Goal: Task Accomplishment & Management: Complete application form

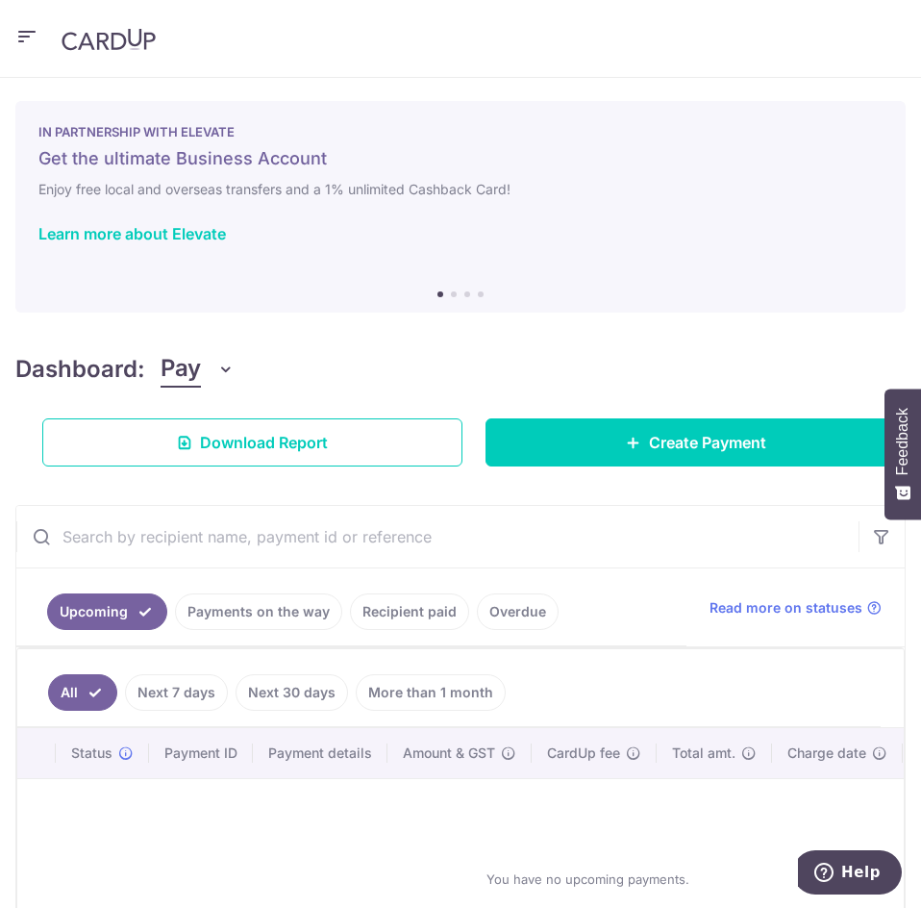
click at [38, 45] on header at bounding box center [460, 39] width 921 height 78
click at [30, 39] on icon "button" at bounding box center [26, 37] width 23 height 24
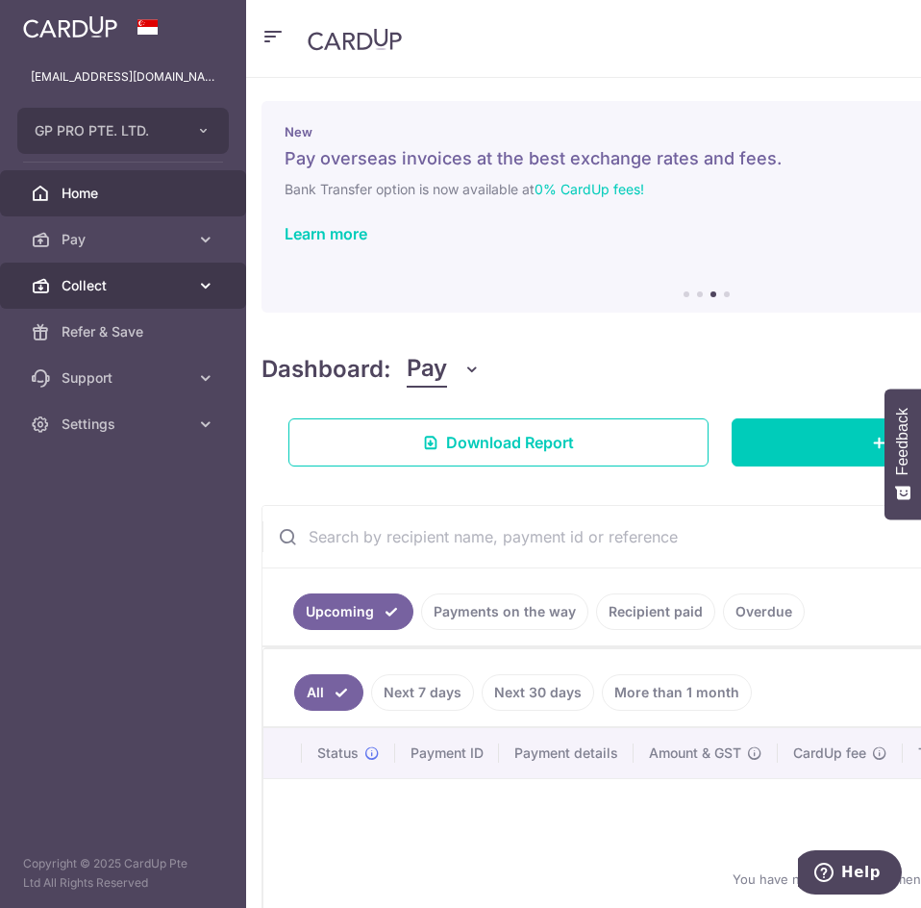
click at [198, 286] on icon at bounding box center [205, 285] width 19 height 19
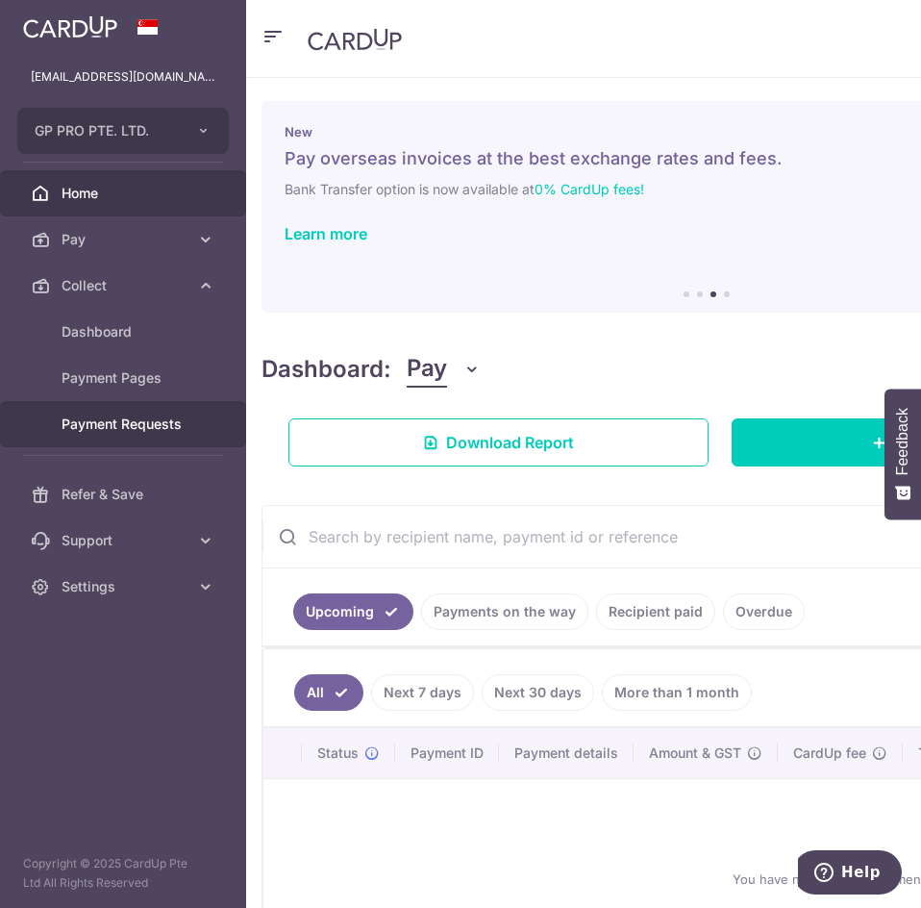
click at [177, 423] on span "Payment Requests" at bounding box center [125, 423] width 127 height 19
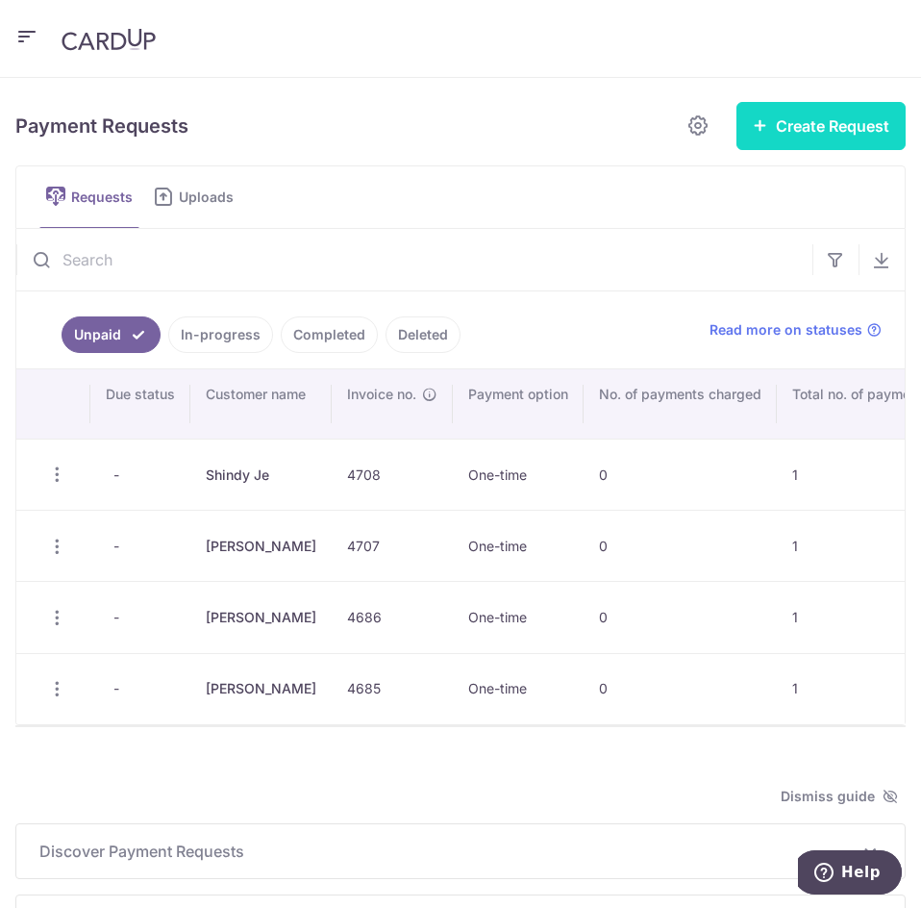
click at [783, 131] on button "Create Request" at bounding box center [821, 126] width 169 height 48
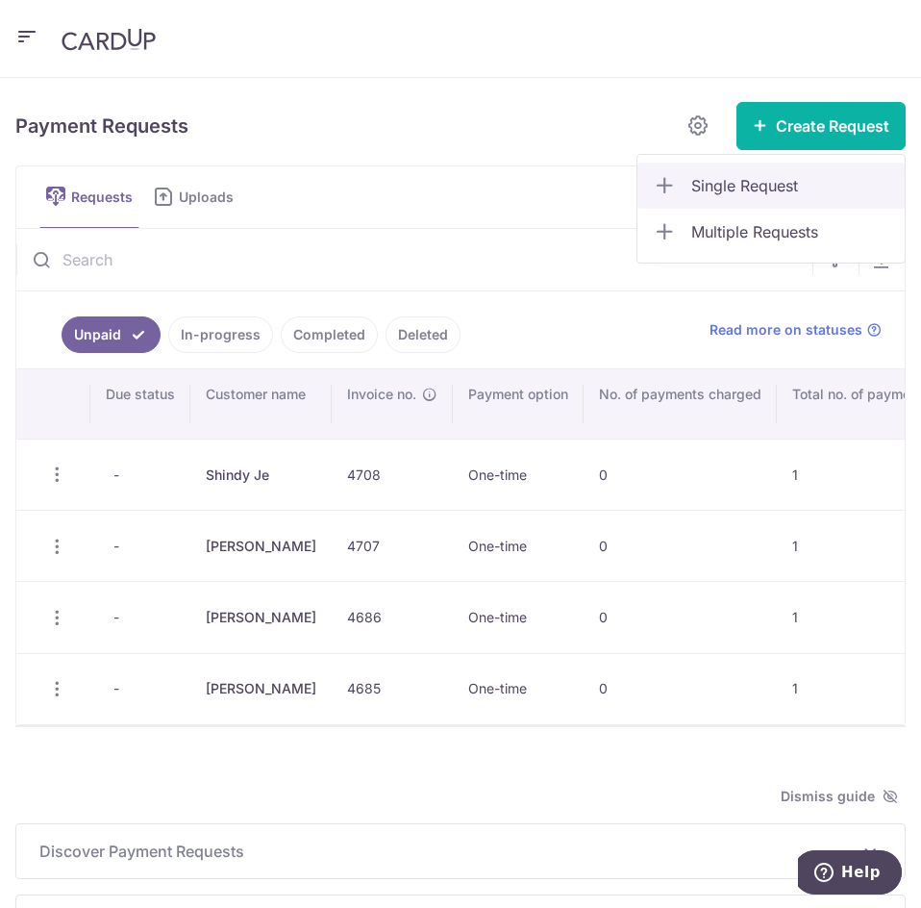
click at [741, 199] on link "Single Request" at bounding box center [771, 186] width 267 height 46
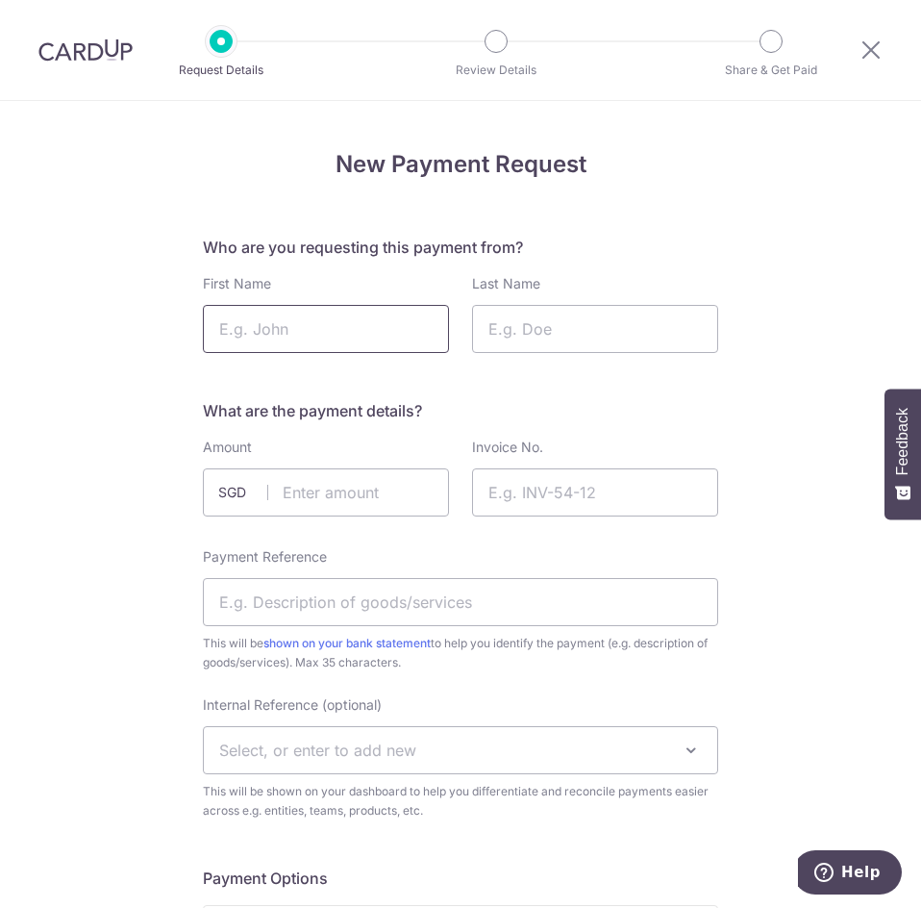
click at [395, 317] on input "First Name" at bounding box center [326, 329] width 246 height 48
type input "Brian"
click at [556, 341] on input "Last Name" at bounding box center [595, 329] width 246 height 48
type input "Chung"
click at [319, 494] on input "text" at bounding box center [326, 492] width 246 height 48
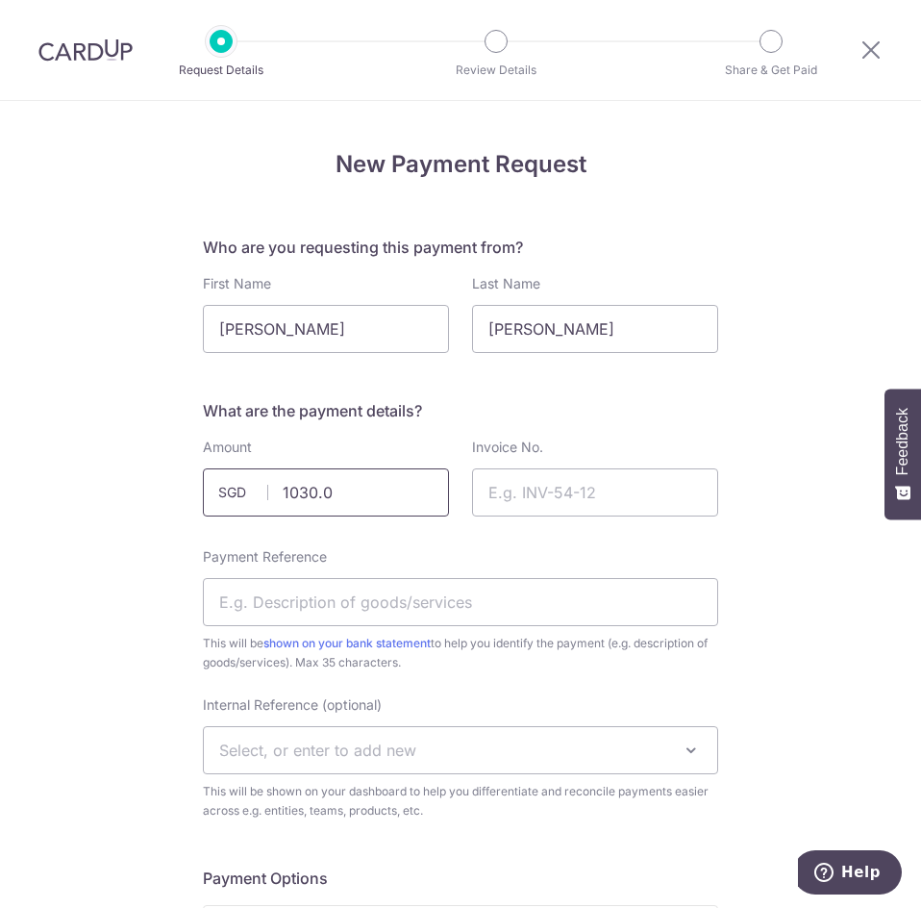
type input "1030.05"
click at [533, 498] on input "Invoice No." at bounding box center [595, 492] width 246 height 48
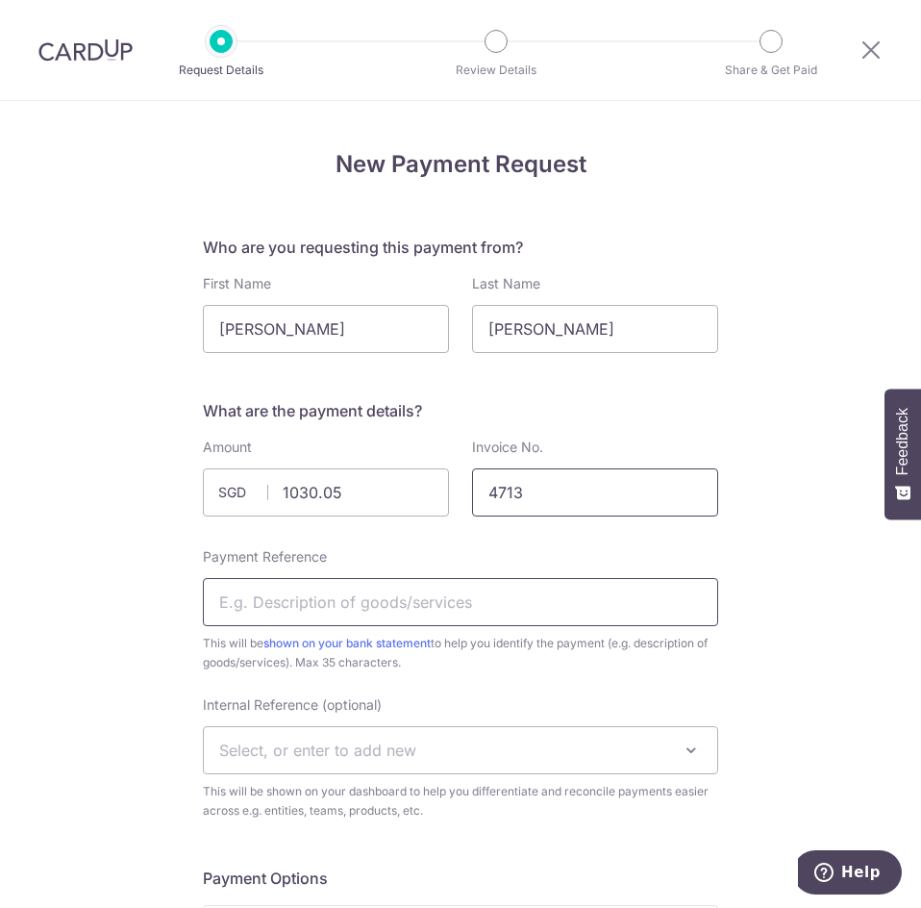
type input "4713"
click at [329, 589] on input "Payment Reference" at bounding box center [460, 602] width 515 height 48
type input "Valley 170"
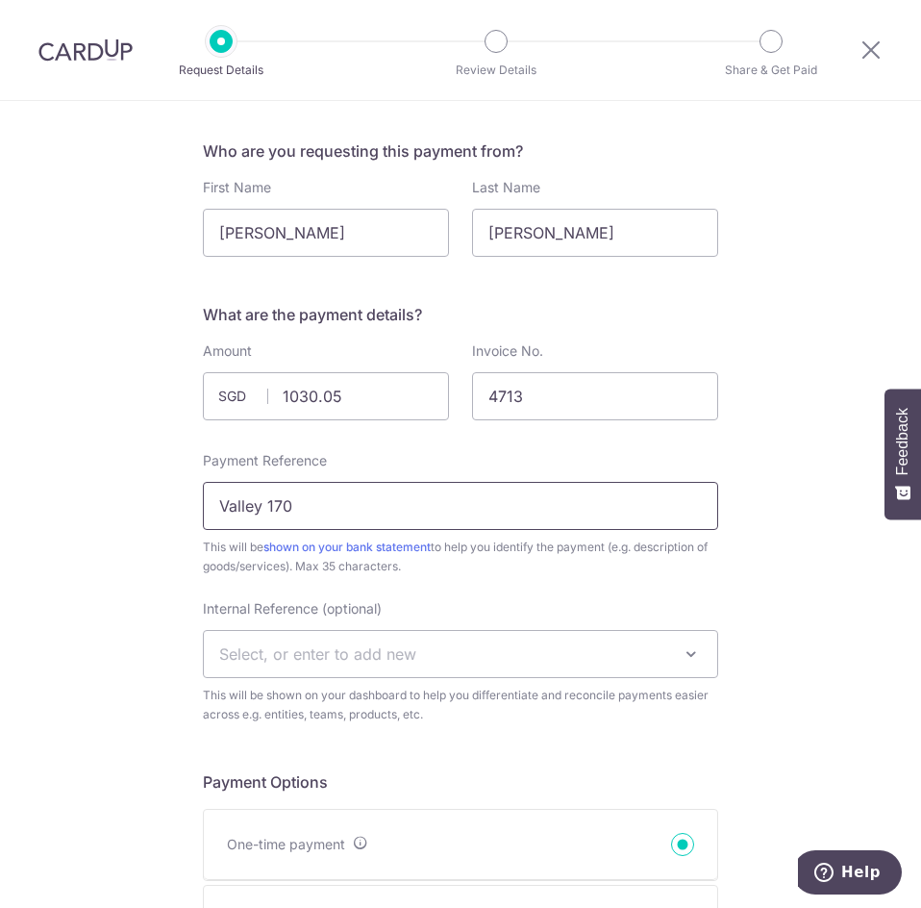
scroll to position [192, 0]
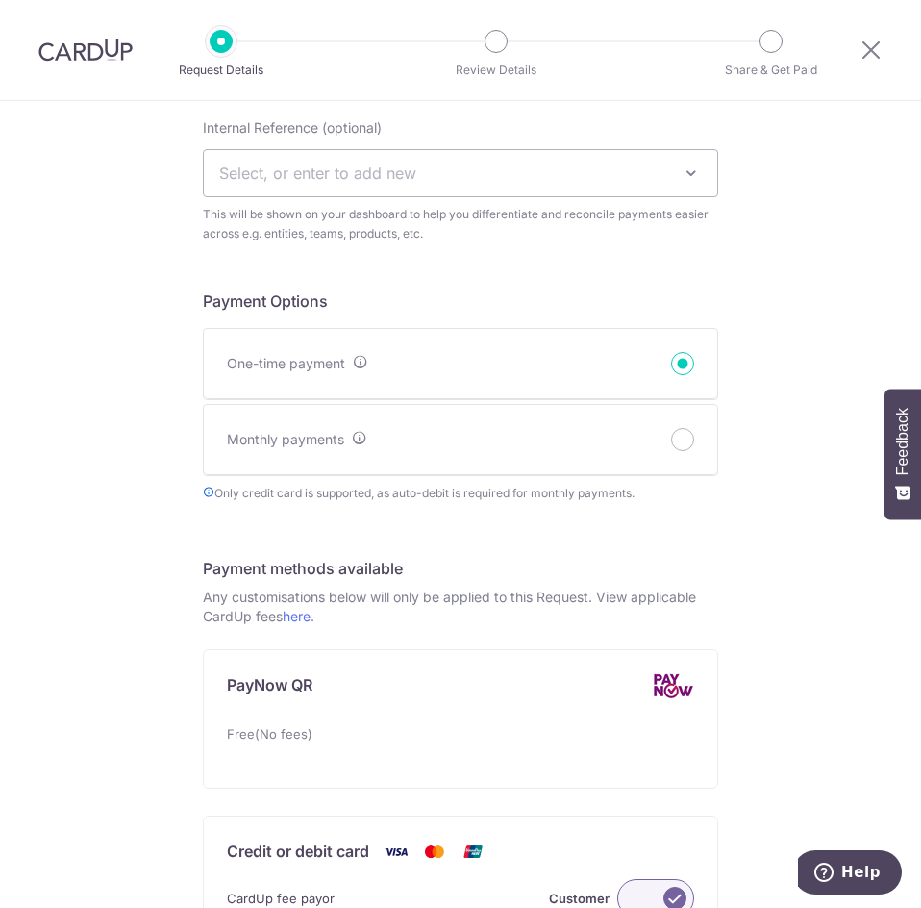
scroll to position [673, 0]
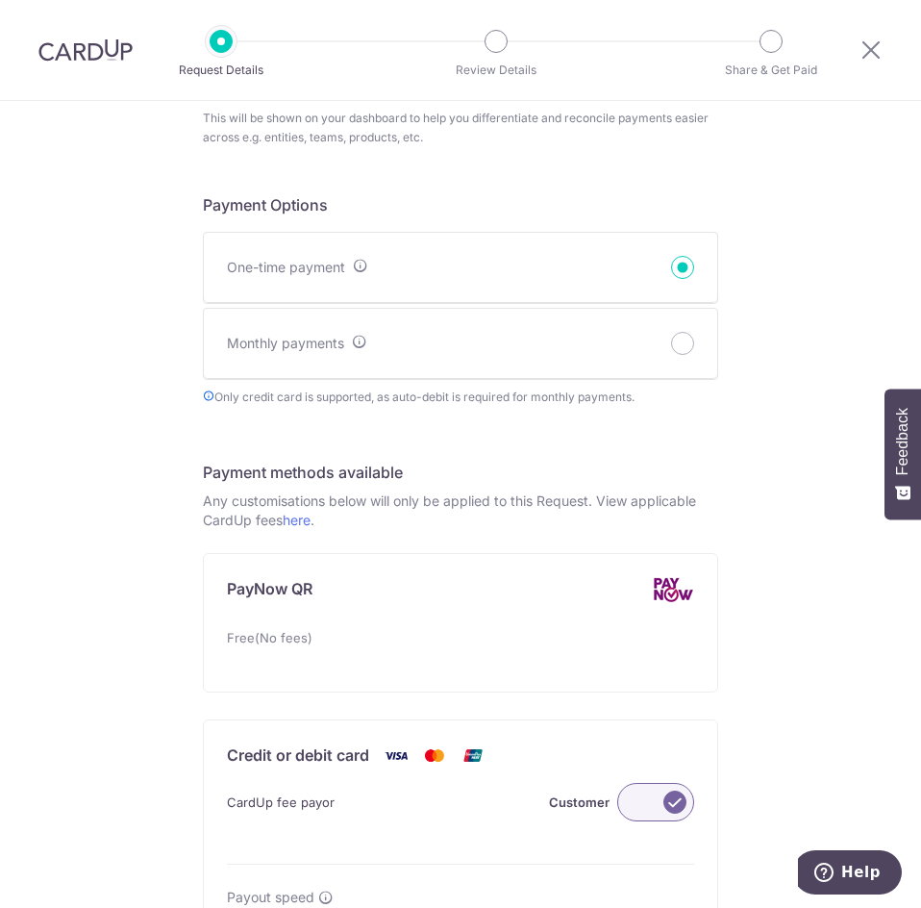
click at [648, 795] on label at bounding box center [655, 802] width 77 height 38
click at [0, 0] on input "Customer" at bounding box center [0, 0] width 0 height 0
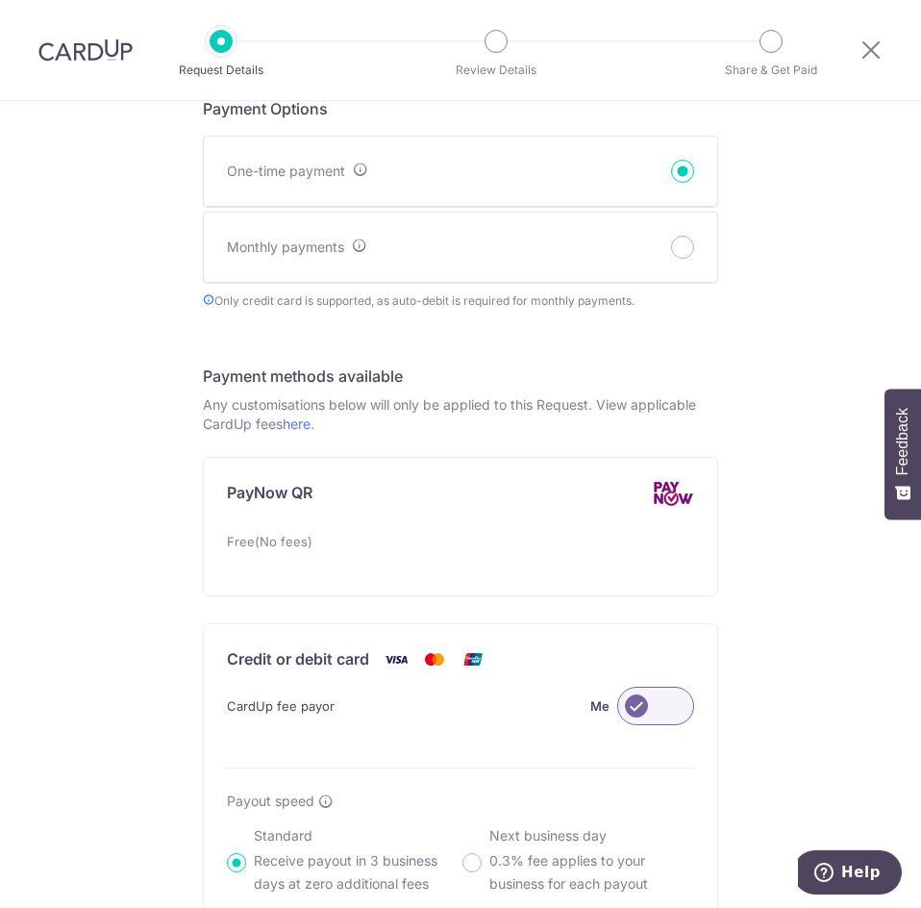
scroll to position [1234, 0]
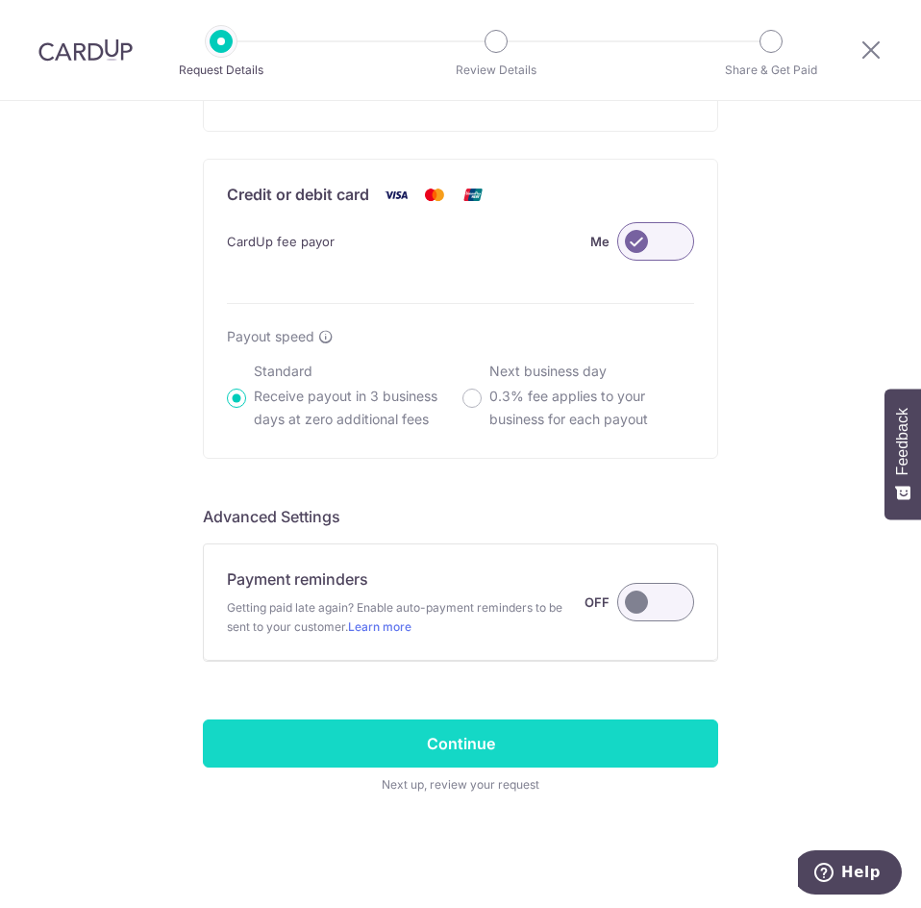
click at [537, 748] on input "Continue" at bounding box center [460, 743] width 515 height 48
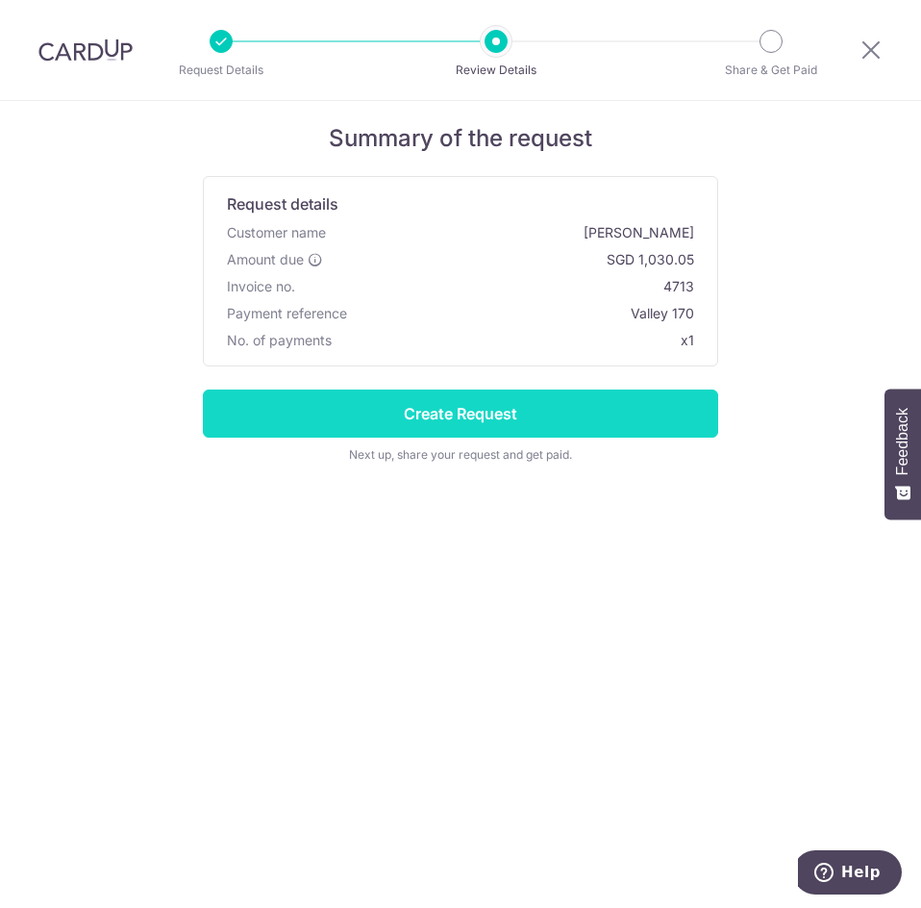
click at [512, 407] on input "Create Request" at bounding box center [460, 413] width 515 height 48
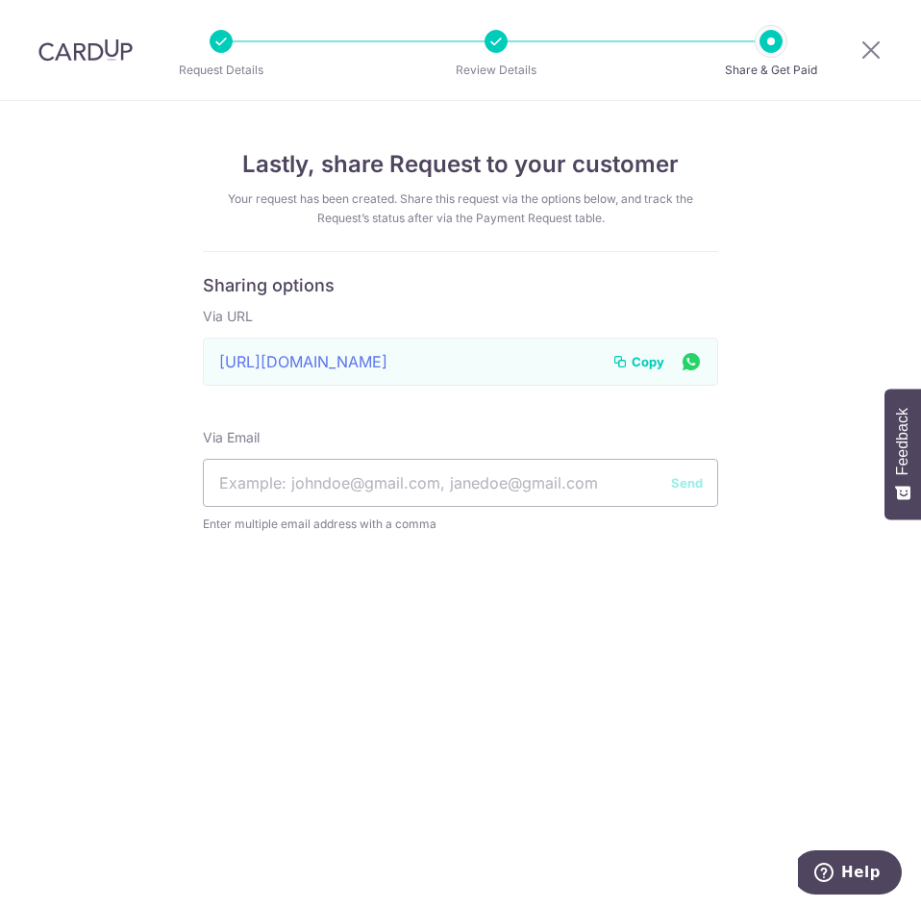
click at [630, 362] on button "Copy" at bounding box center [639, 361] width 52 height 19
click at [874, 42] on icon at bounding box center [871, 50] width 23 height 24
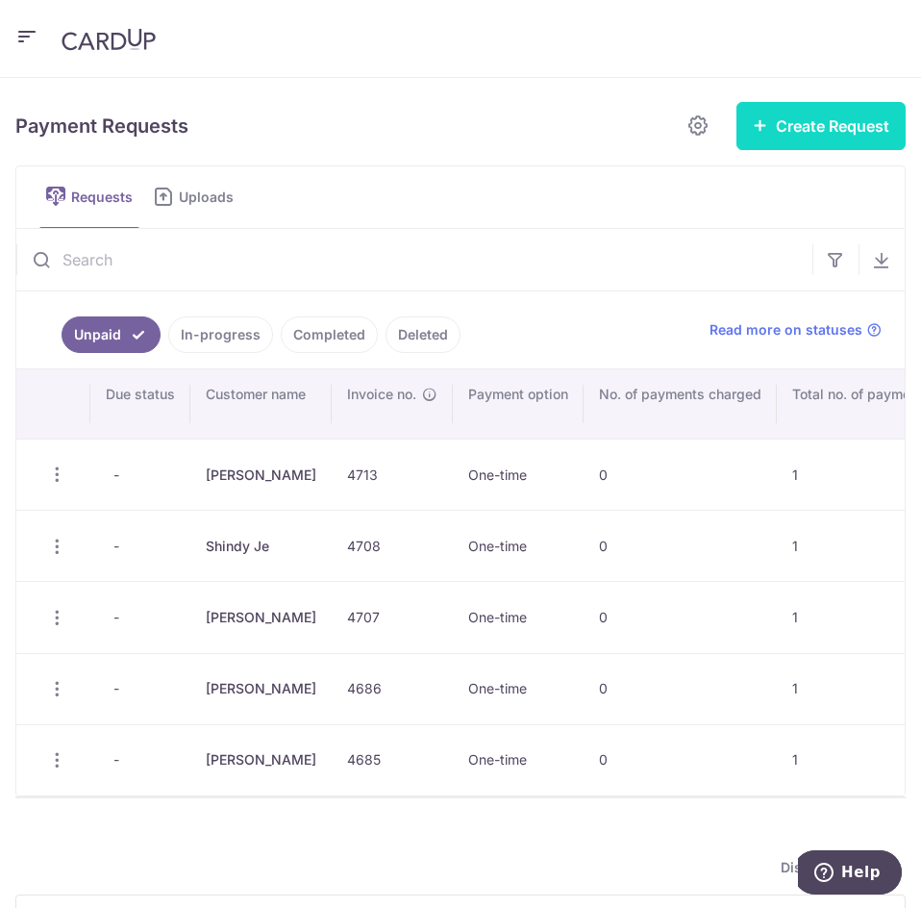
click at [783, 136] on button "Create Request" at bounding box center [821, 126] width 169 height 48
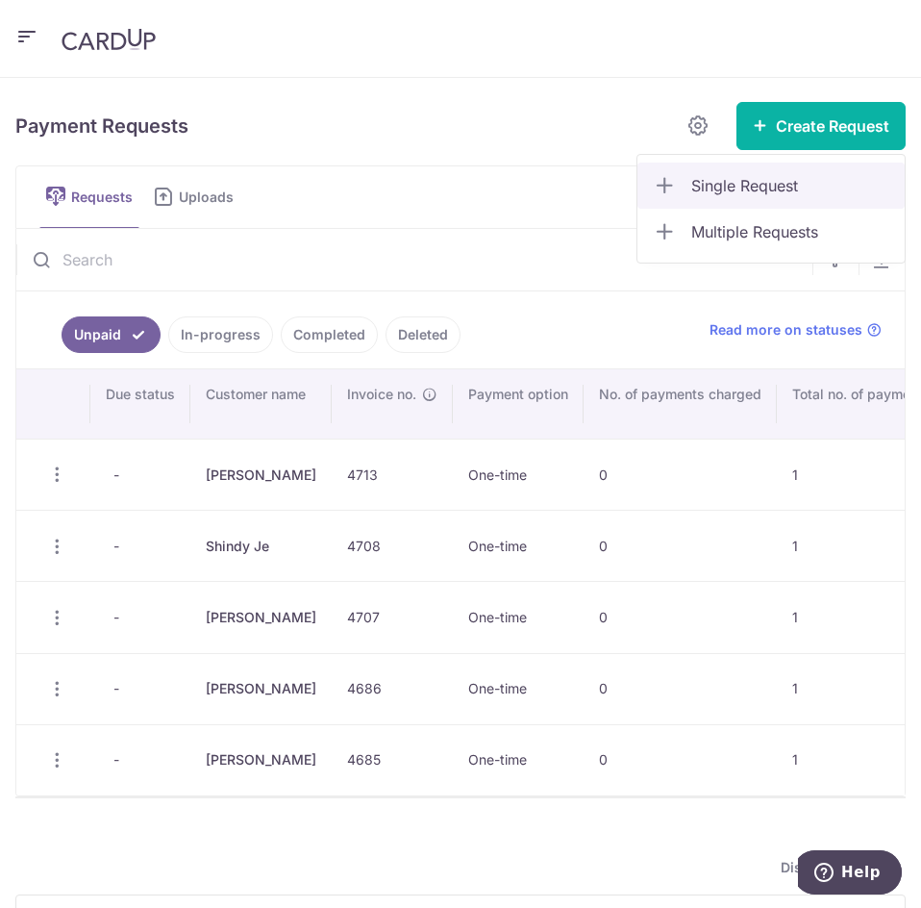
click at [716, 195] on span "Single Request" at bounding box center [790, 185] width 198 height 23
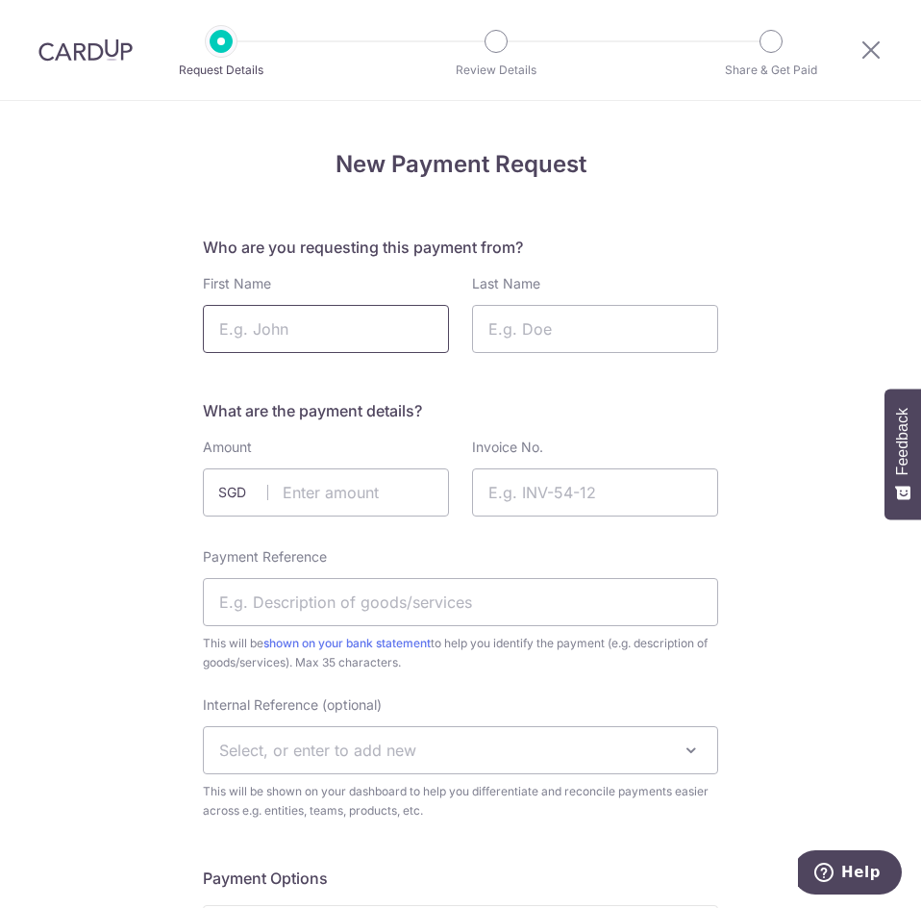
drag, startPoint x: 0, startPoint y: 0, endPoint x: 295, endPoint y: 318, distance: 434.1
click at [295, 318] on input "First Name" at bounding box center [326, 329] width 246 height 48
type input "Joi"
click at [560, 318] on input "Last Name" at bounding box center [595, 329] width 246 height 48
type input "Chua"
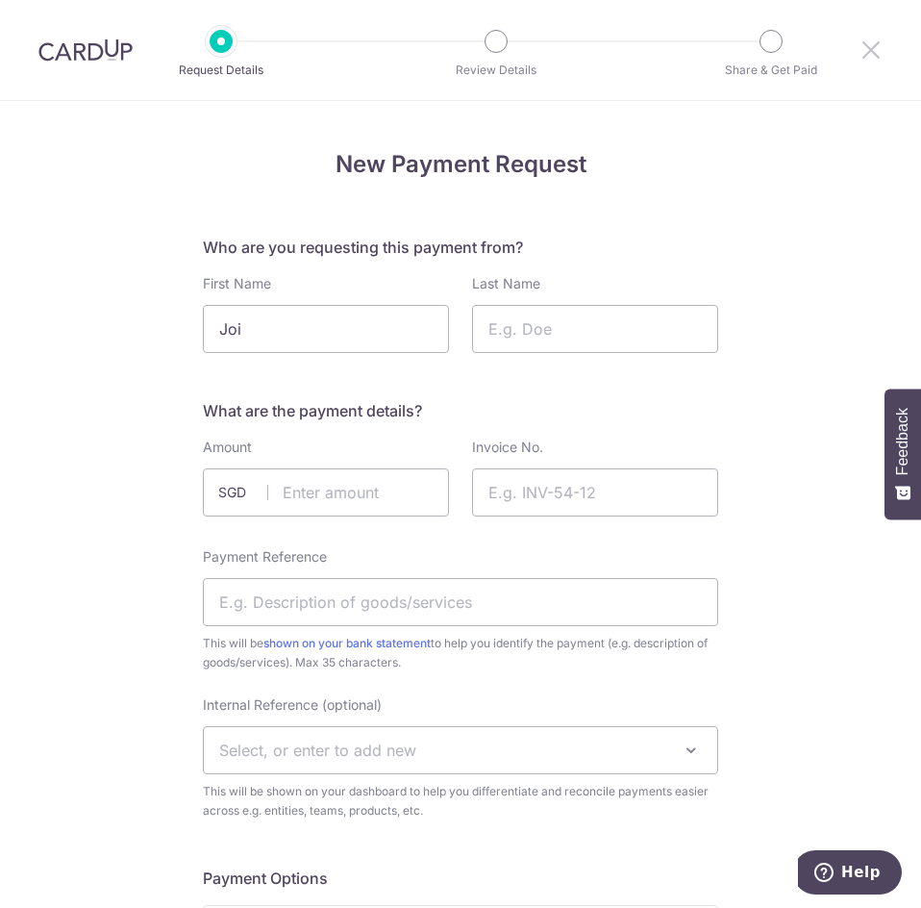
click at [863, 54] on icon at bounding box center [871, 50] width 23 height 24
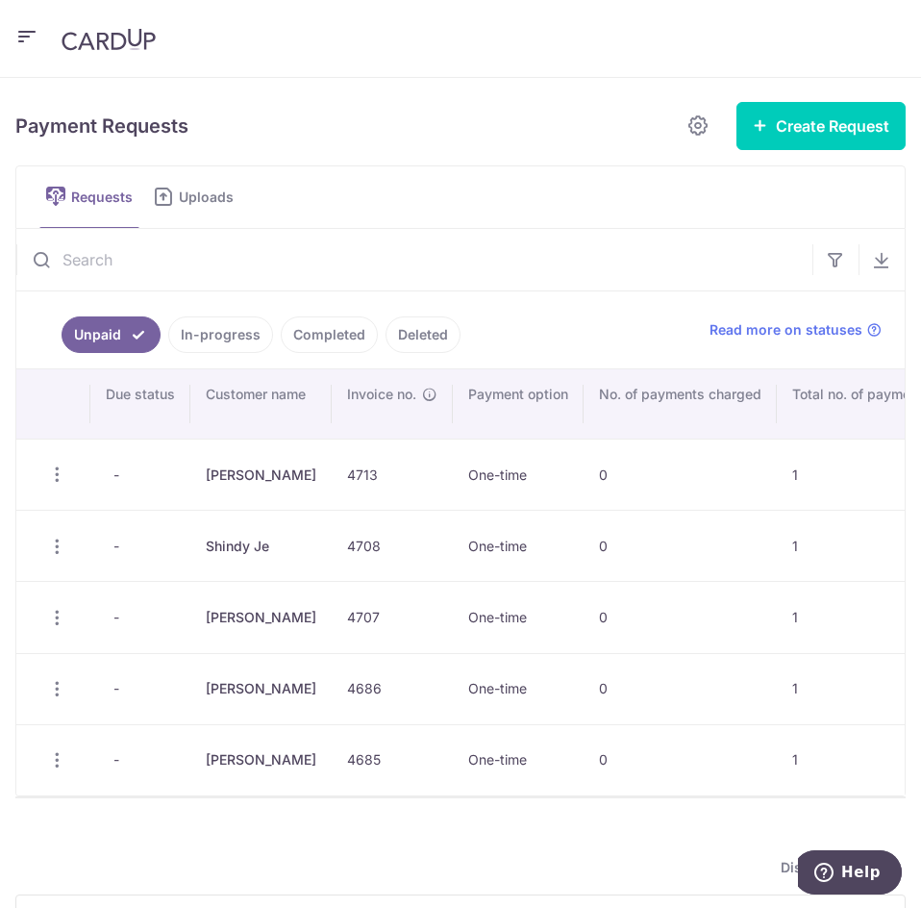
click at [25, 32] on icon "button" at bounding box center [26, 37] width 23 height 24
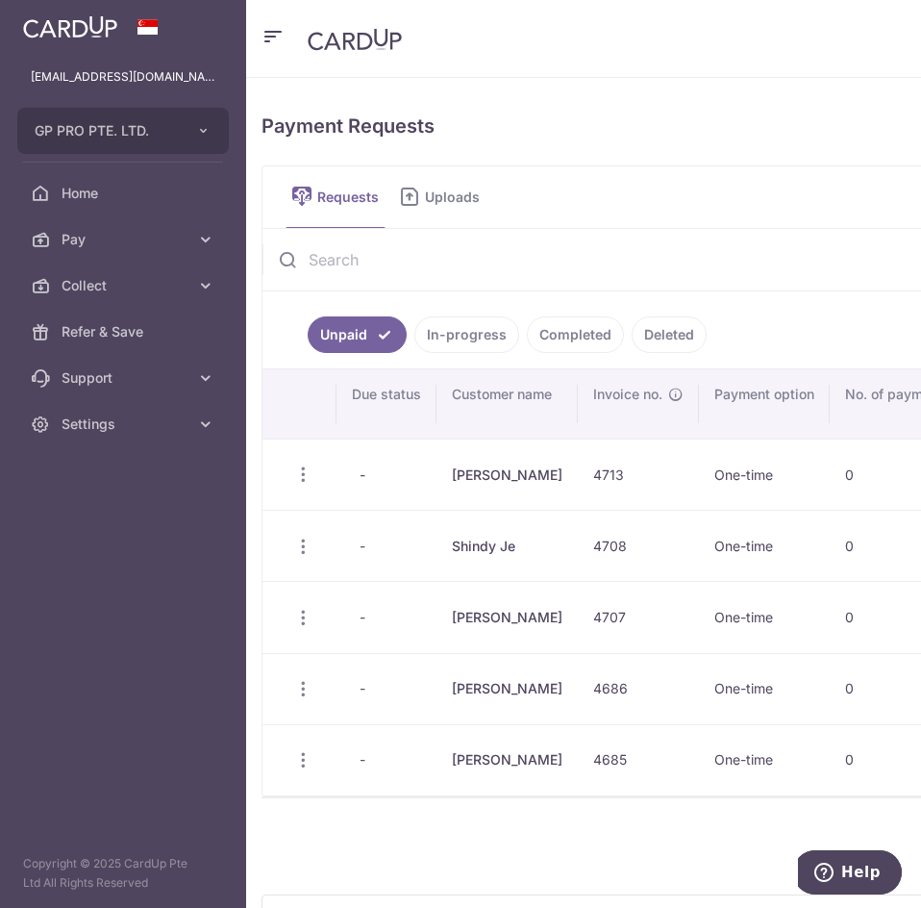
click at [25, 32] on img at bounding box center [70, 26] width 94 height 23
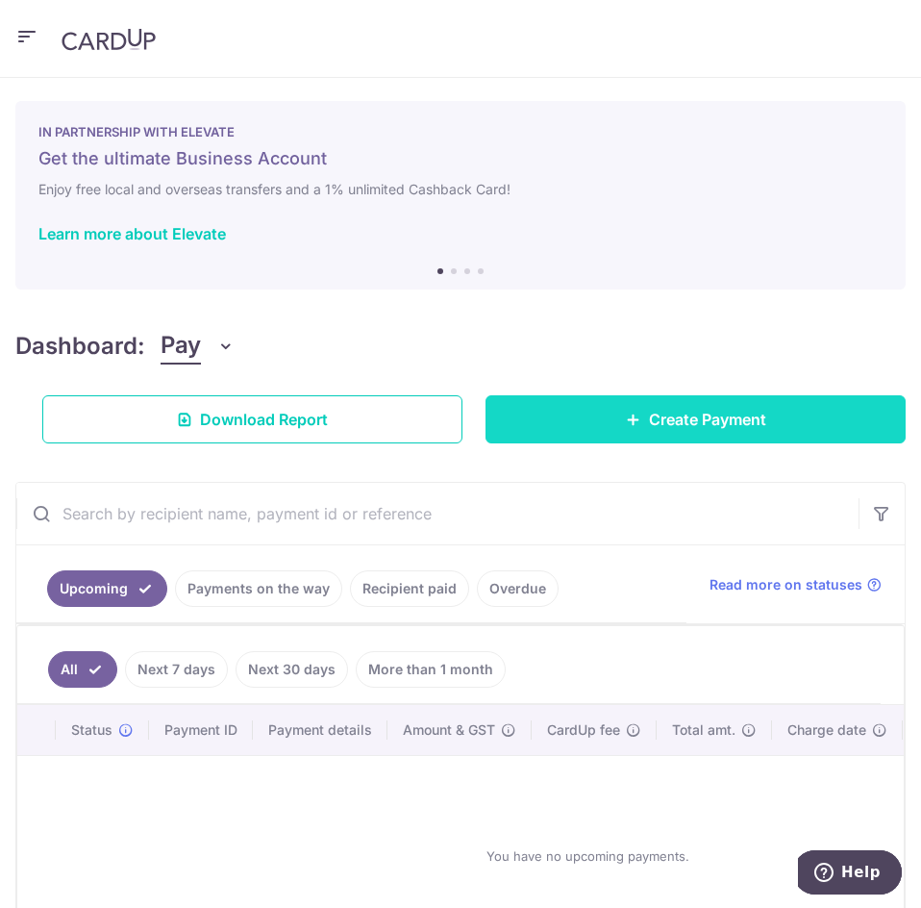
click at [769, 409] on link "Create Payment" at bounding box center [696, 419] width 420 height 48
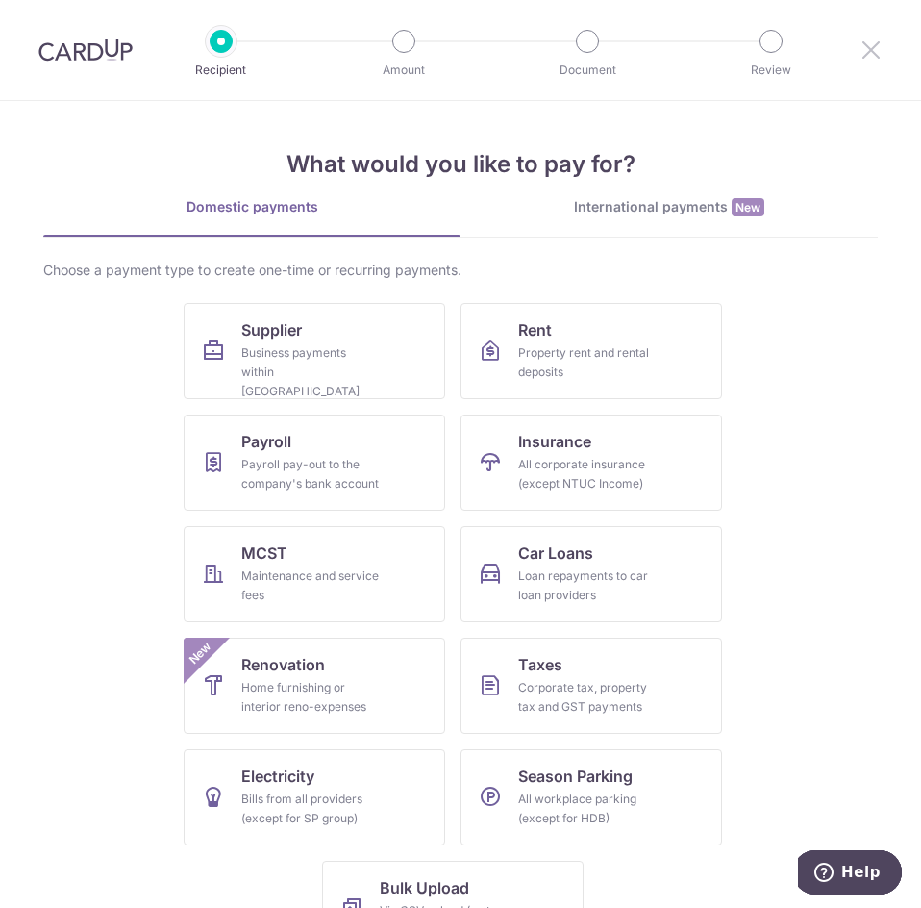
click at [873, 52] on icon at bounding box center [871, 50] width 23 height 24
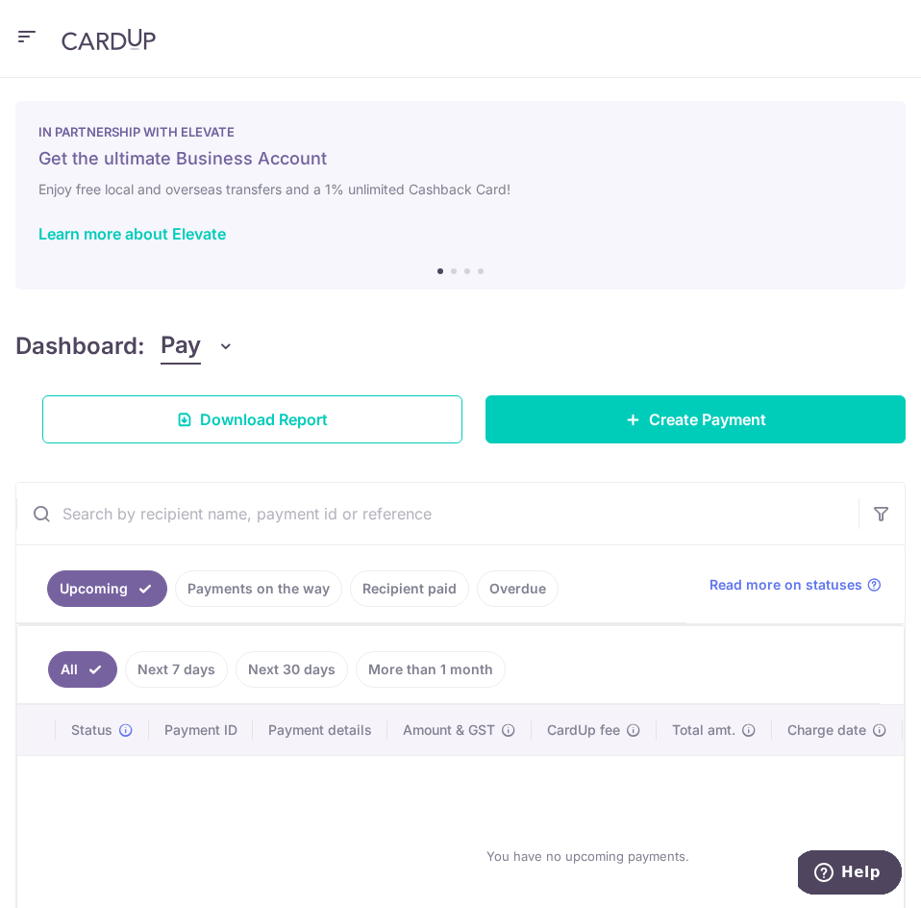
click at [25, 43] on icon "button" at bounding box center [26, 37] width 23 height 24
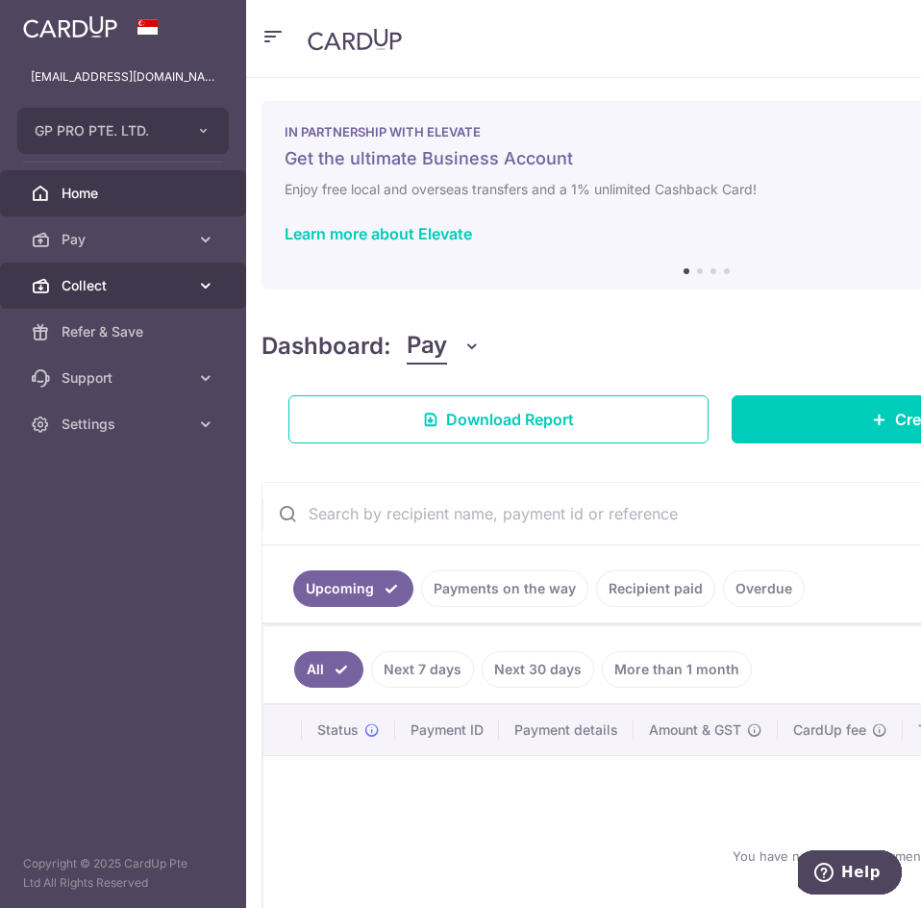
click at [203, 285] on icon at bounding box center [205, 285] width 19 height 19
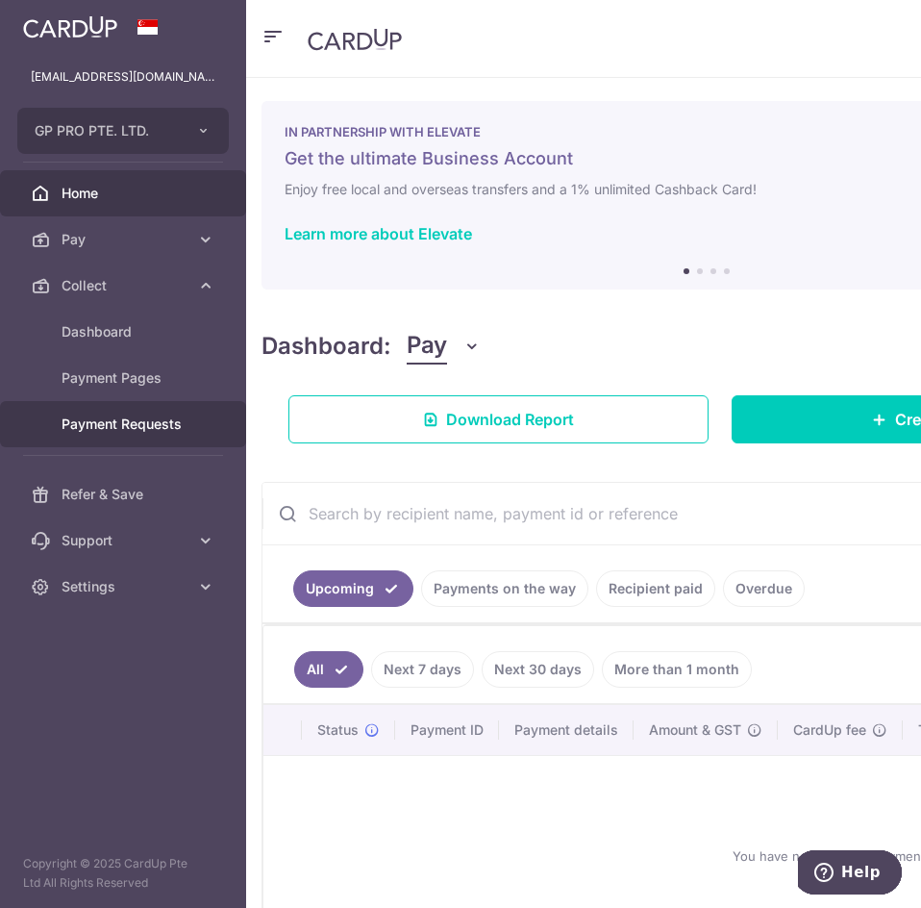
click at [138, 426] on span "Payment Requests" at bounding box center [125, 423] width 127 height 19
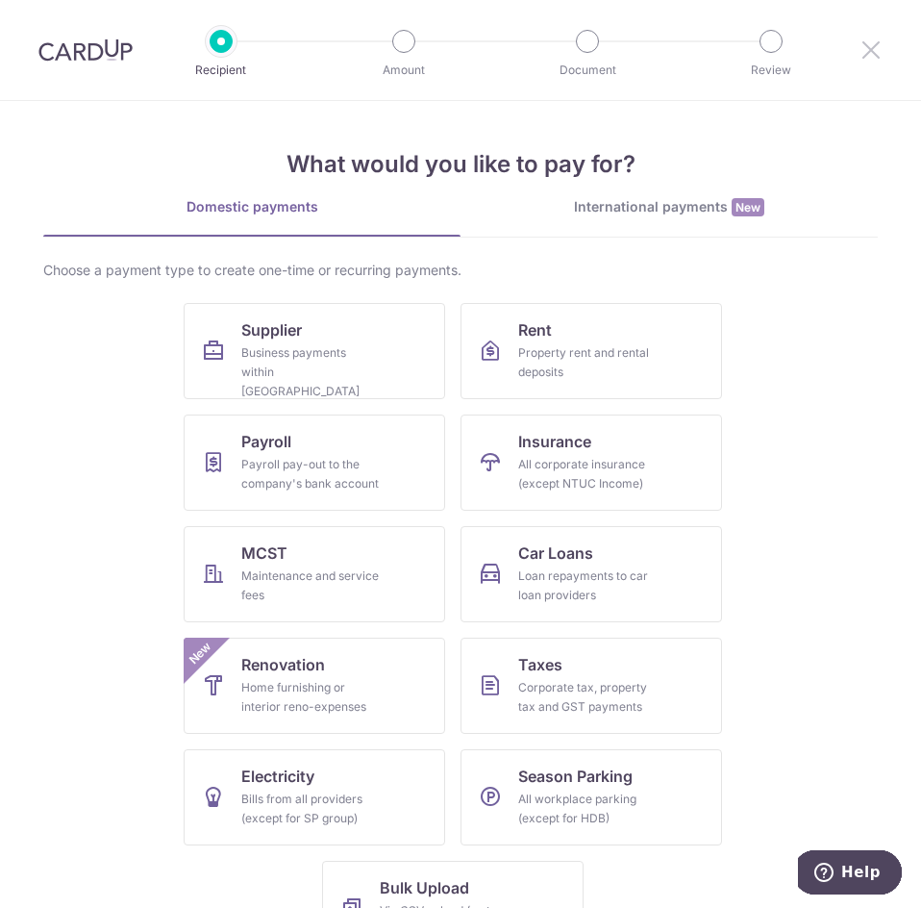
click at [875, 42] on icon at bounding box center [871, 50] width 23 height 24
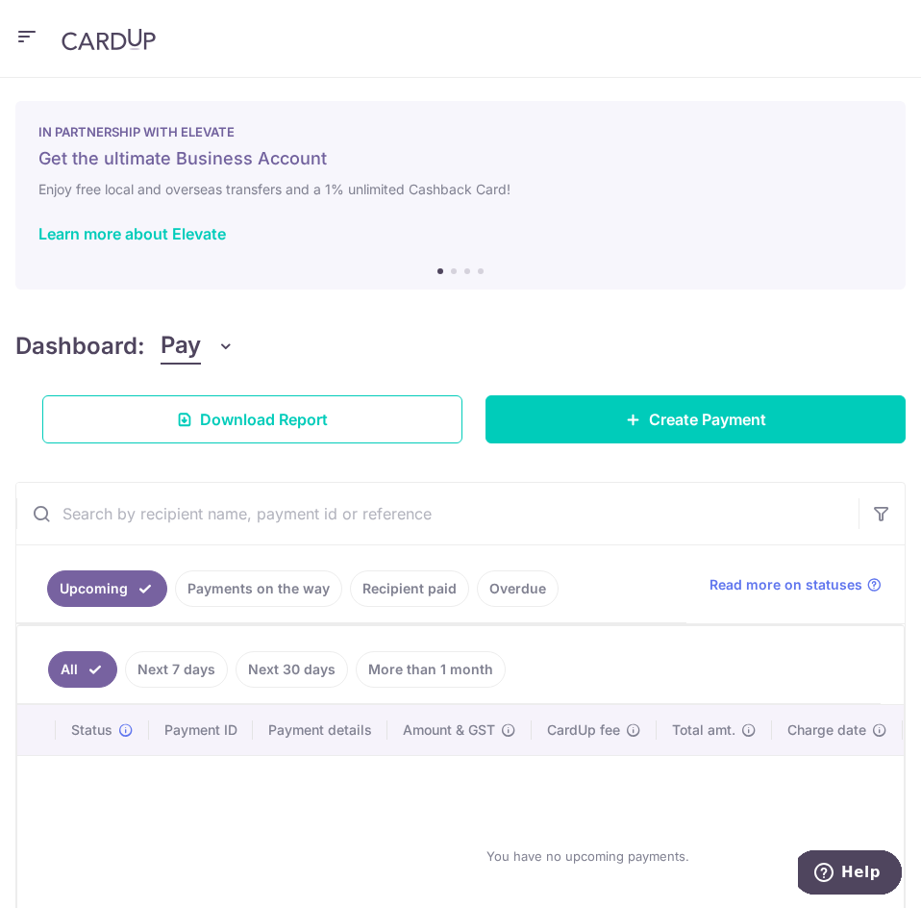
click at [34, 37] on icon "button" at bounding box center [26, 37] width 23 height 24
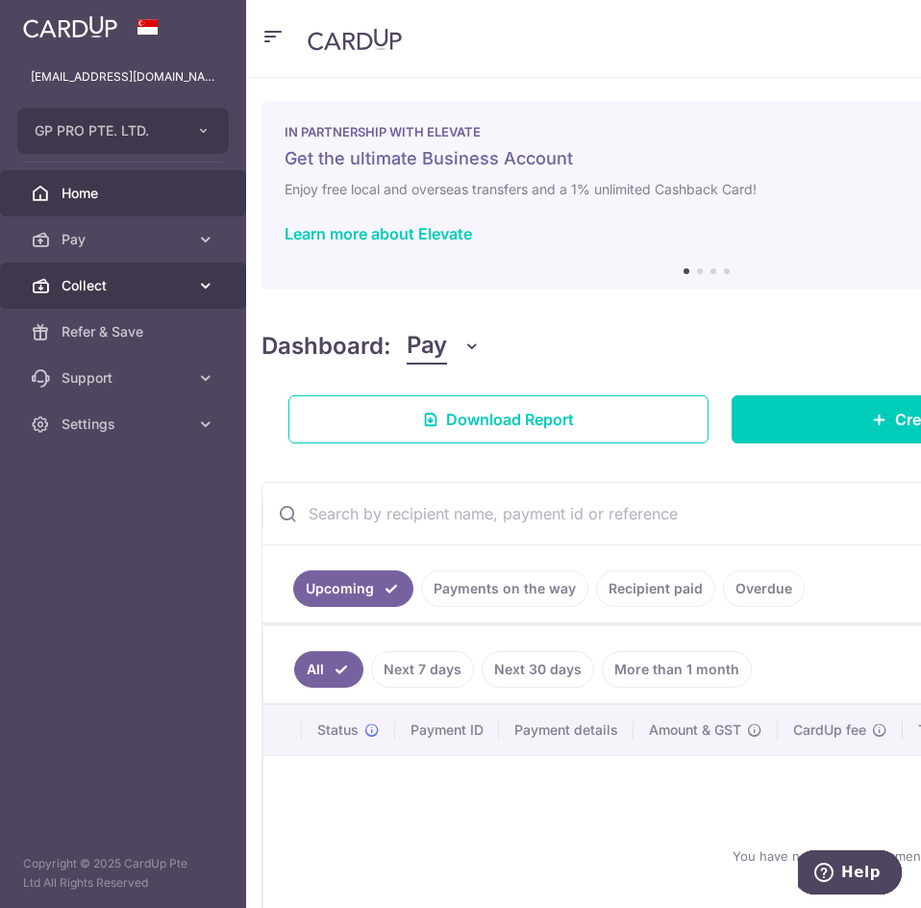
click at [157, 276] on span "Collect" at bounding box center [125, 285] width 127 height 19
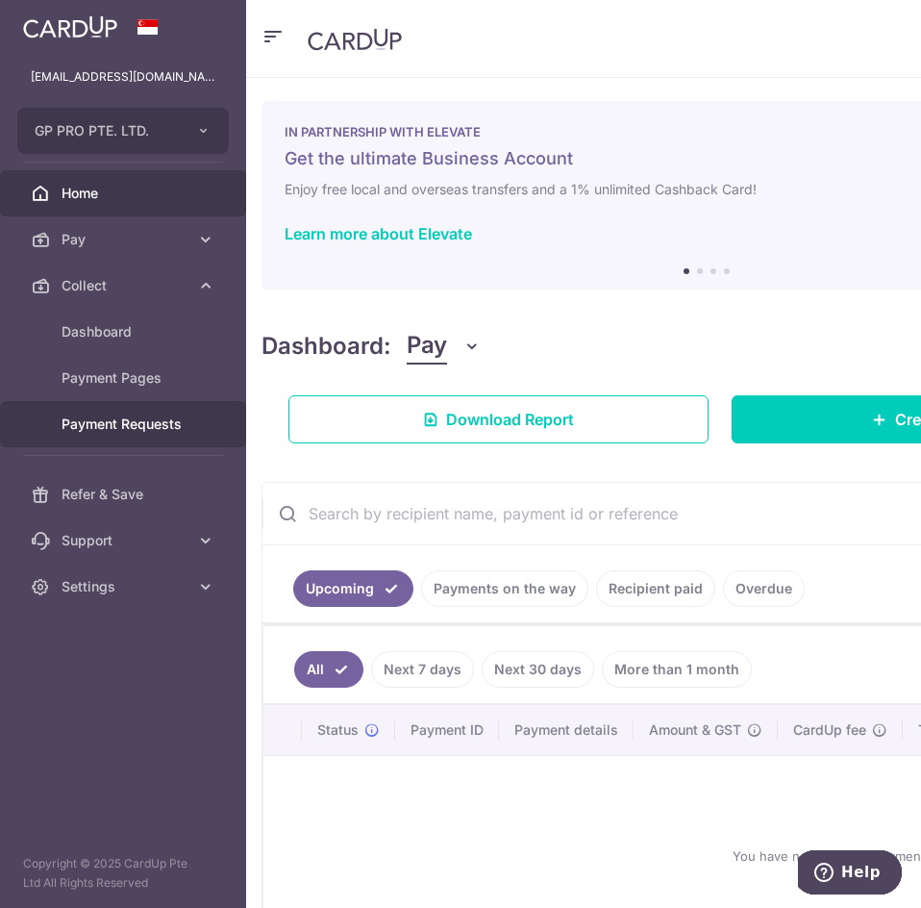
click at [198, 417] on link "Payment Requests" at bounding box center [123, 424] width 246 height 46
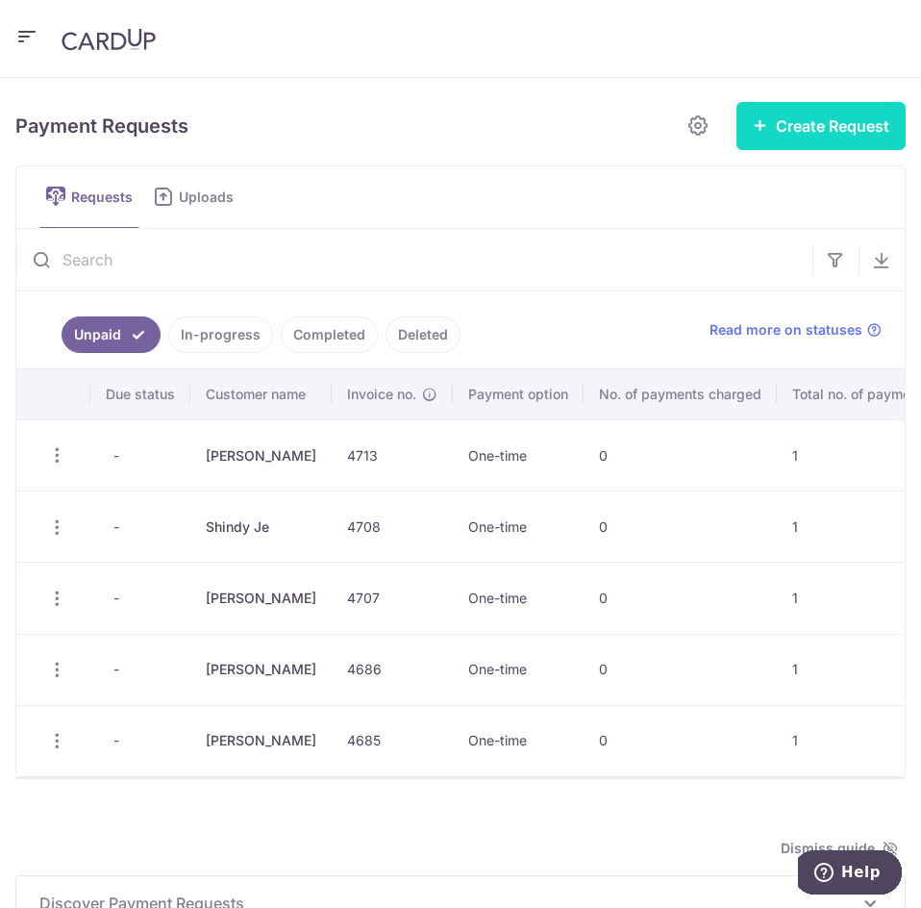
click at [863, 128] on button "Create Request" at bounding box center [821, 126] width 169 height 48
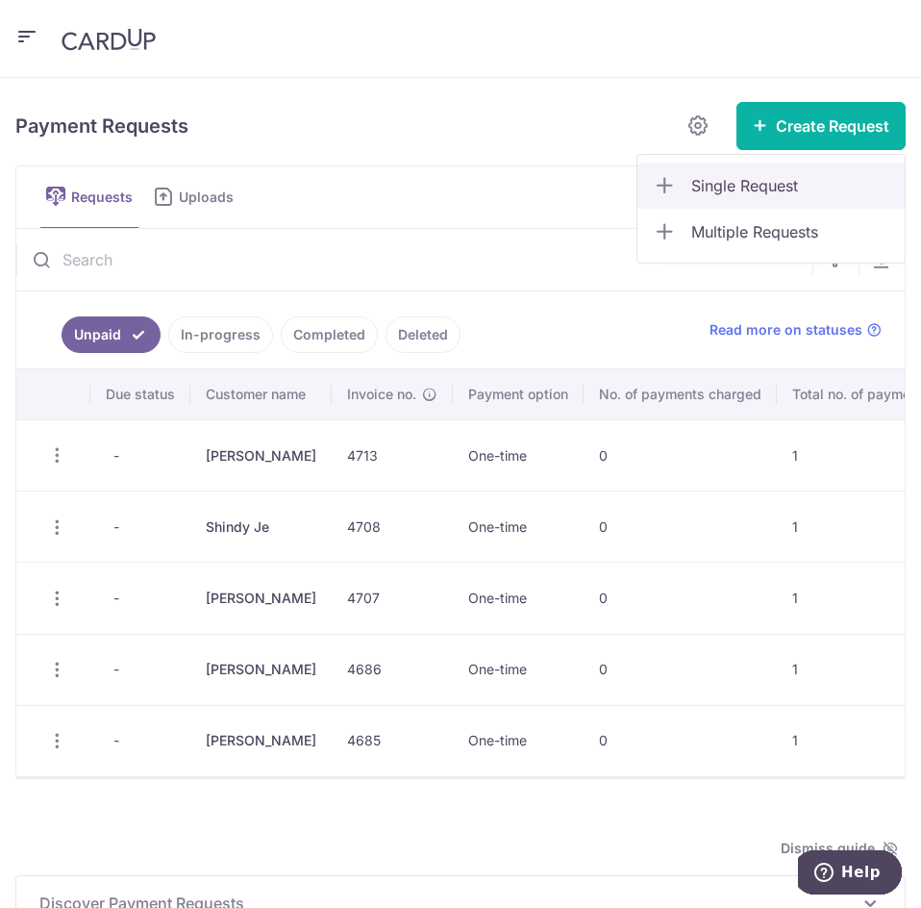
click at [789, 177] on span "Single Request" at bounding box center [790, 185] width 198 height 23
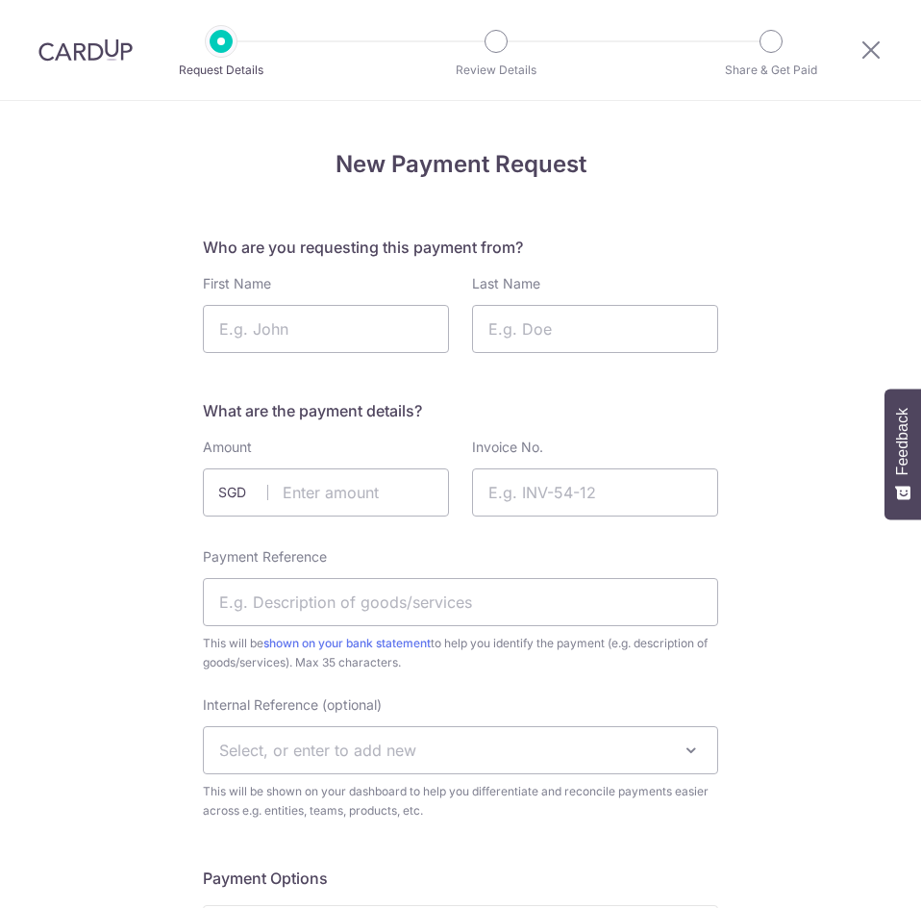
click at [309, 325] on input "First Name" at bounding box center [326, 329] width 246 height 48
type input "Joi"
click at [599, 326] on input "Last Name" at bounding box center [595, 329] width 246 height 48
type input "Chua"
click at [322, 490] on input "text" at bounding box center [326, 492] width 246 height 48
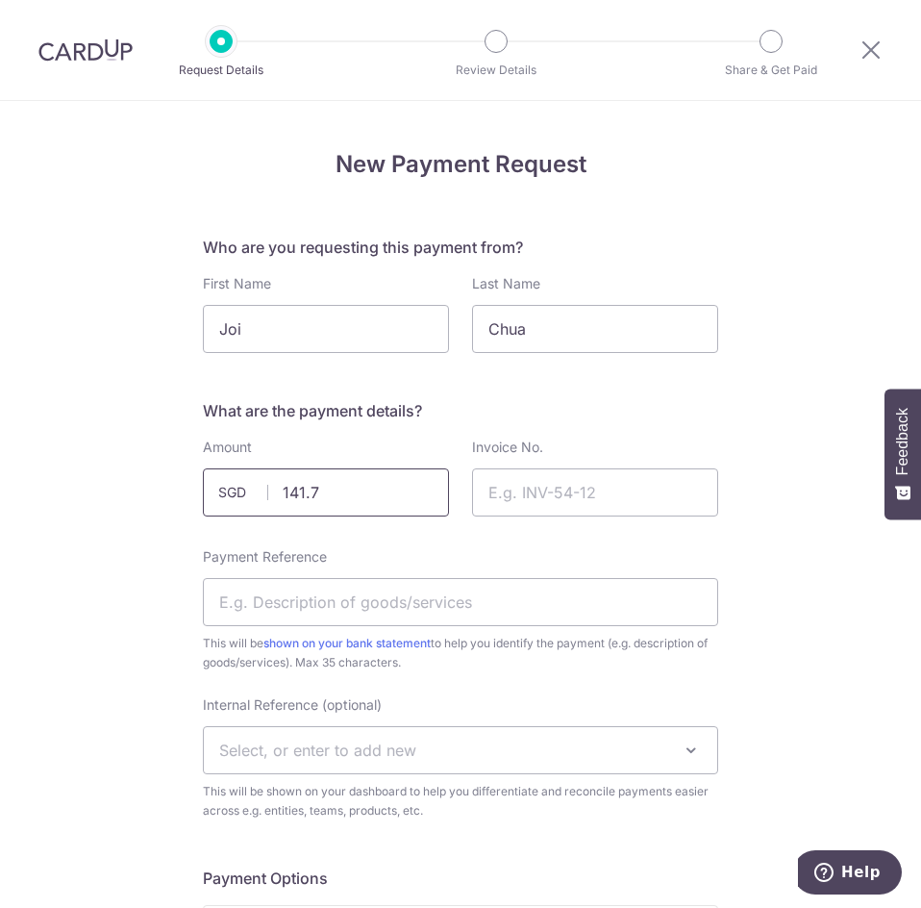
type input "141.70"
click at [534, 483] on input "Invoice No." at bounding box center [595, 492] width 246 height 48
type input "4715"
click at [623, 441] on div "Invoice No. 4715" at bounding box center [595, 477] width 246 height 79
click at [431, 597] on input "Payment Reference" at bounding box center [460, 602] width 515 height 48
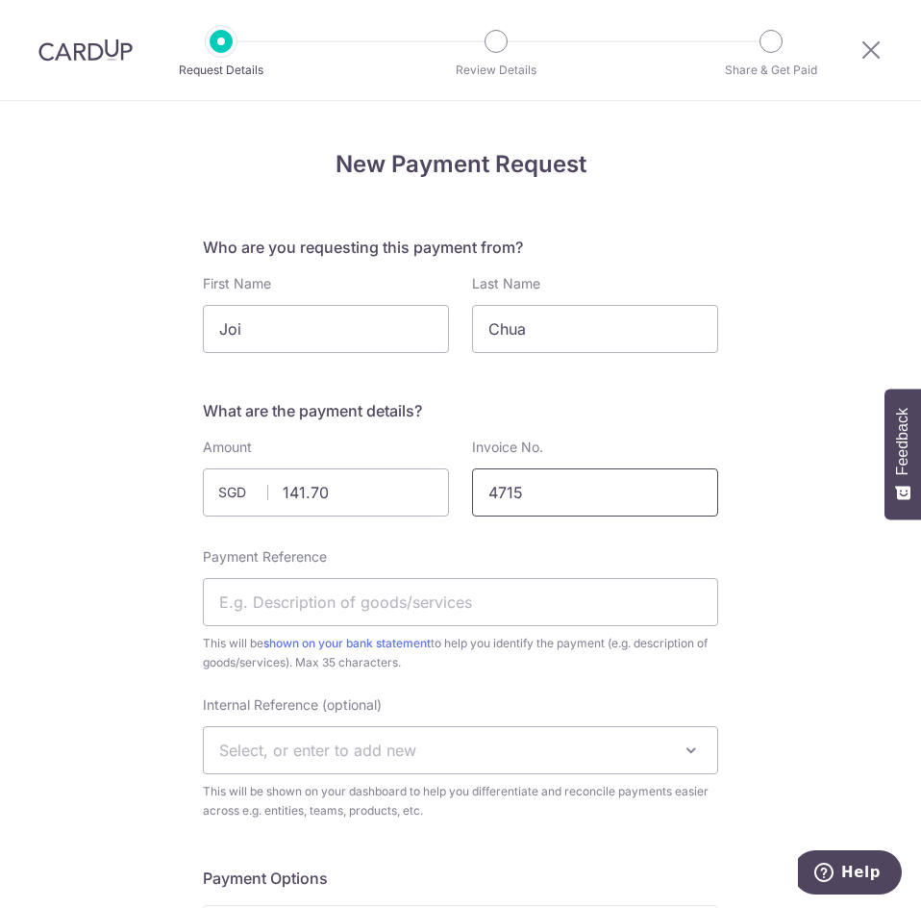
click at [538, 484] on input "4715" at bounding box center [595, 492] width 246 height 48
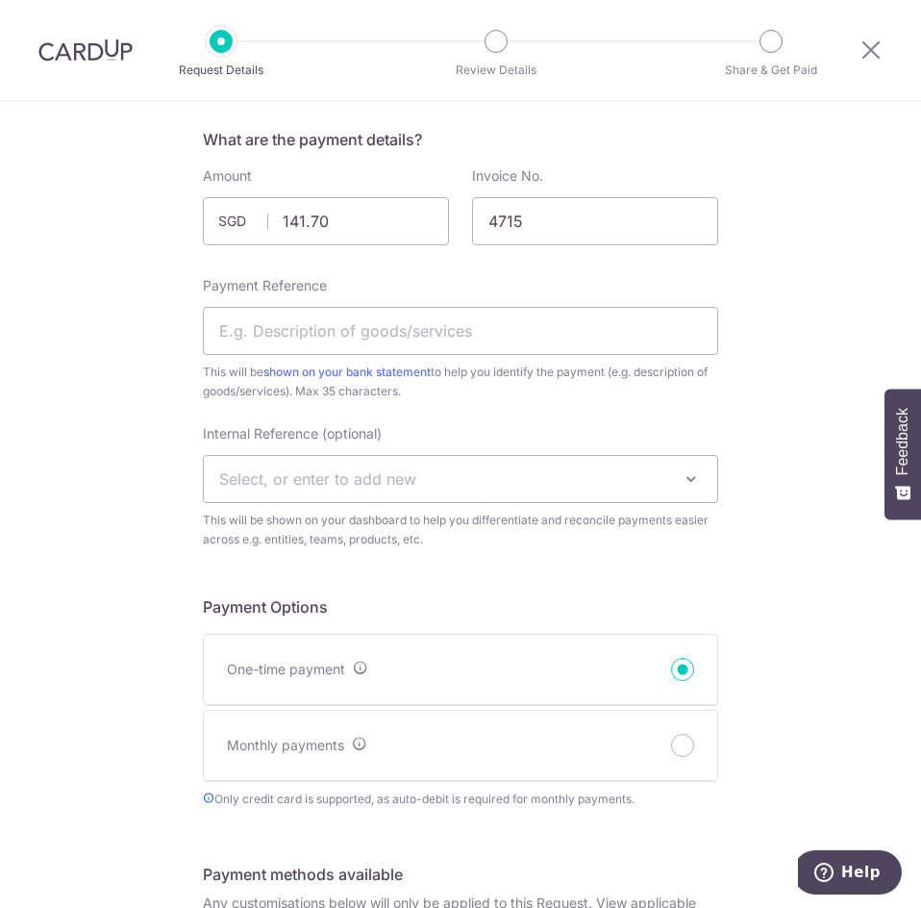
scroll to position [288, 0]
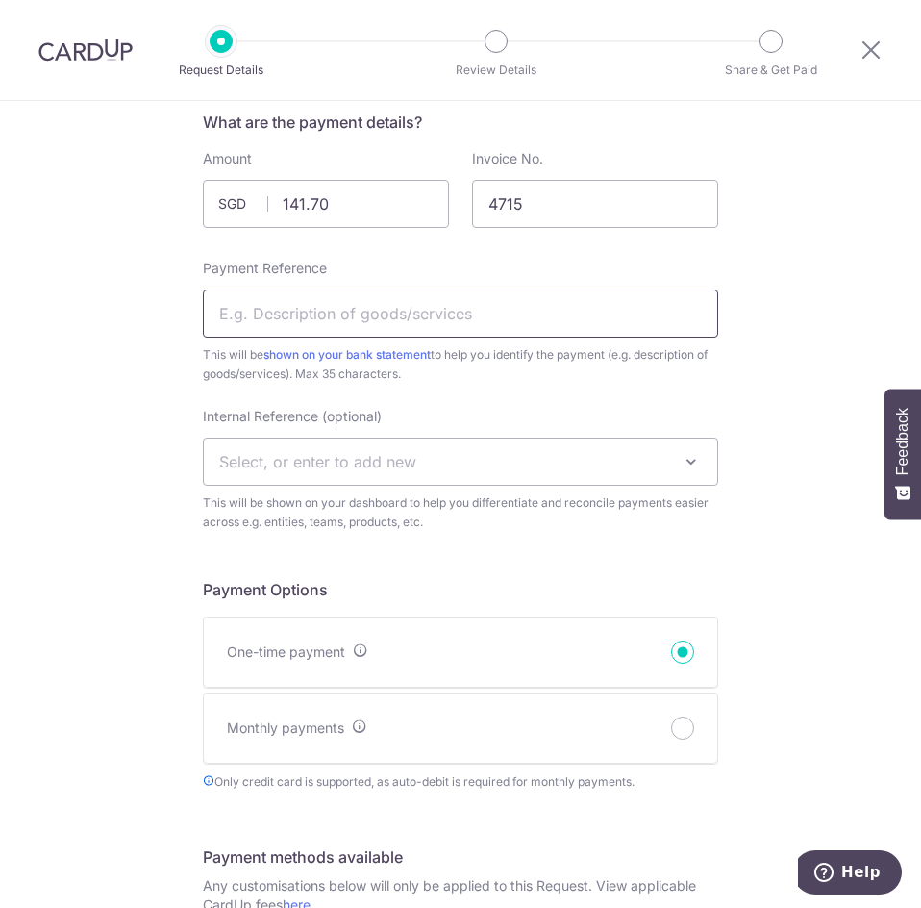
click at [453, 318] on input "Payment Reference" at bounding box center [460, 313] width 515 height 48
click at [454, 317] on input "Payment Reference" at bounding box center [460, 313] width 515 height 48
type input "Valley 170"
click at [874, 48] on icon at bounding box center [871, 50] width 23 height 24
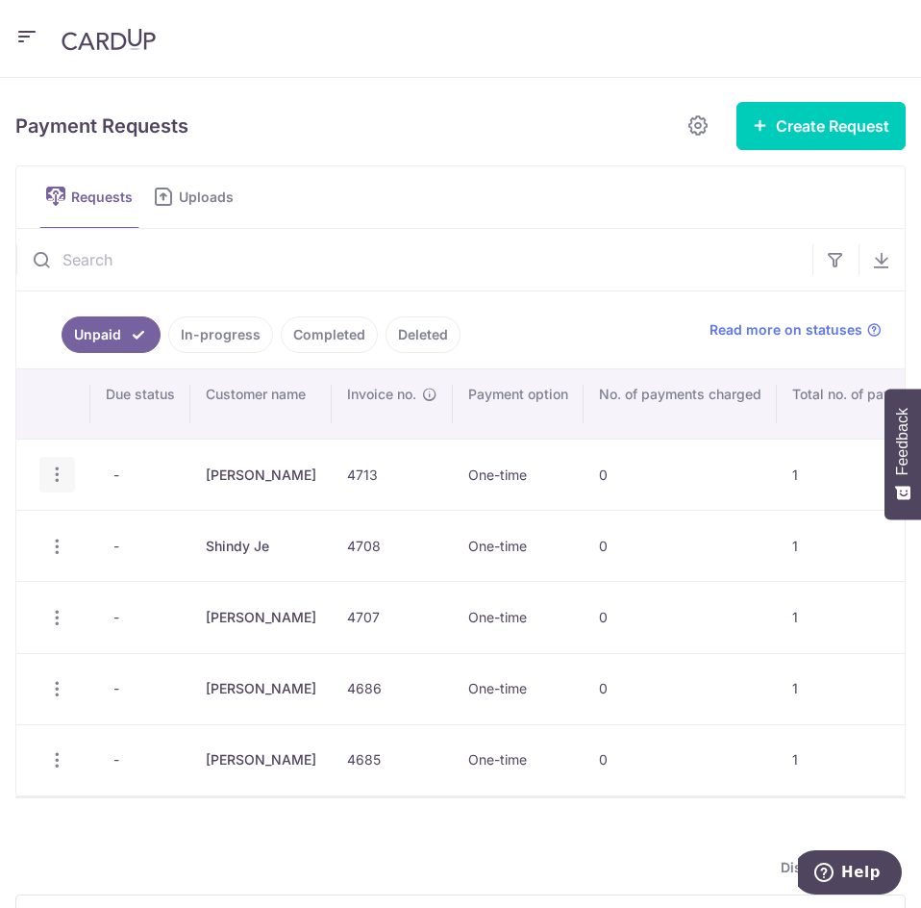
click at [55, 475] on icon "button" at bounding box center [57, 474] width 20 height 20
click at [86, 528] on link "Update Request" at bounding box center [135, 528] width 190 height 46
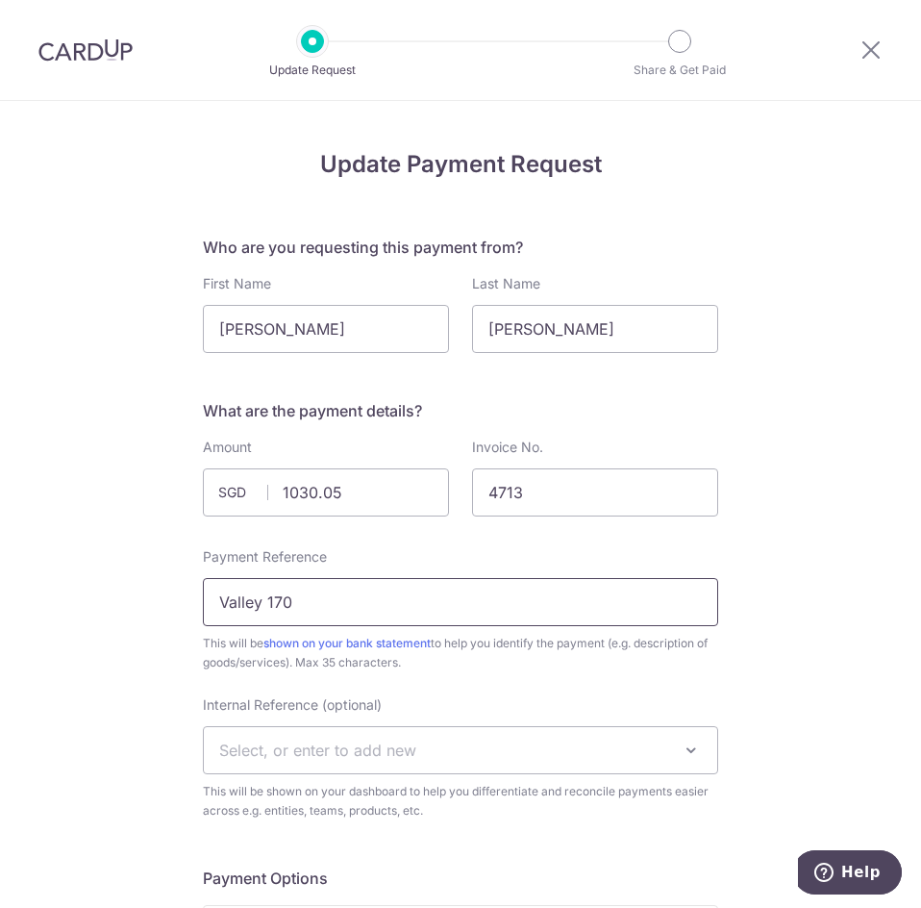
click at [423, 599] on input "Valley 170" at bounding box center [460, 602] width 515 height 48
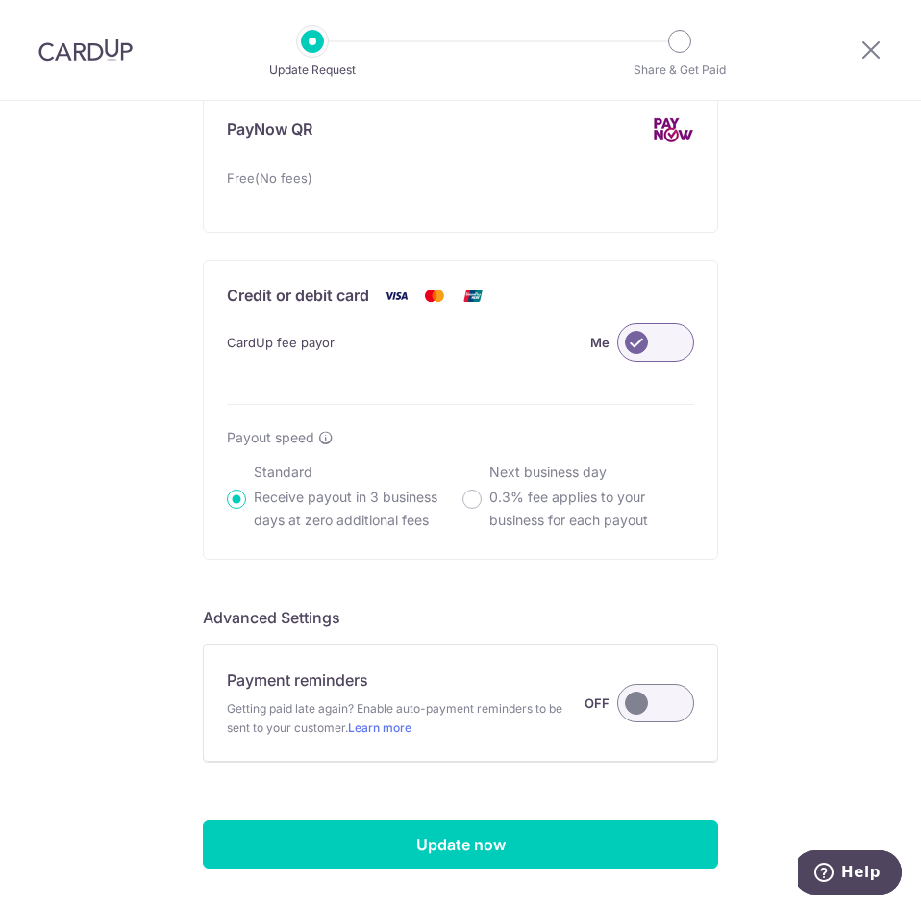
scroll to position [1207, 0]
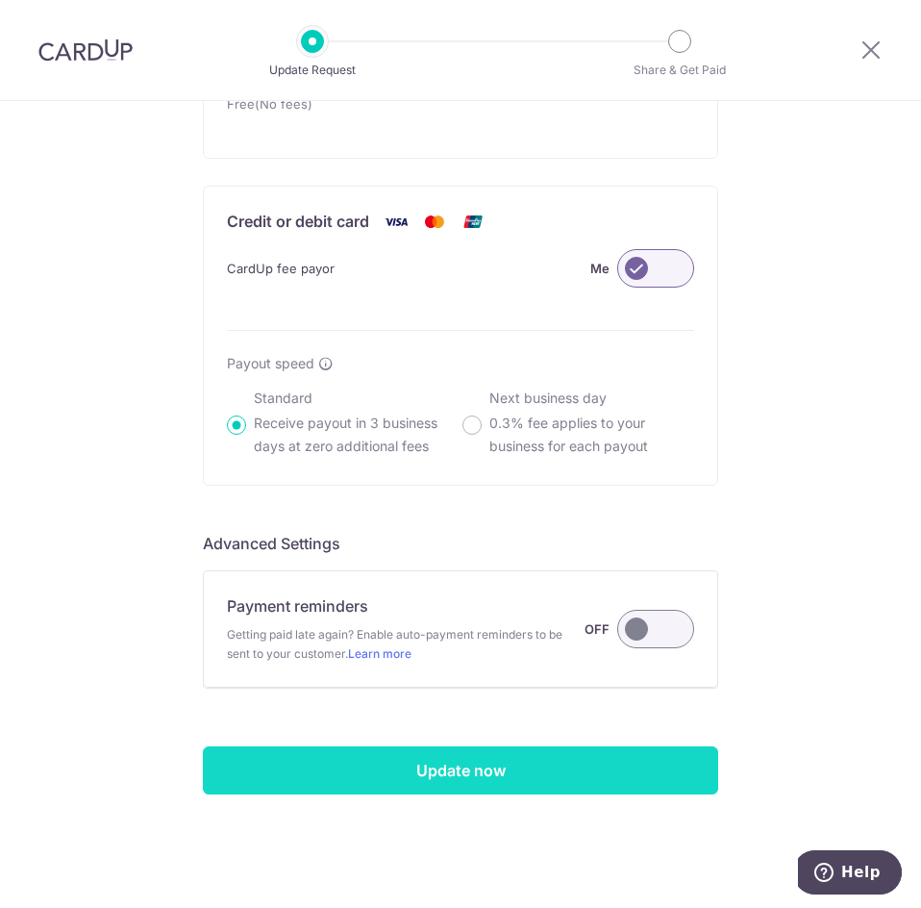
type input "Valley 170 4713"
click at [456, 773] on input "Update now" at bounding box center [460, 770] width 515 height 48
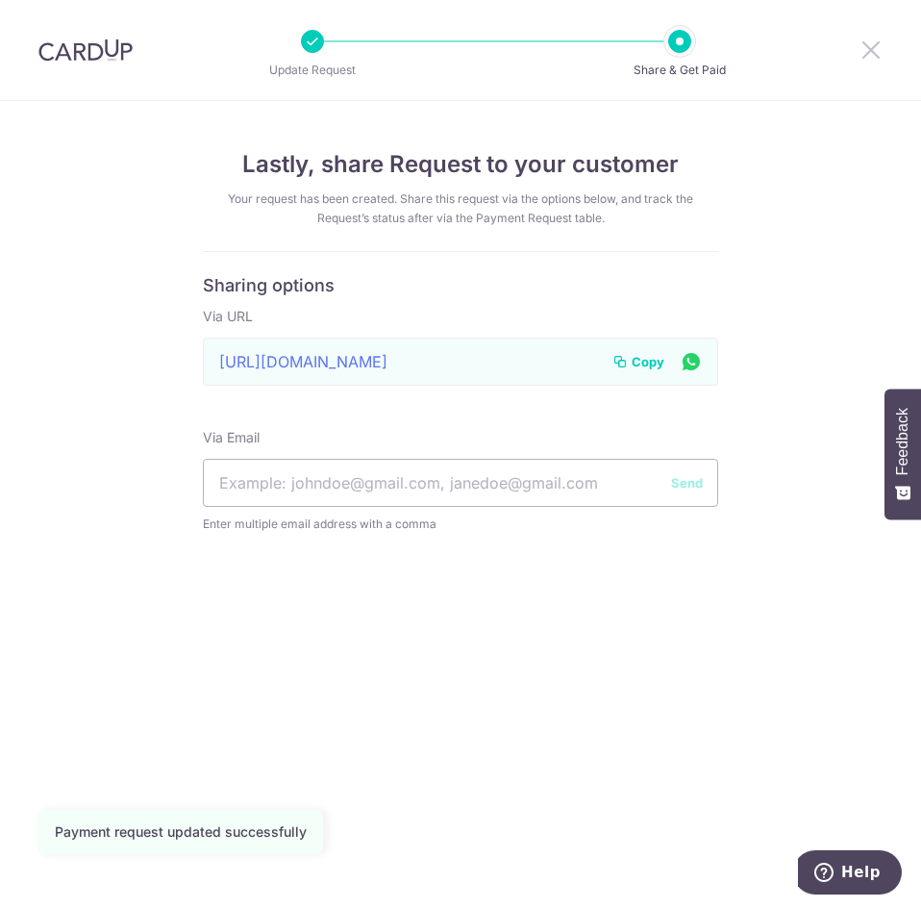
click at [870, 52] on icon at bounding box center [871, 50] width 23 height 24
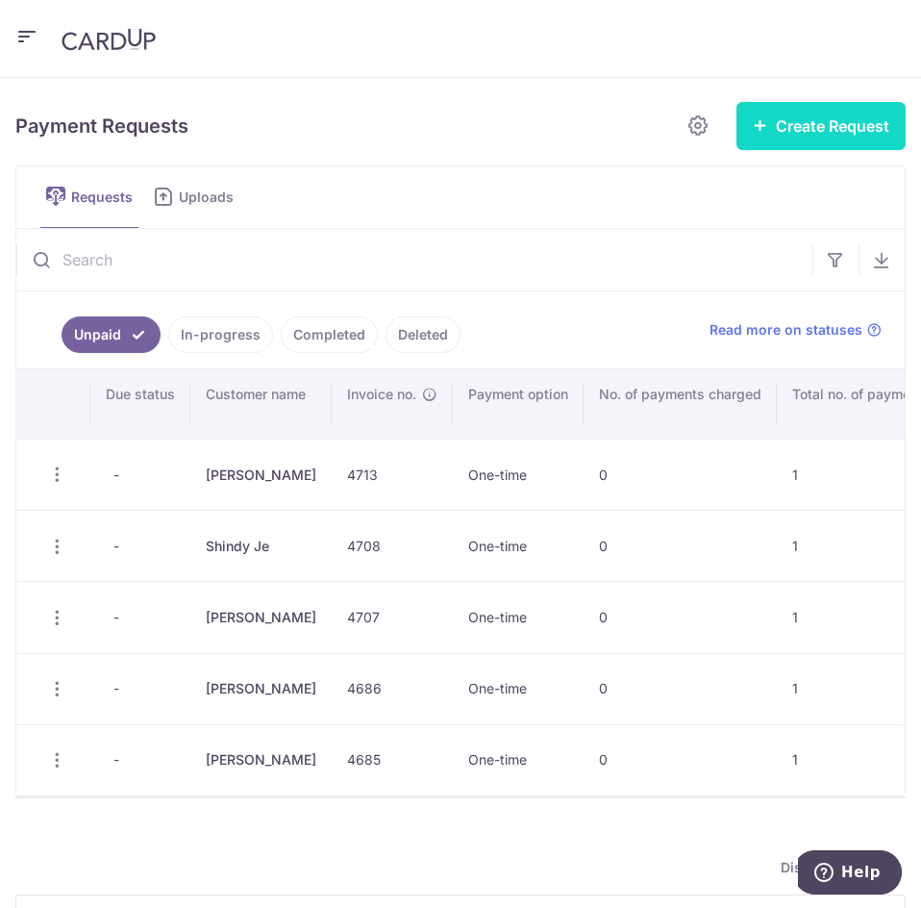
click at [804, 126] on button "Create Request" at bounding box center [821, 126] width 169 height 48
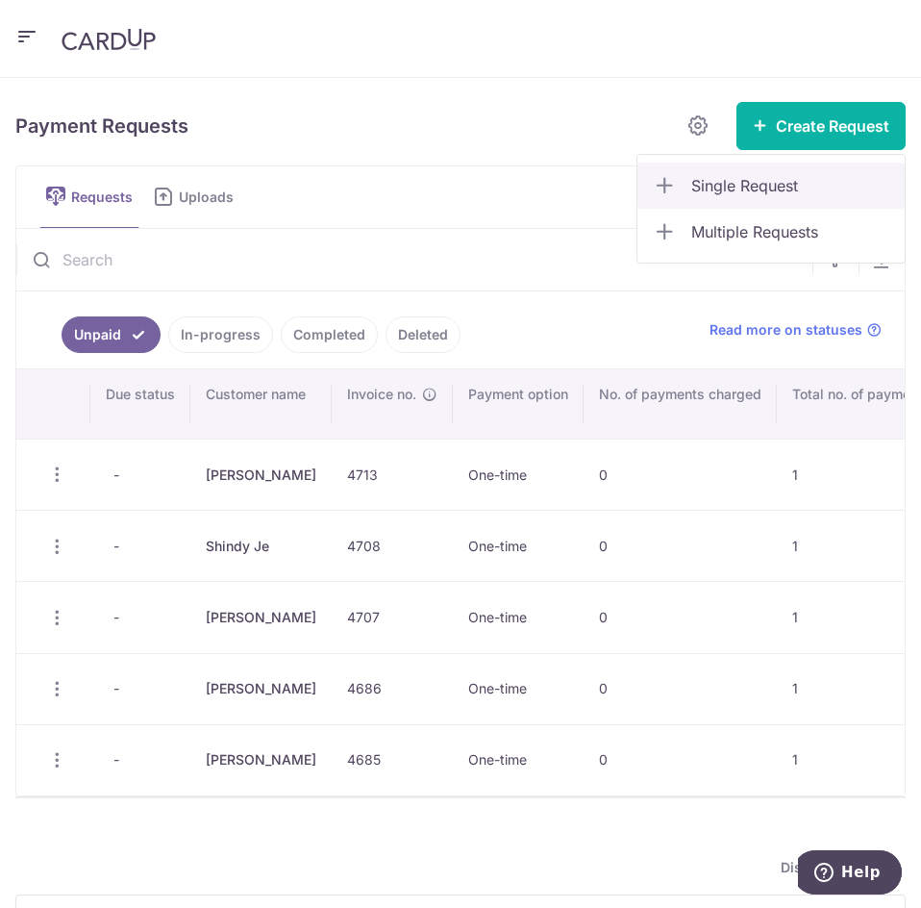
click at [757, 191] on span "Single Request" at bounding box center [790, 185] width 198 height 23
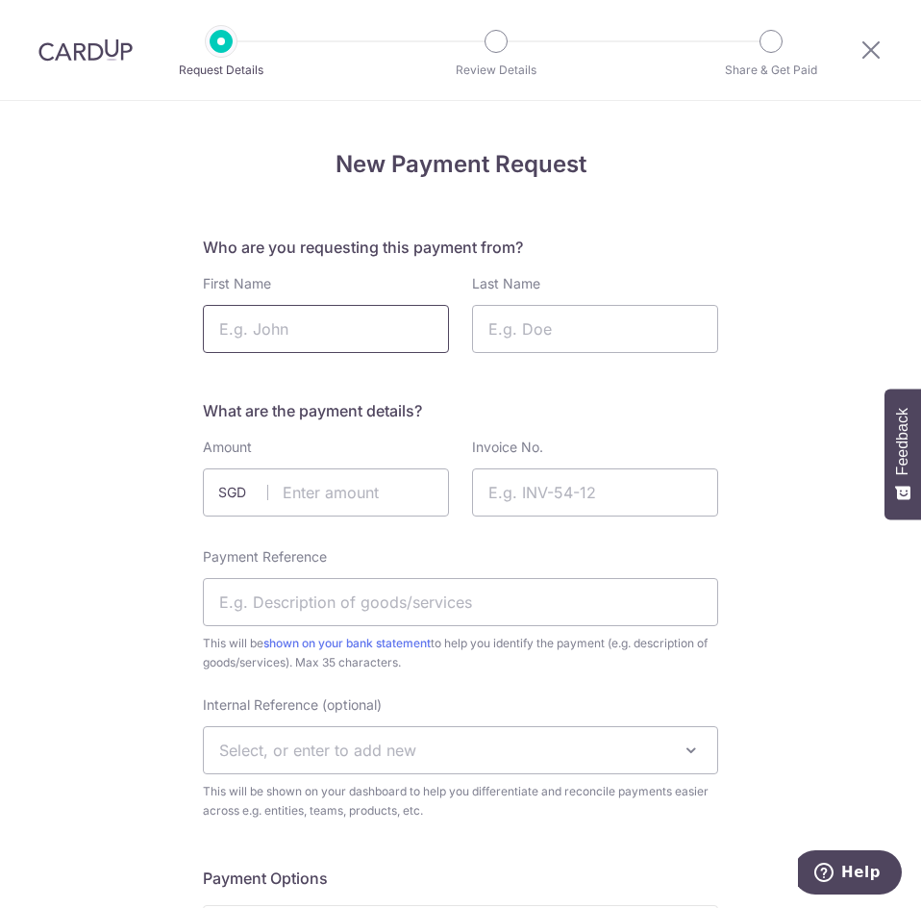
drag, startPoint x: 359, startPoint y: 346, endPoint x: 379, endPoint y: 343, distance: 20.4
click at [364, 346] on input "First Name" at bounding box center [326, 329] width 246 height 48
type input "Joi"
click at [624, 339] on input "Last Name" at bounding box center [595, 329] width 246 height 48
type input "Chua"
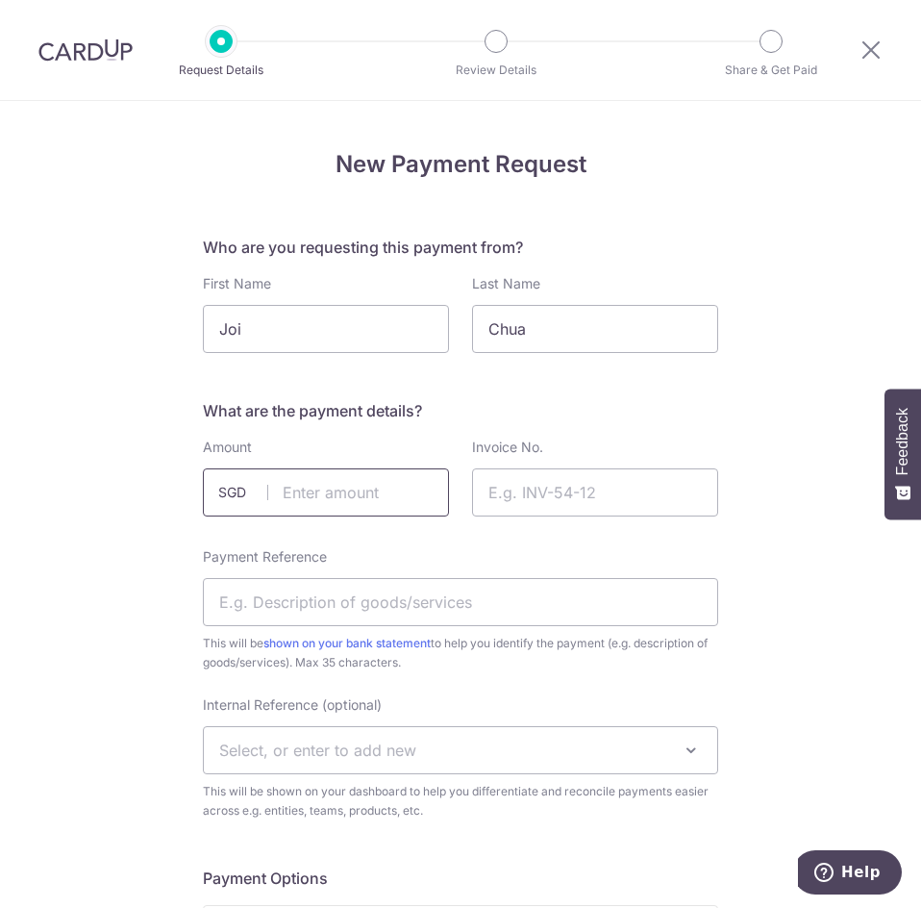
click at [297, 492] on input "text" at bounding box center [326, 492] width 246 height 48
type input "141.70"
click at [540, 510] on input "Invoice No." at bounding box center [595, 492] width 246 height 48
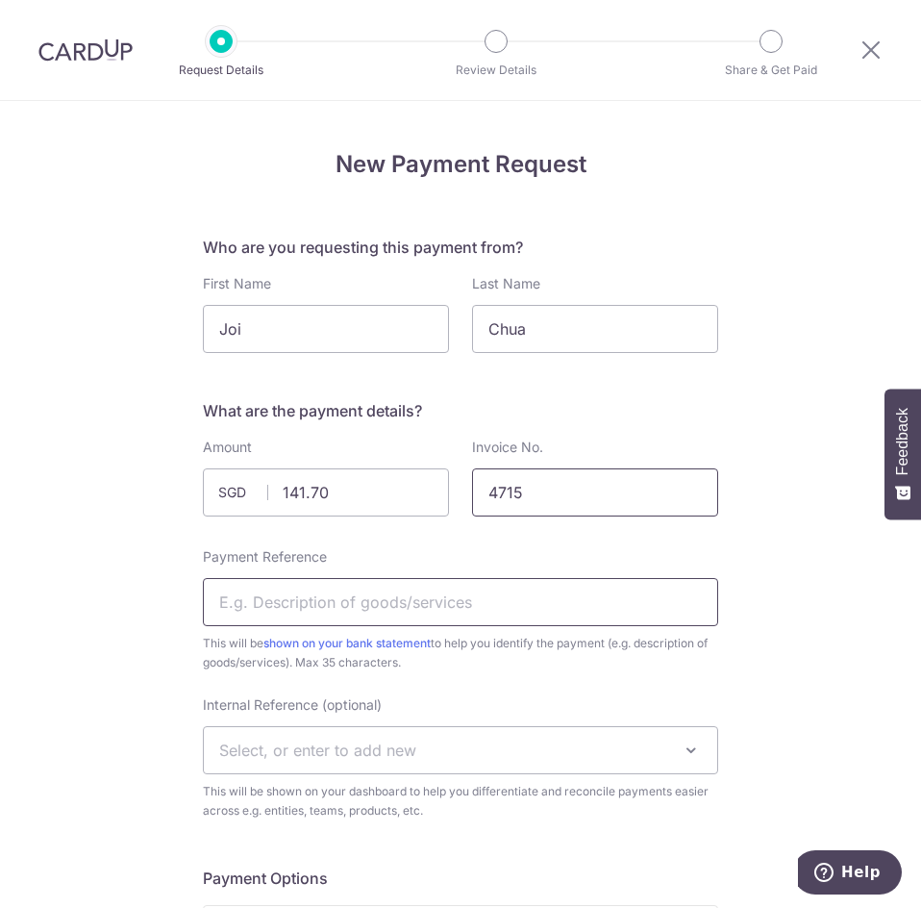
type input "4715"
click at [548, 600] on input "Payment Reference" at bounding box center [460, 602] width 515 height 48
click at [328, 601] on input "Valley 170 4713" at bounding box center [460, 602] width 515 height 48
type input "Valley 170 4715"
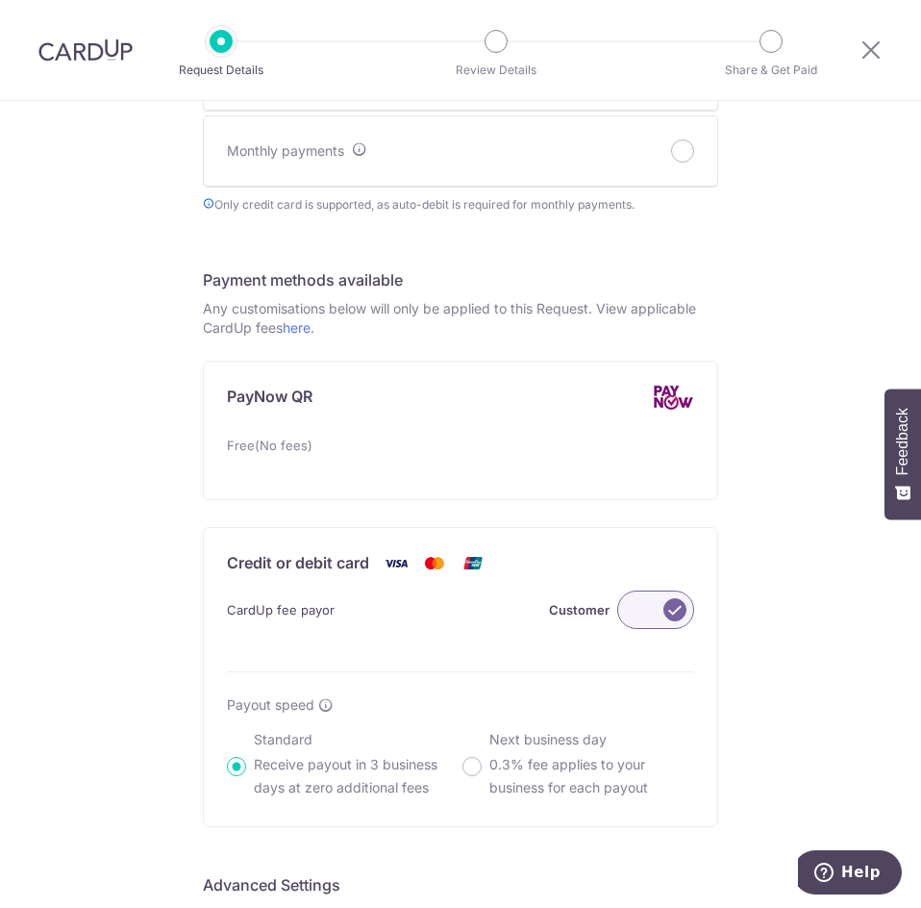
click at [654, 616] on label at bounding box center [655, 609] width 77 height 38
click at [0, 0] on input "Customer" at bounding box center [0, 0] width 0 height 0
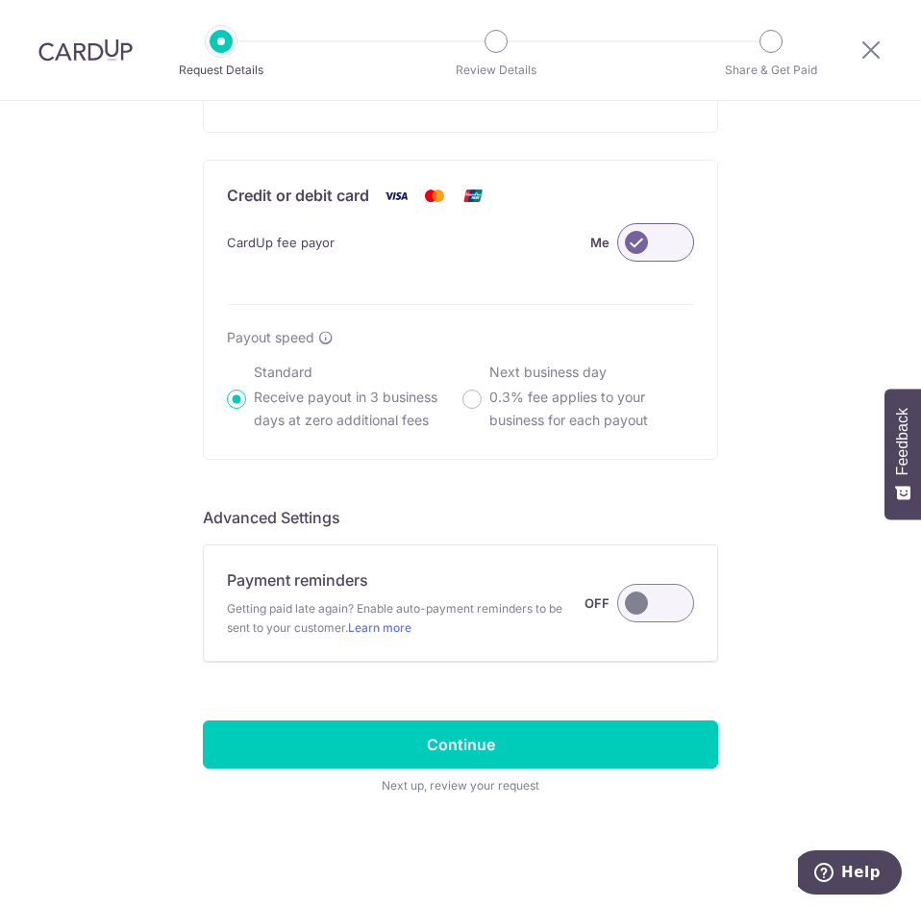
scroll to position [1234, 0]
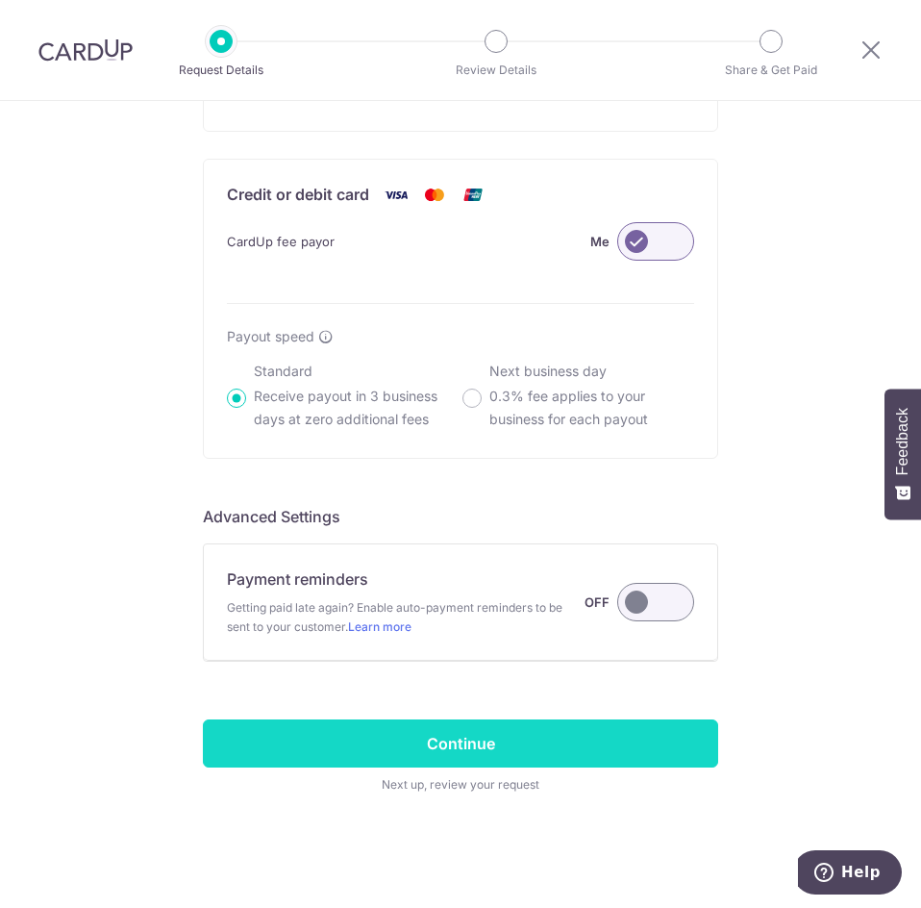
click at [443, 749] on input "Continue" at bounding box center [460, 743] width 515 height 48
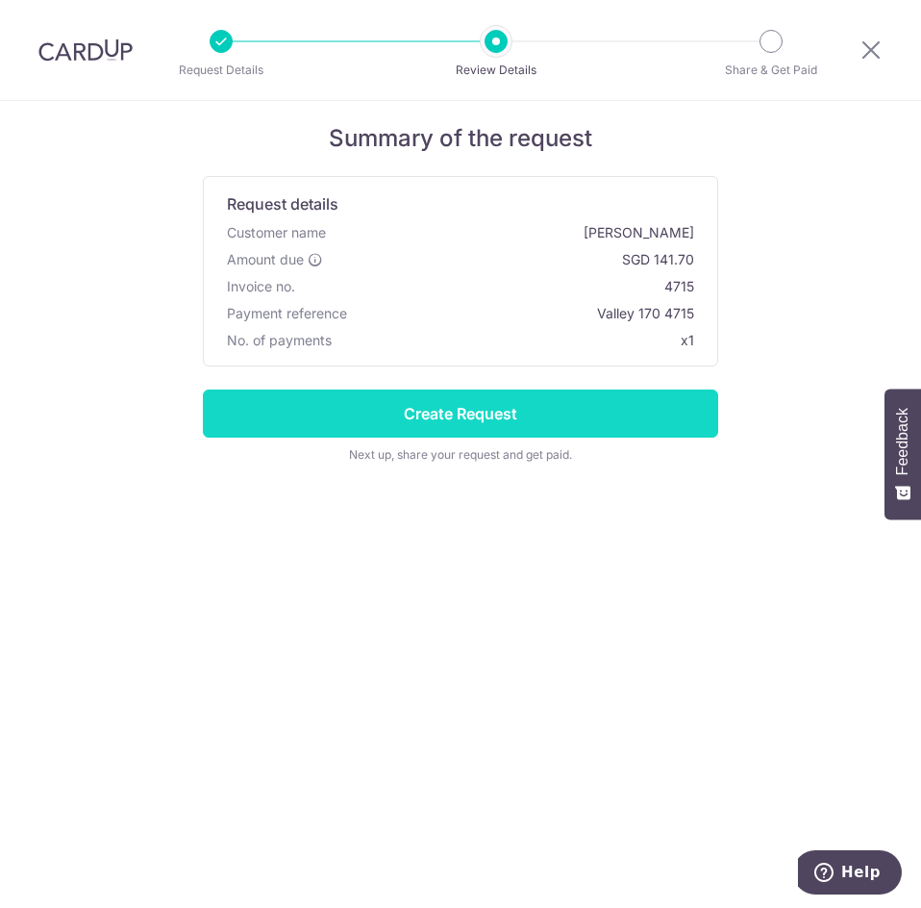
click at [477, 413] on input "Create Request" at bounding box center [460, 413] width 515 height 48
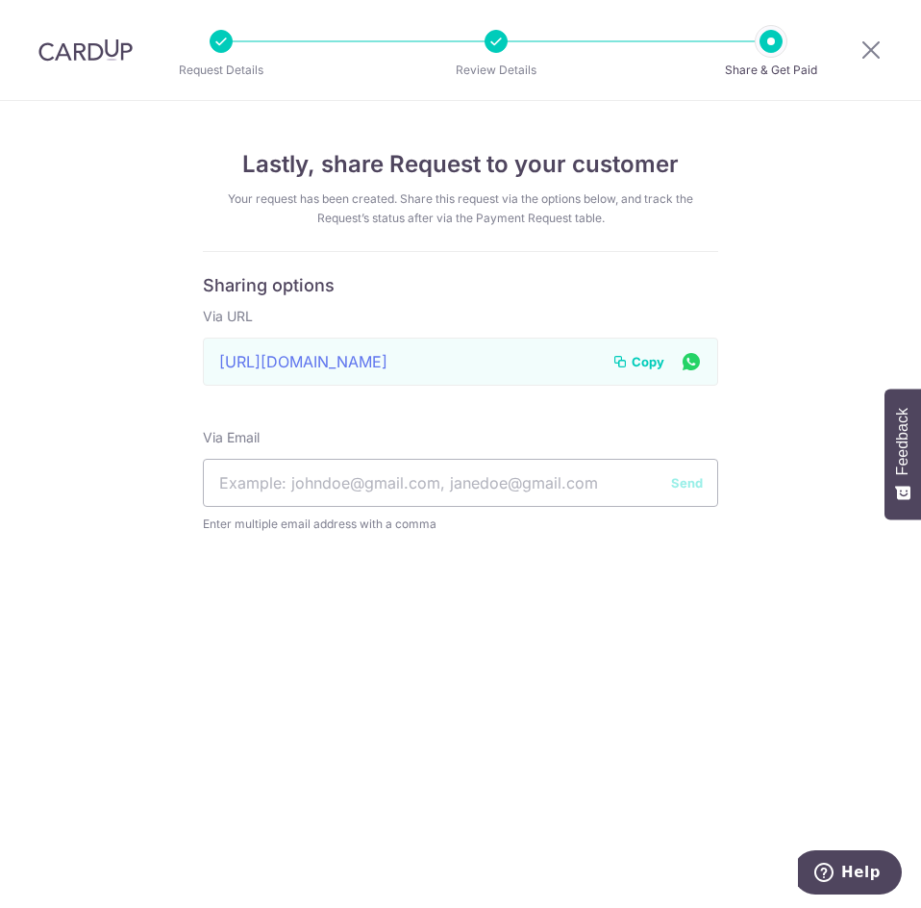
click at [630, 367] on button "Copy" at bounding box center [639, 361] width 52 height 19
click at [862, 46] on icon at bounding box center [871, 50] width 23 height 24
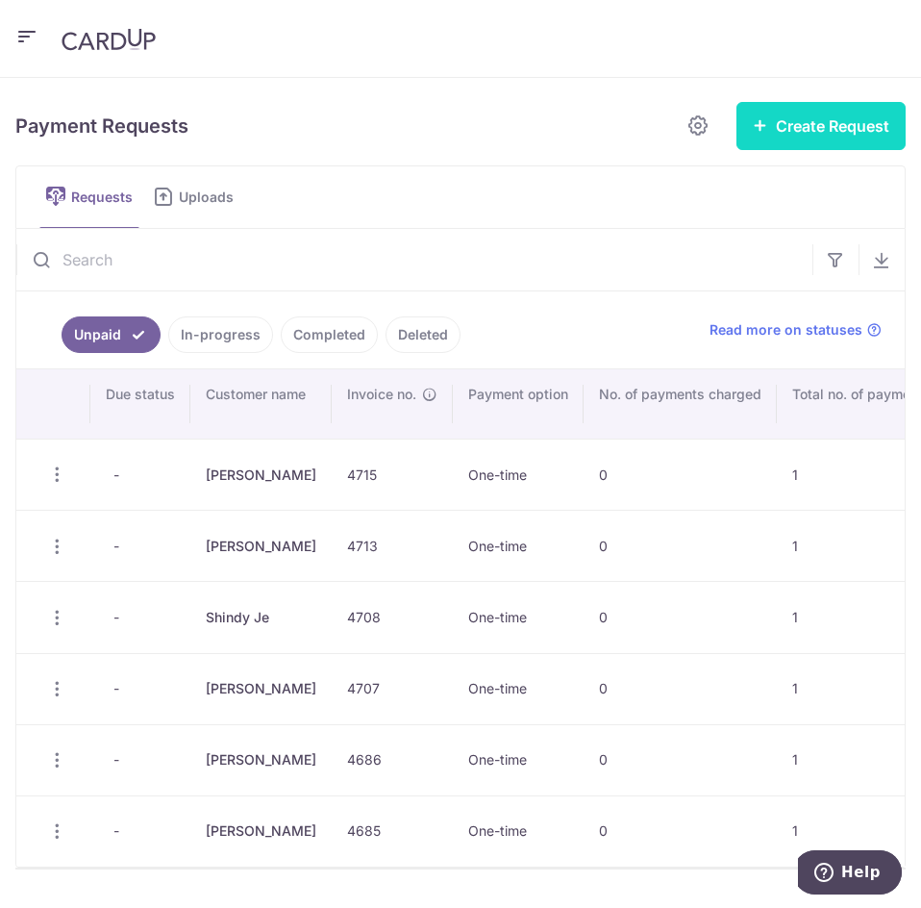
click at [810, 130] on button "Create Request" at bounding box center [821, 126] width 169 height 48
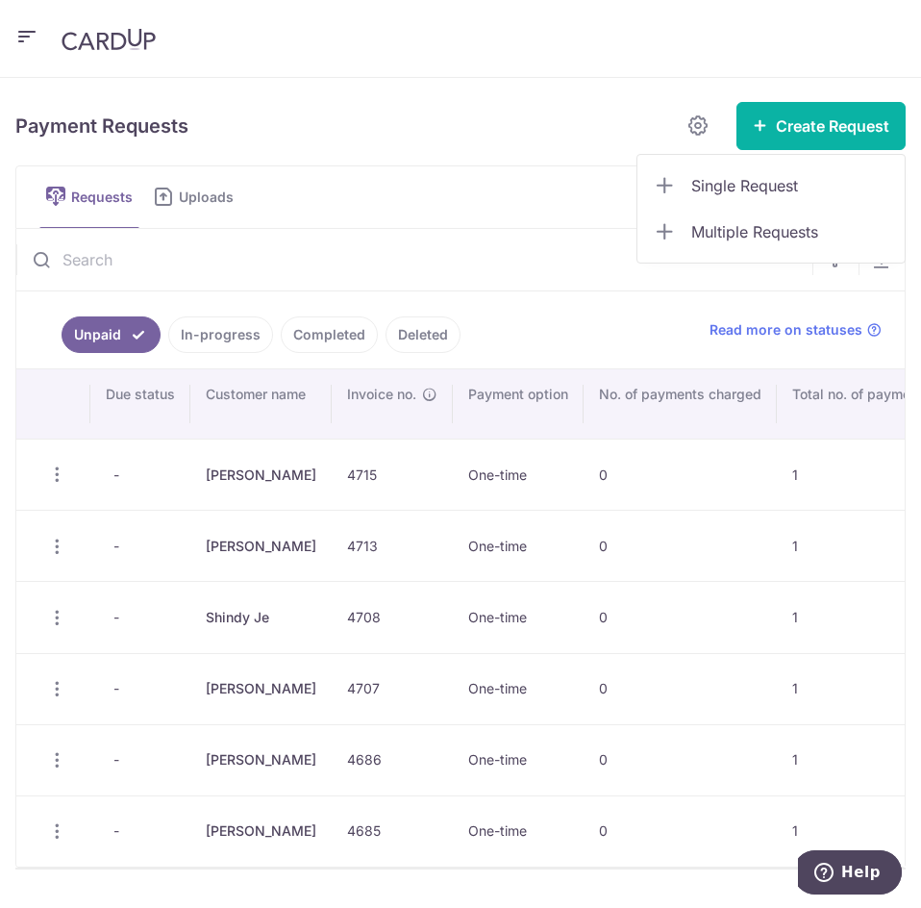
click at [16, 38] on icon "button" at bounding box center [26, 37] width 23 height 24
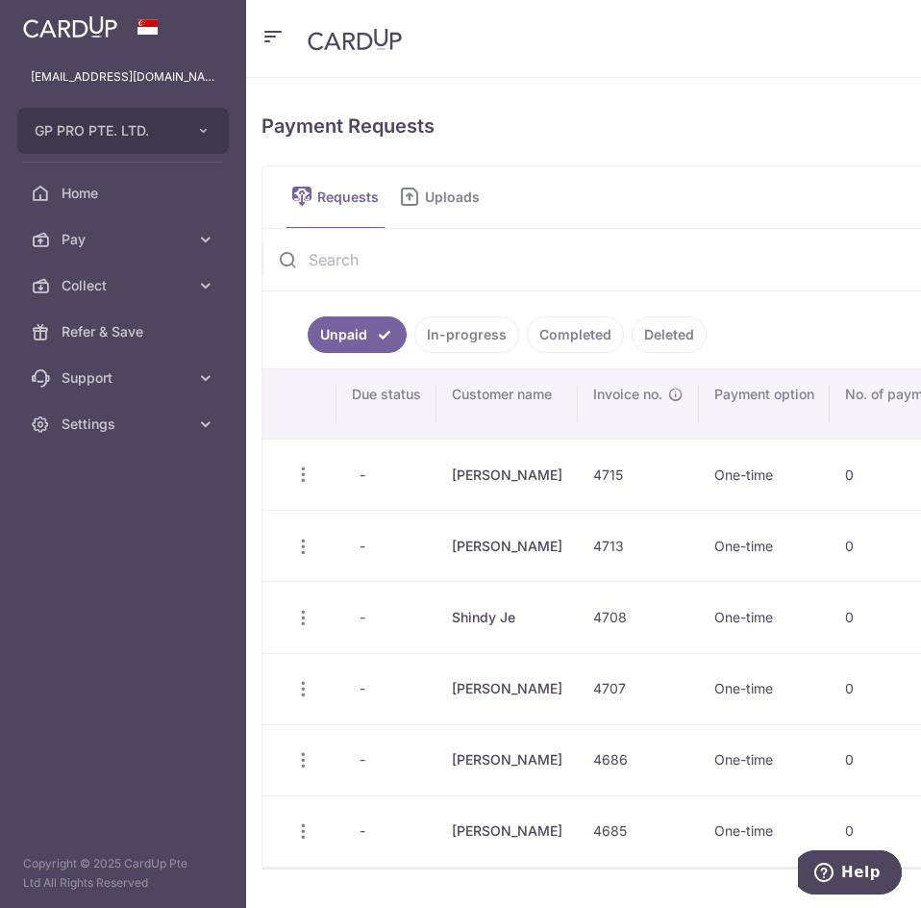
click at [17, 38] on link at bounding box center [70, 25] width 110 height 35
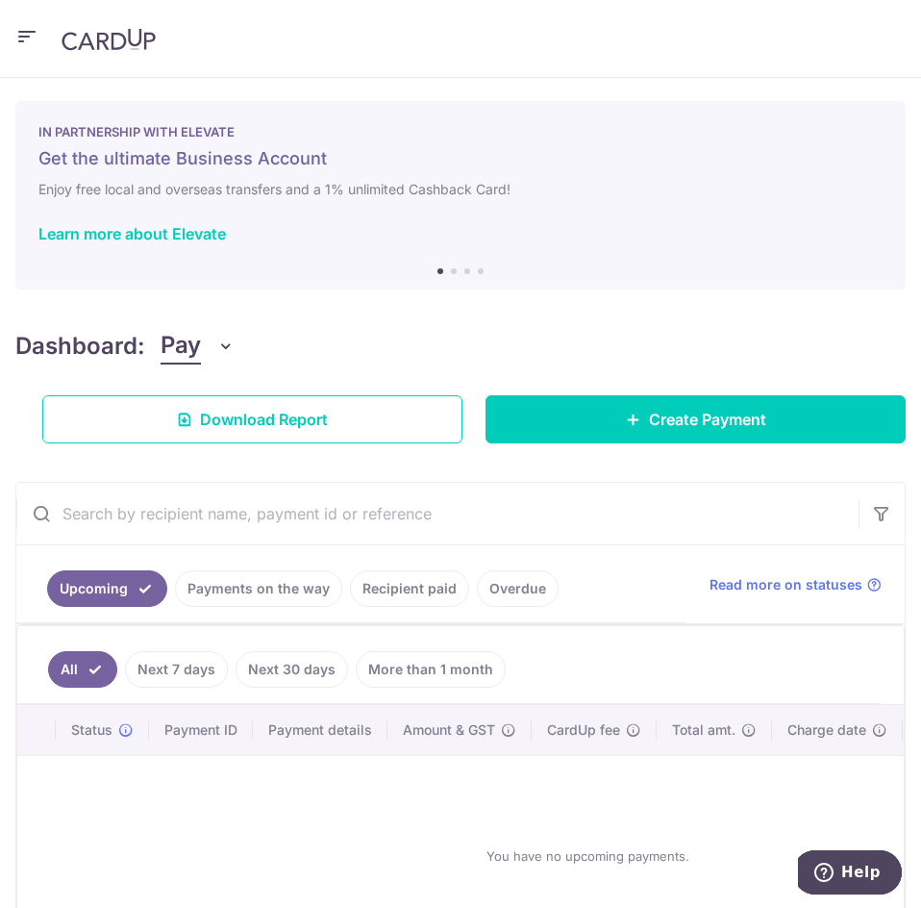
click at [47, 44] on header at bounding box center [460, 39] width 921 height 78
click at [25, 27] on icon "button" at bounding box center [26, 37] width 23 height 24
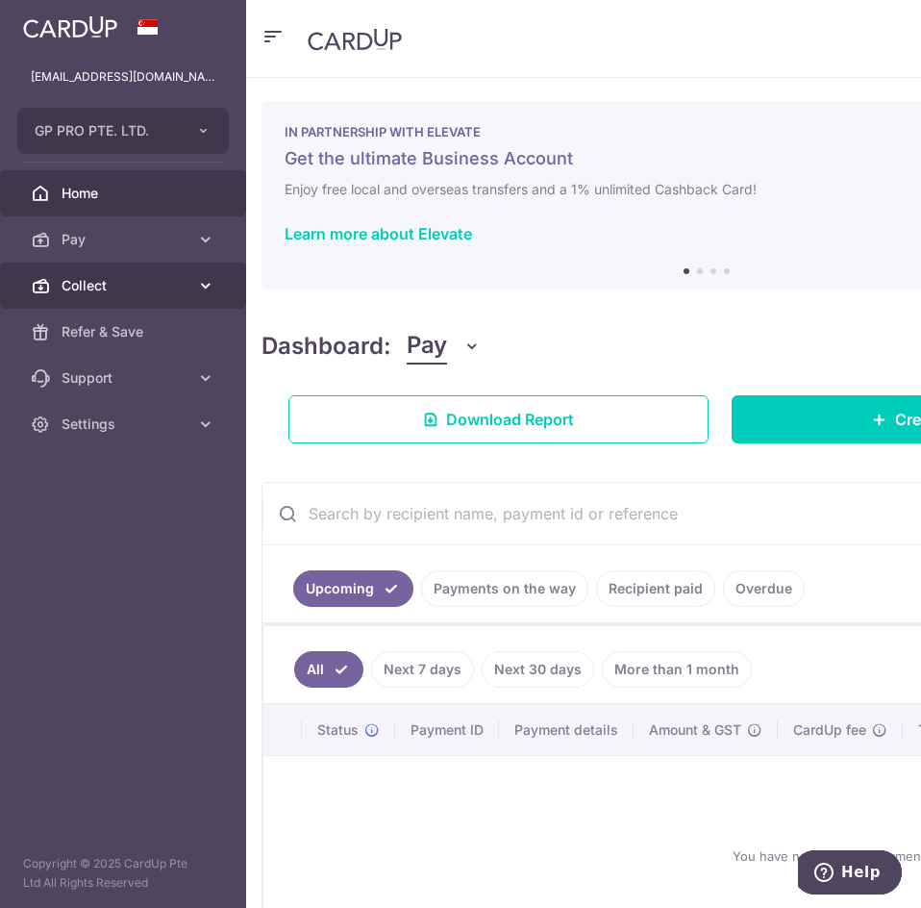
click at [138, 288] on span "Collect" at bounding box center [125, 285] width 127 height 19
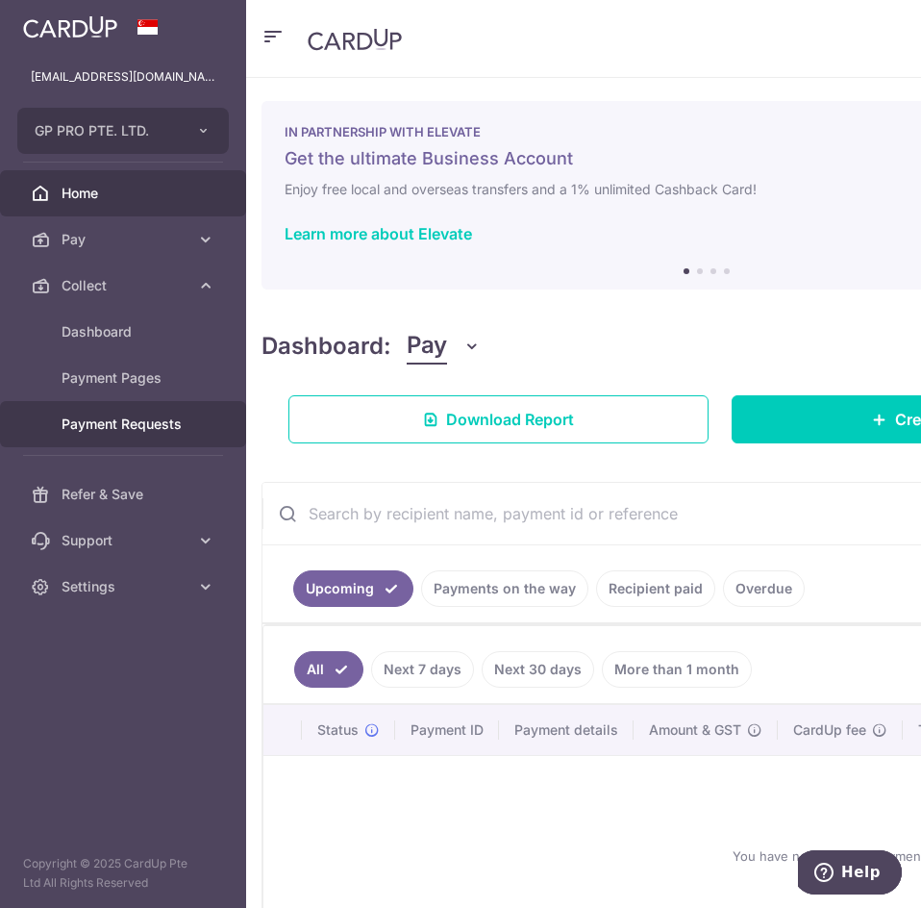
click at [138, 417] on span "Payment Requests" at bounding box center [125, 423] width 127 height 19
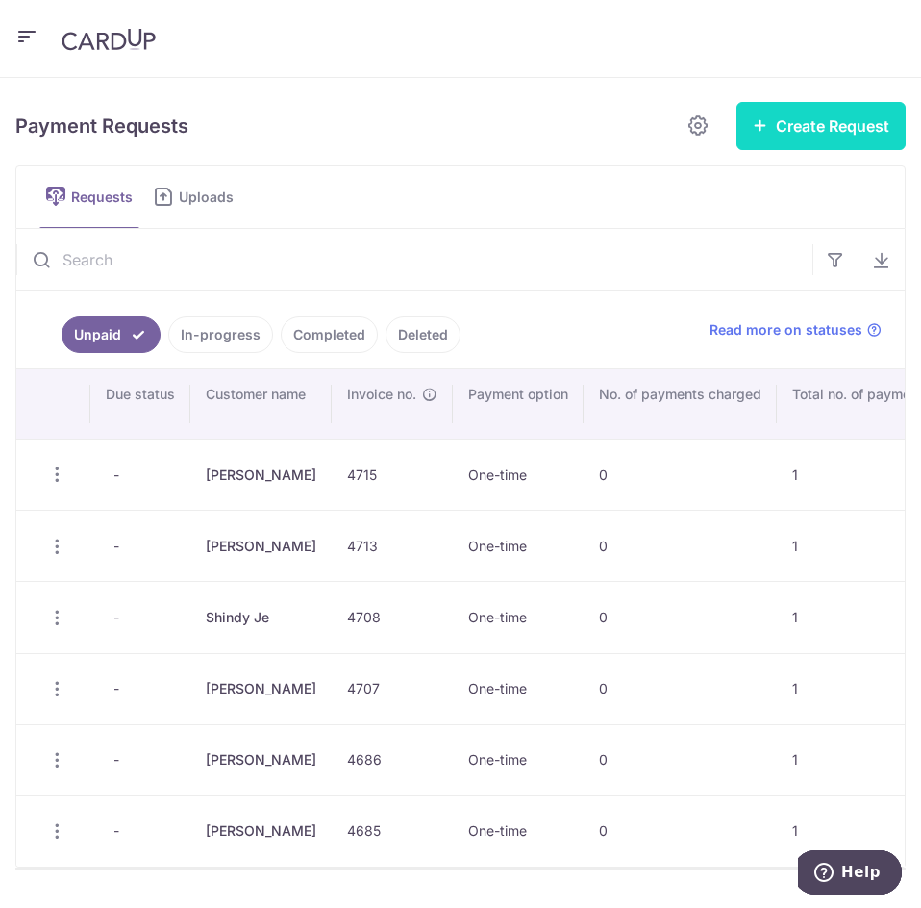
click at [758, 125] on button "Create Request" at bounding box center [821, 126] width 169 height 48
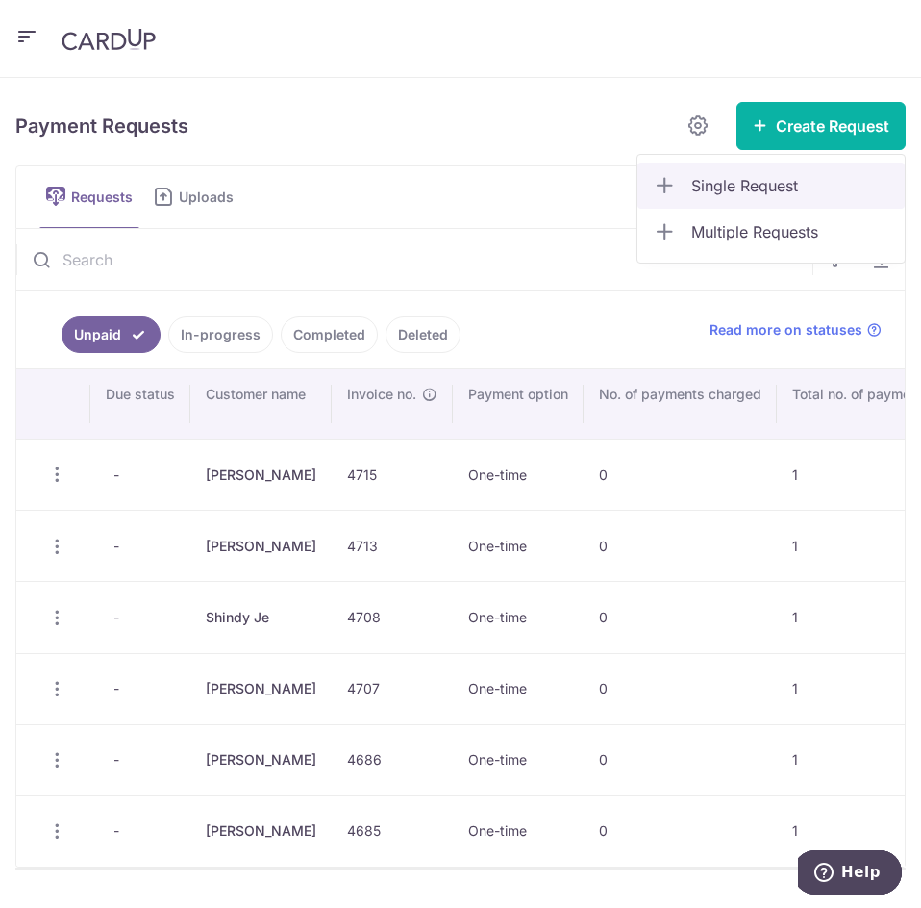
click at [724, 183] on span "Single Request" at bounding box center [790, 185] width 198 height 23
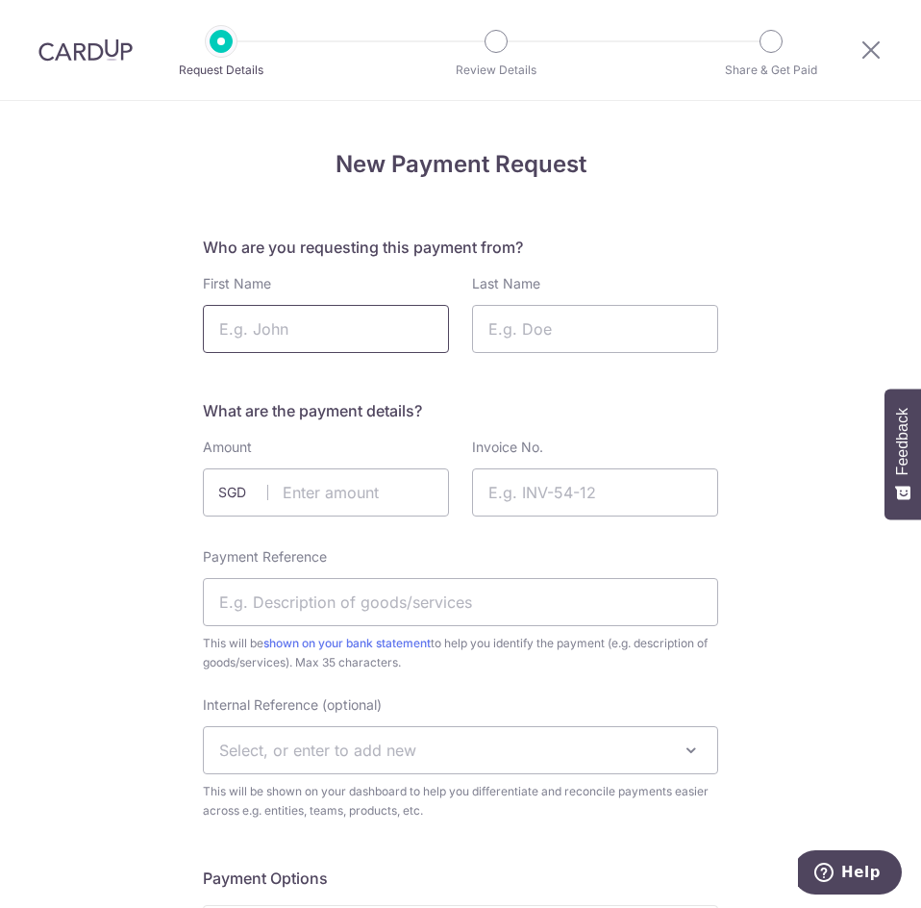
click at [280, 336] on input "First Name" at bounding box center [326, 329] width 246 height 48
type input "Koh"
click at [630, 321] on input "Last Name" at bounding box center [595, 329] width 246 height 48
type input "[PERSON_NAME]"
click at [314, 488] on input "text" at bounding box center [326, 492] width 246 height 48
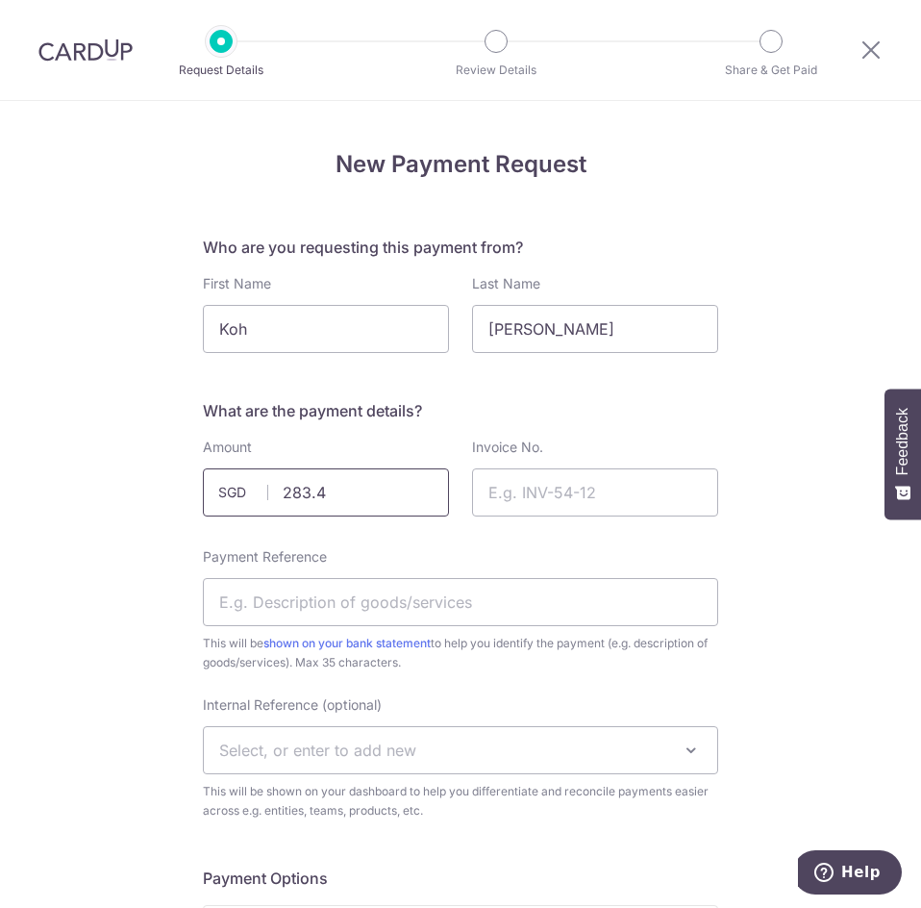
type input "283.40"
click at [536, 496] on input "Invoice No." at bounding box center [595, 492] width 246 height 48
type input "4716"
click at [424, 606] on input "Payment Reference" at bounding box center [460, 602] width 515 height 48
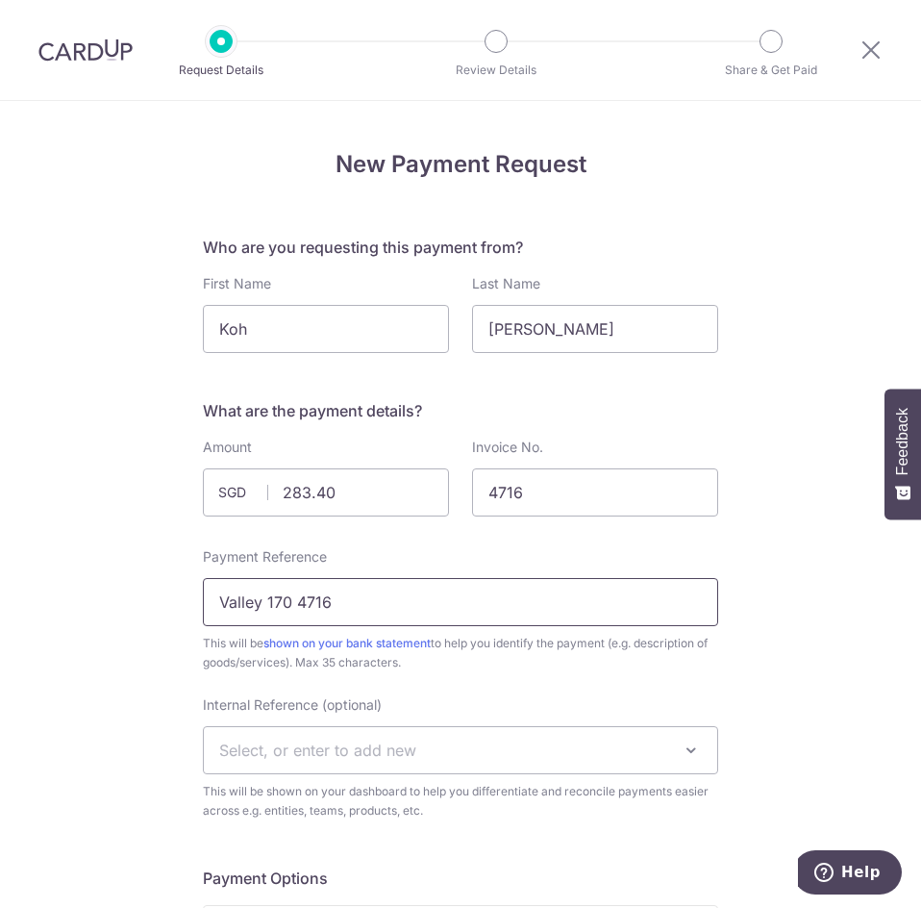
type input "Valley 170 4716"
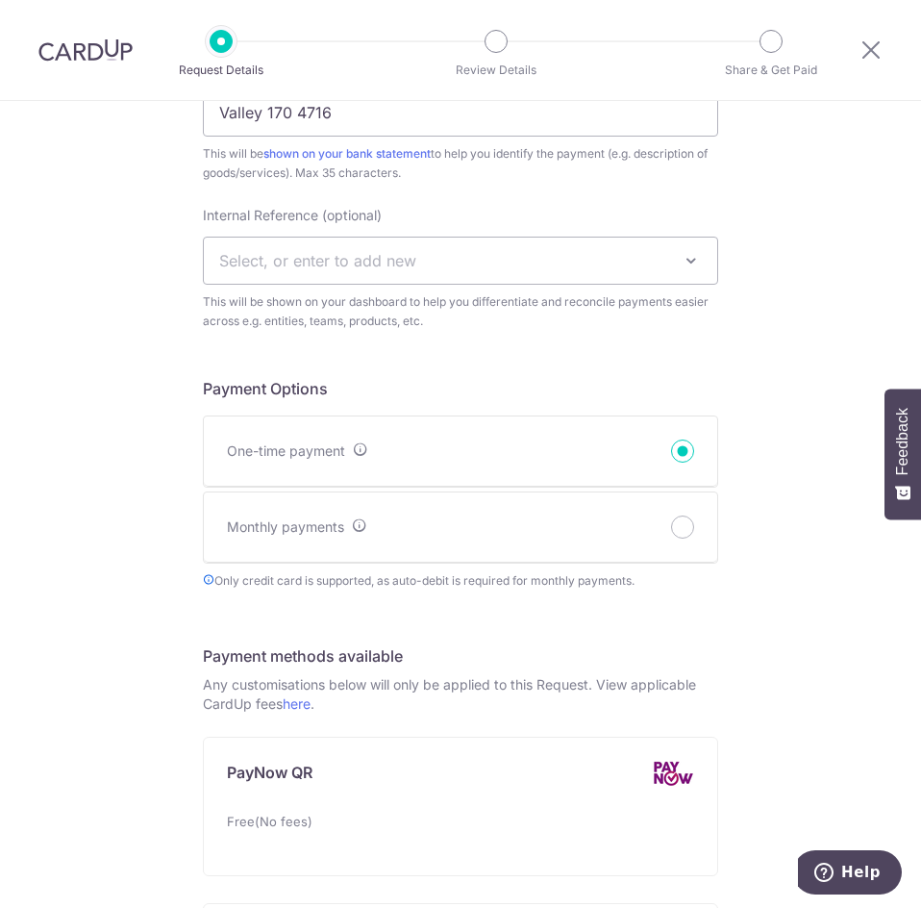
scroll to position [673, 0]
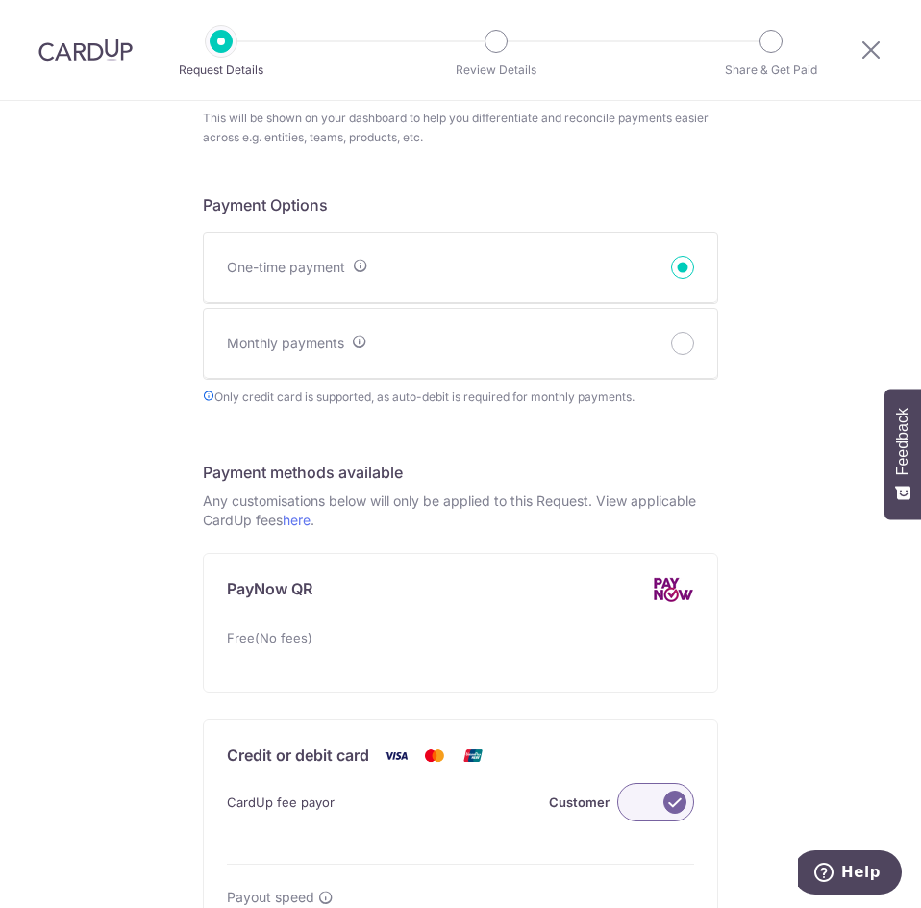
click at [655, 811] on label at bounding box center [655, 802] width 77 height 38
click at [0, 0] on input "Customer" at bounding box center [0, 0] width 0 height 0
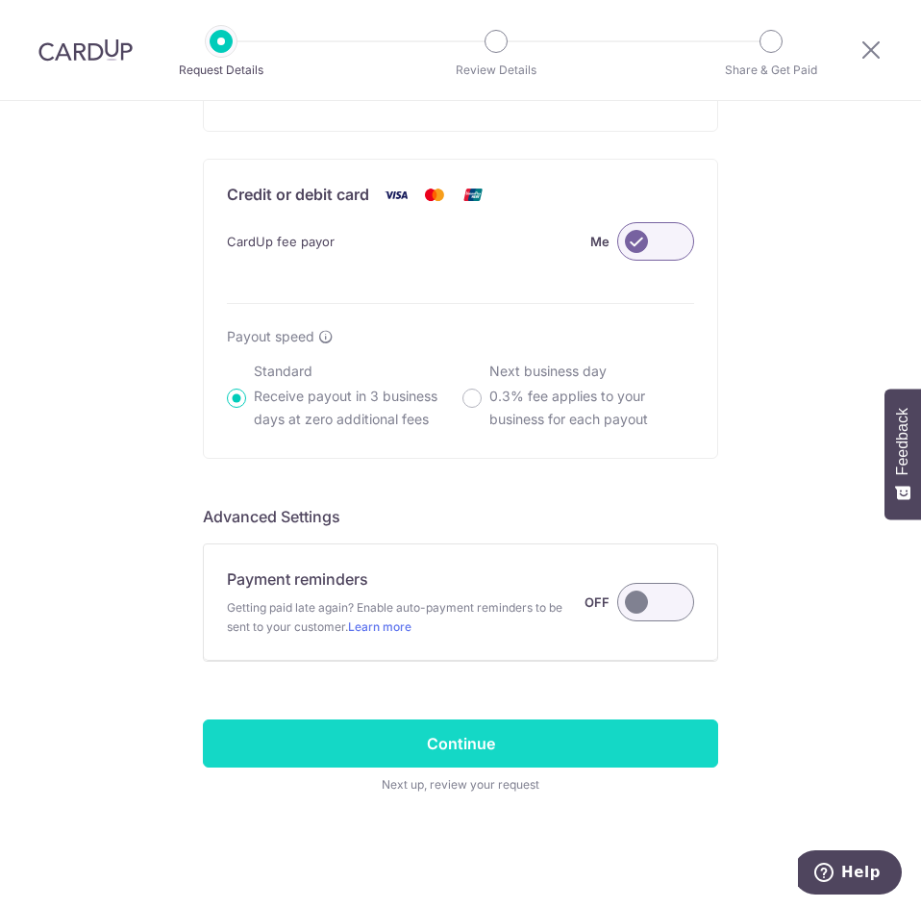
click at [600, 744] on input "Continue" at bounding box center [460, 743] width 515 height 48
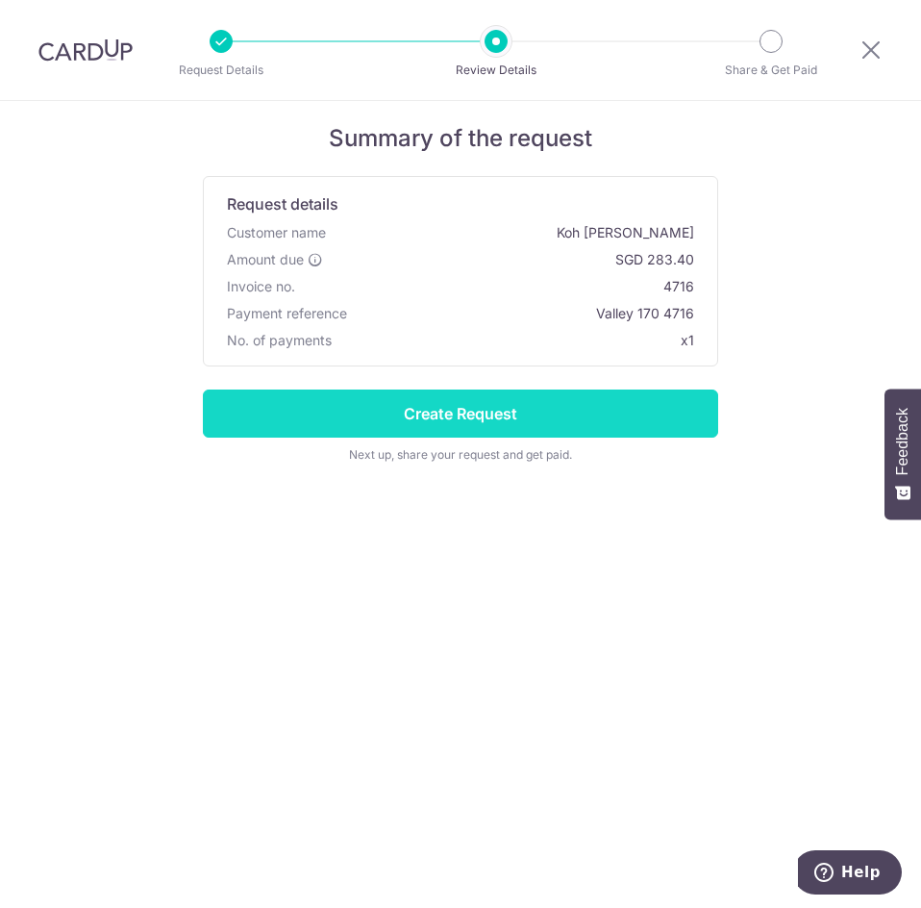
click at [539, 390] on input "Create Request" at bounding box center [460, 413] width 515 height 48
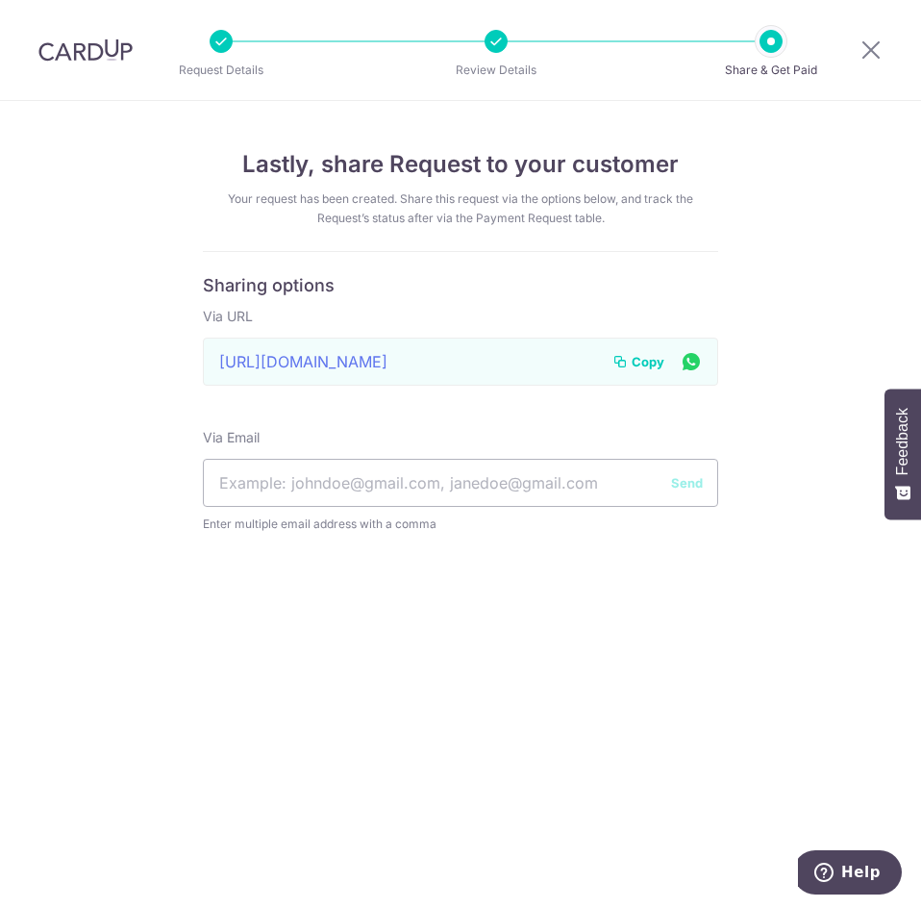
click at [650, 366] on span "Copy" at bounding box center [648, 361] width 33 height 19
click at [864, 51] on icon at bounding box center [871, 50] width 23 height 24
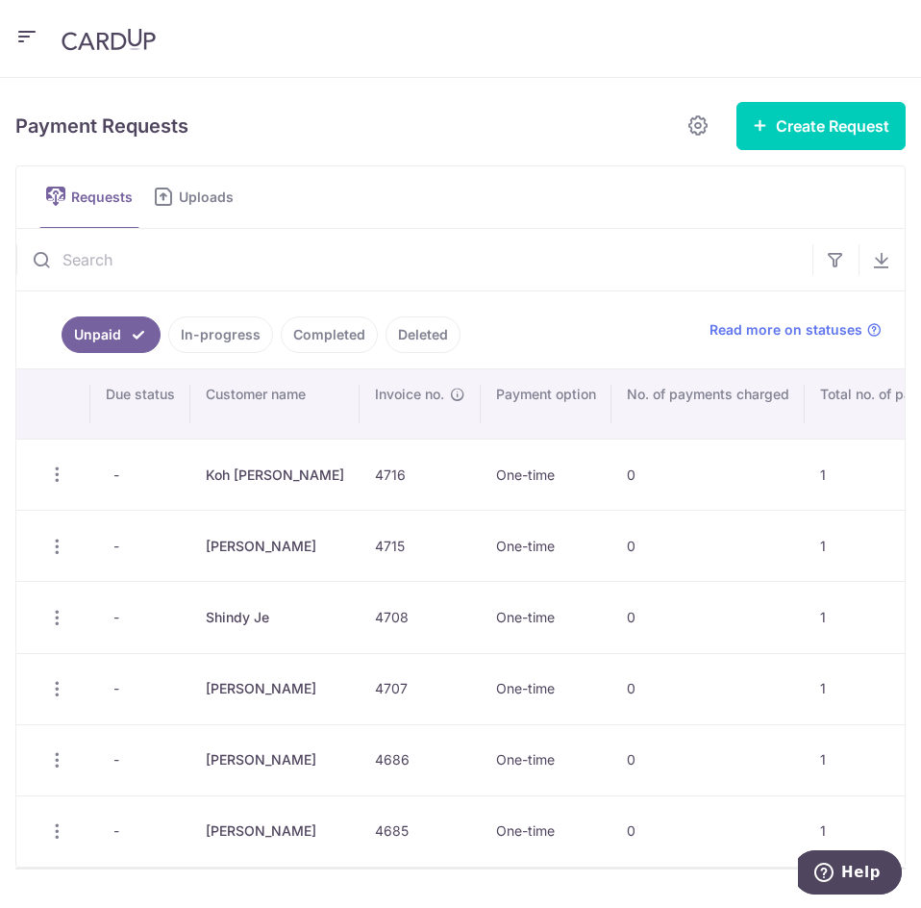
click at [26, 38] on icon "button" at bounding box center [26, 37] width 23 height 24
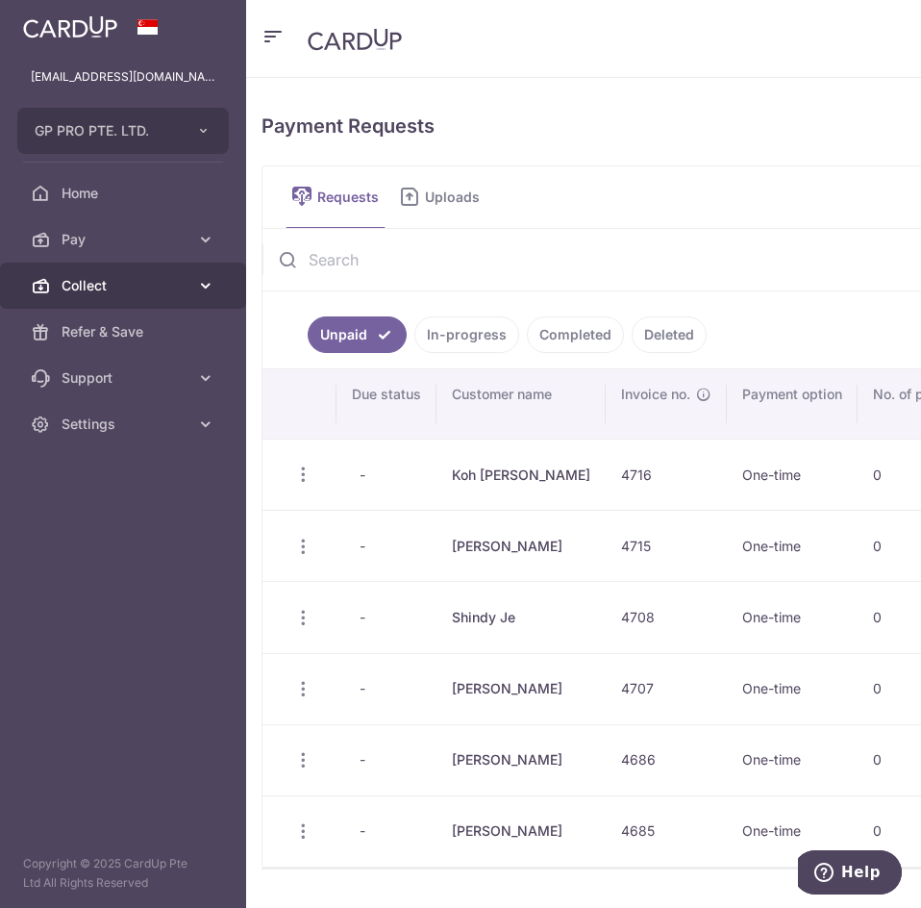
click at [129, 281] on span "Collect" at bounding box center [125, 285] width 127 height 19
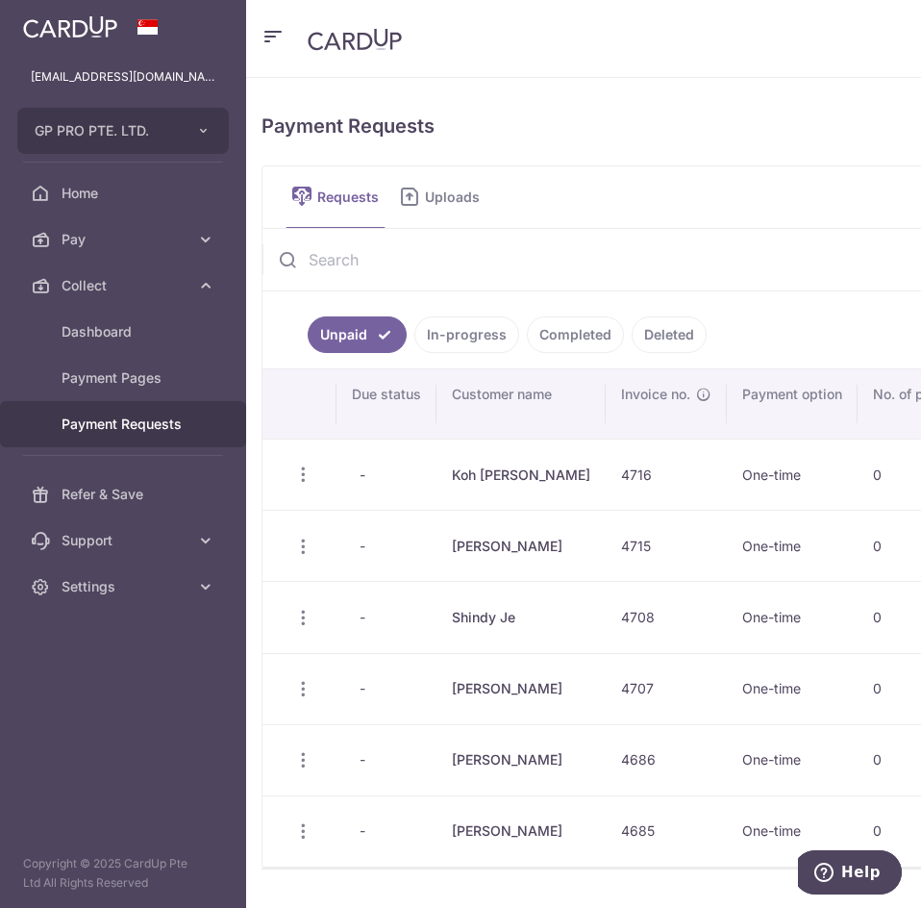
click at [163, 425] on span "Payment Requests" at bounding box center [125, 423] width 127 height 19
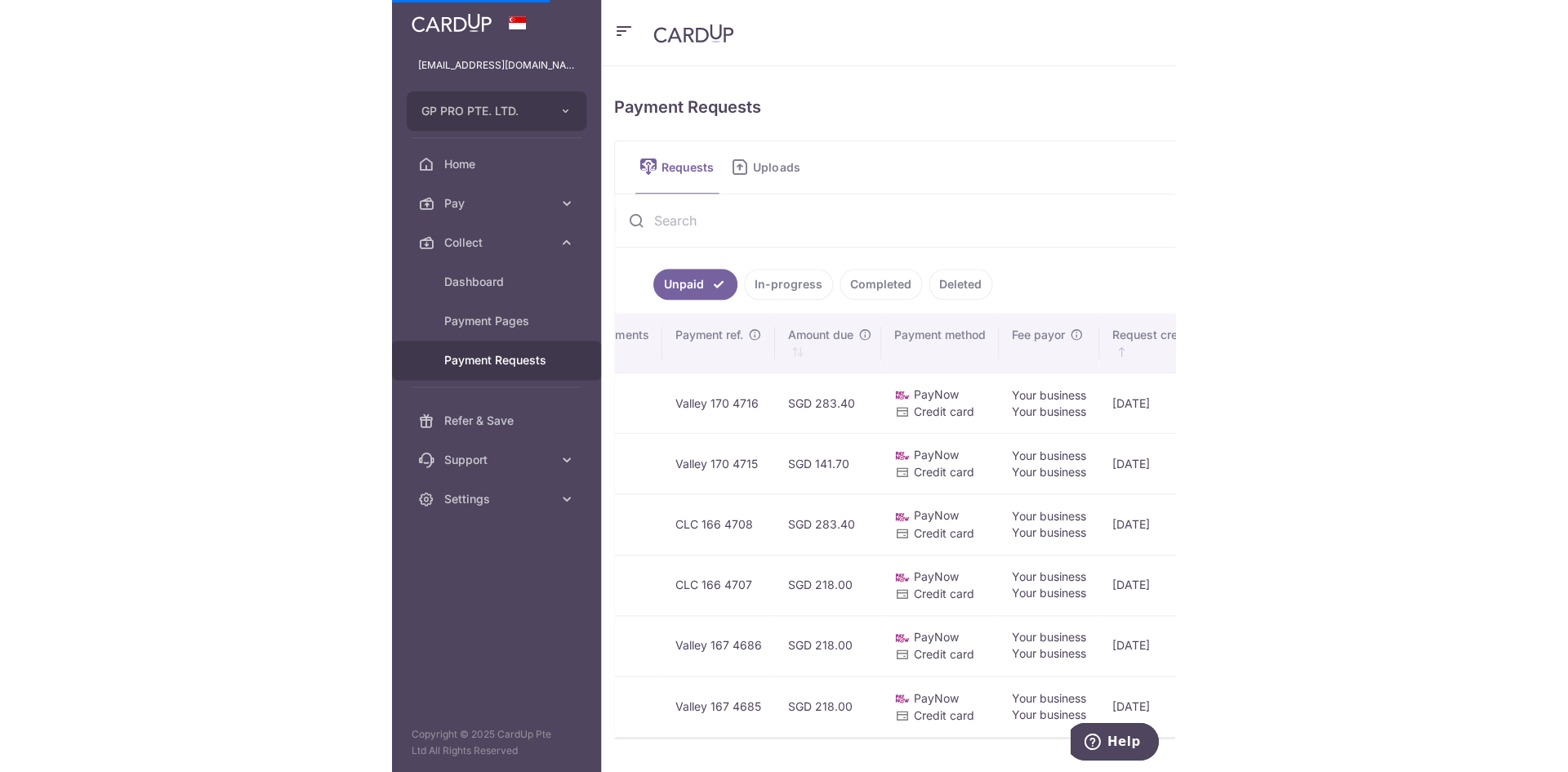
scroll to position [0, 805]
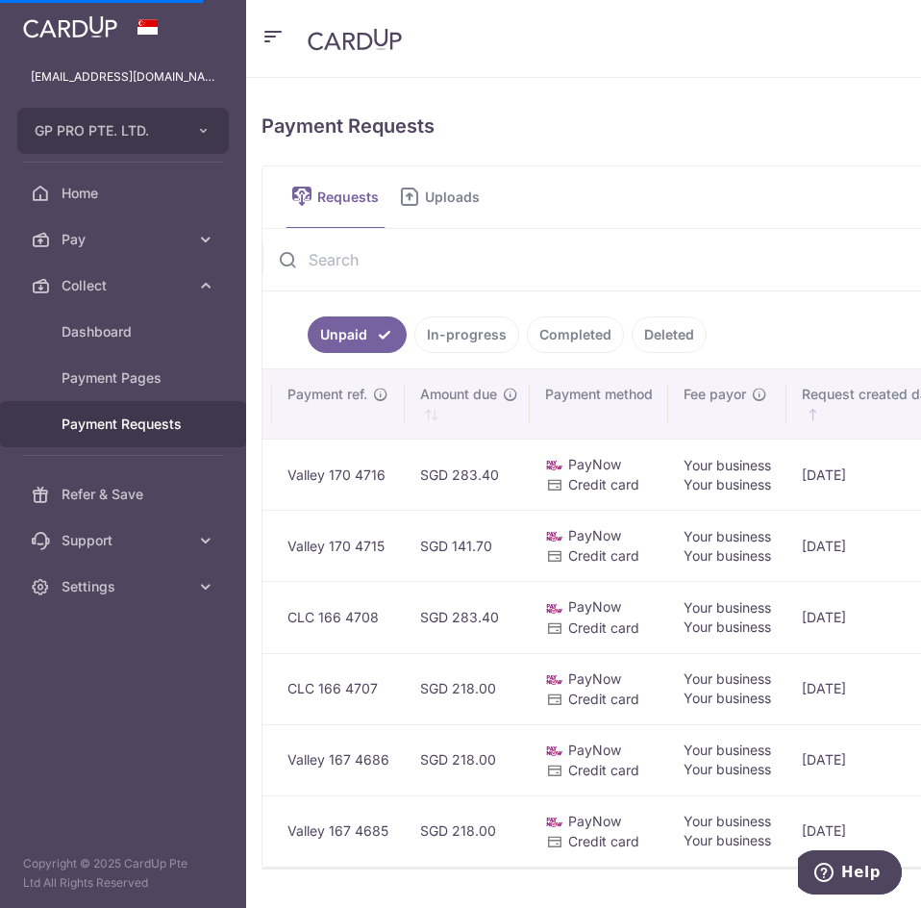
click at [205, 418] on link "Payment Requests" at bounding box center [123, 424] width 246 height 46
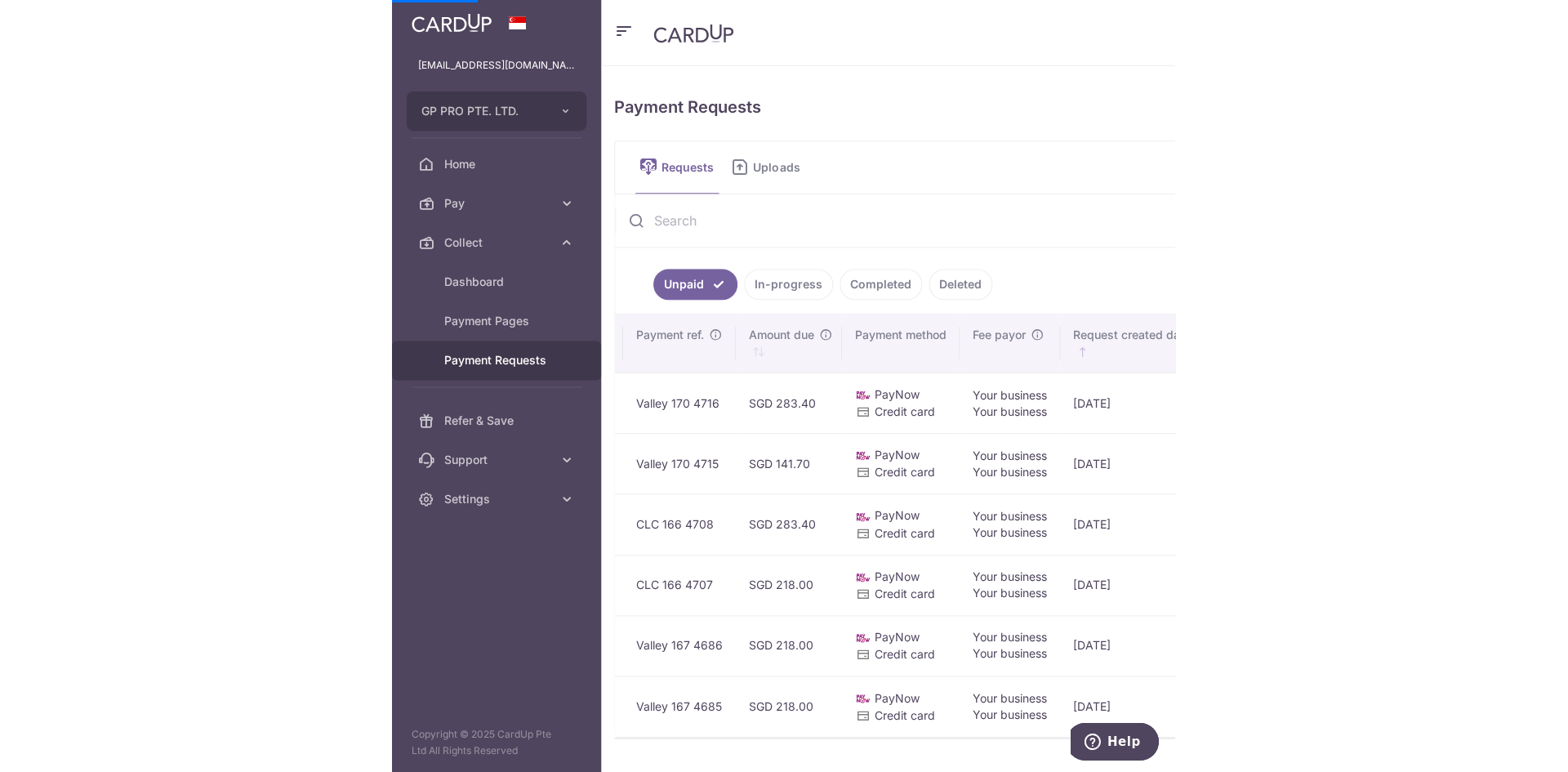
scroll to position [0, 583]
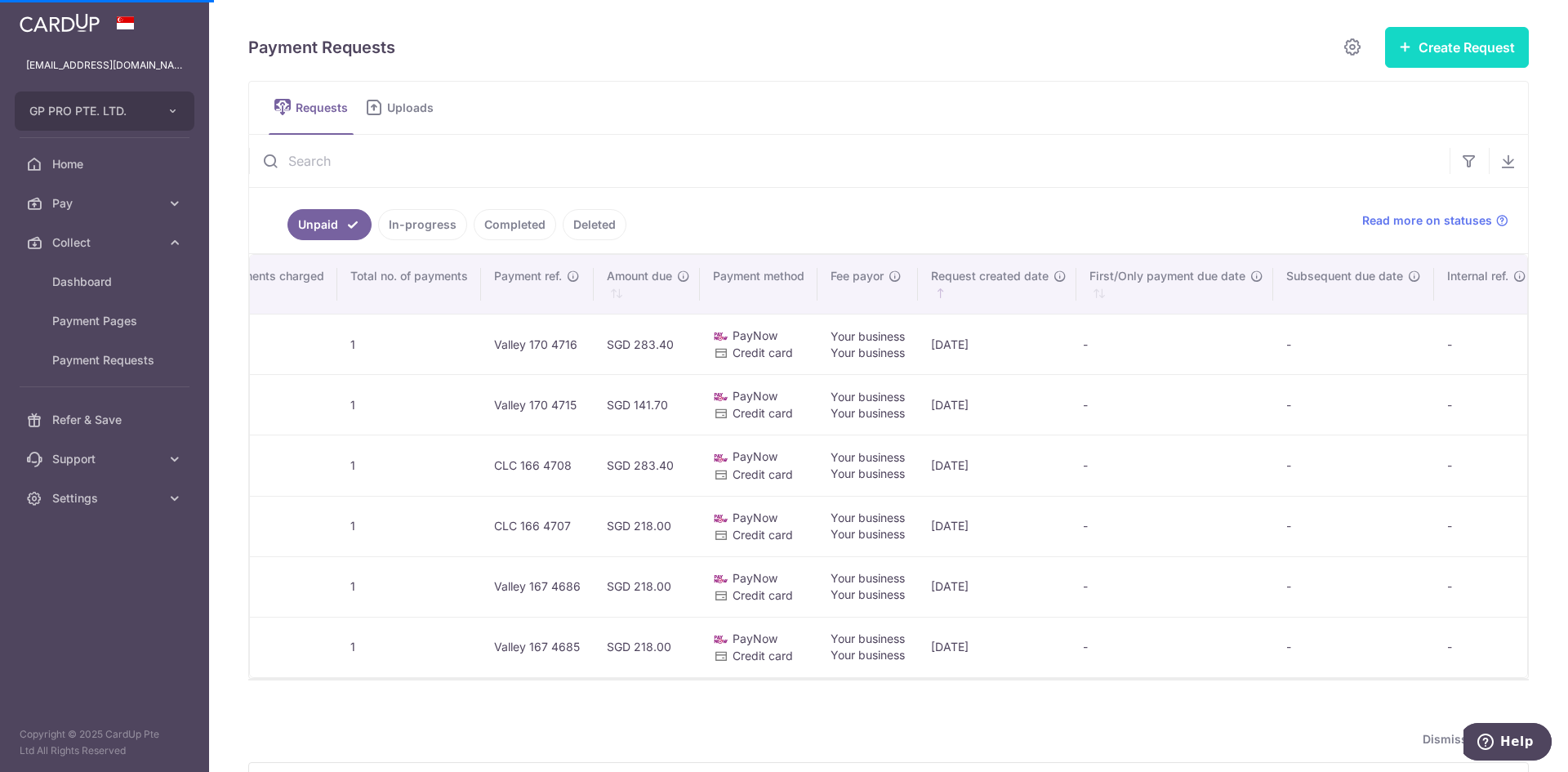
click at [781, 54] on button "Create Request" at bounding box center [1457, 48] width 144 height 41
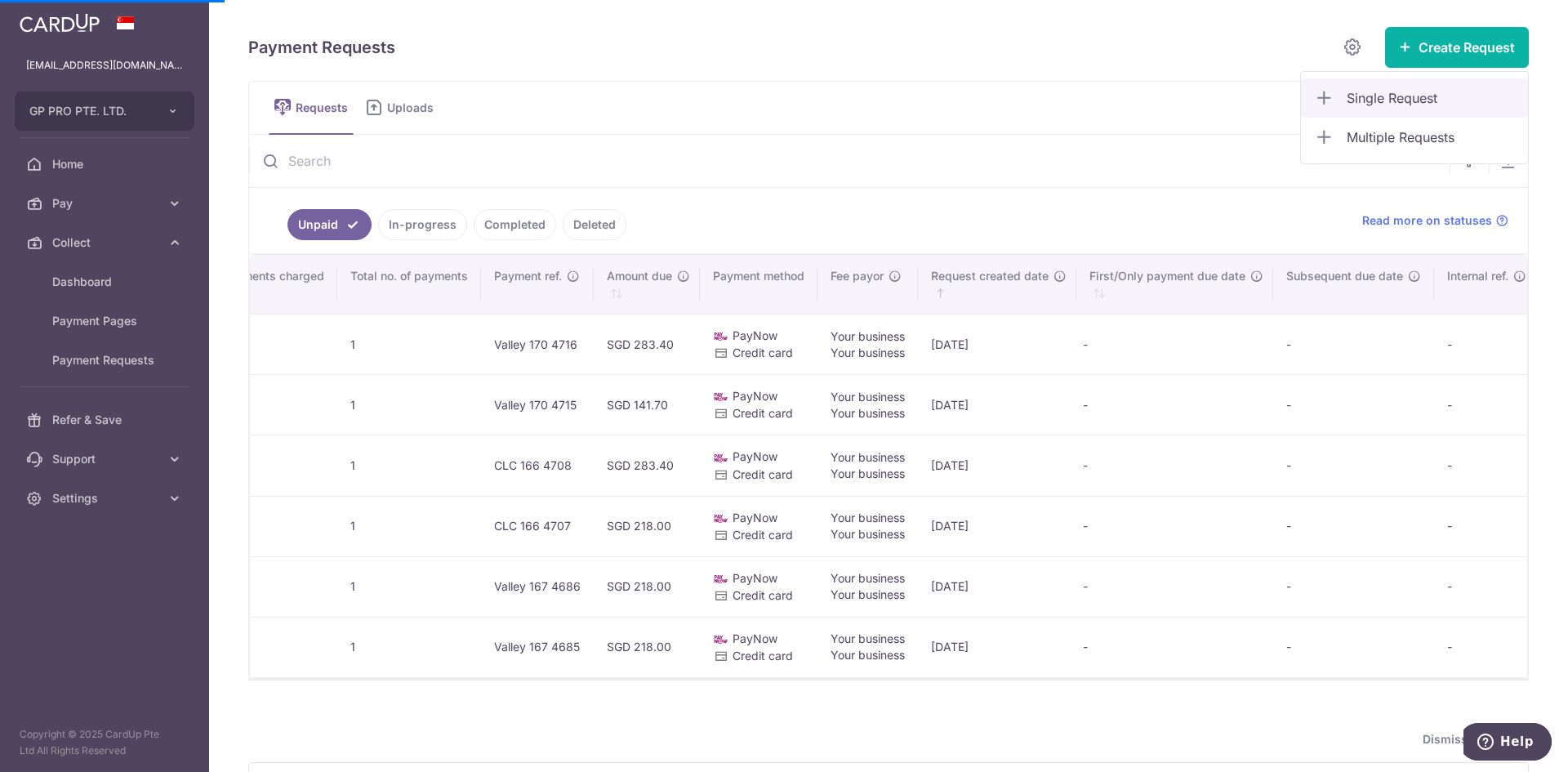
click at [781, 91] on span "Single Request" at bounding box center [1431, 98] width 168 height 20
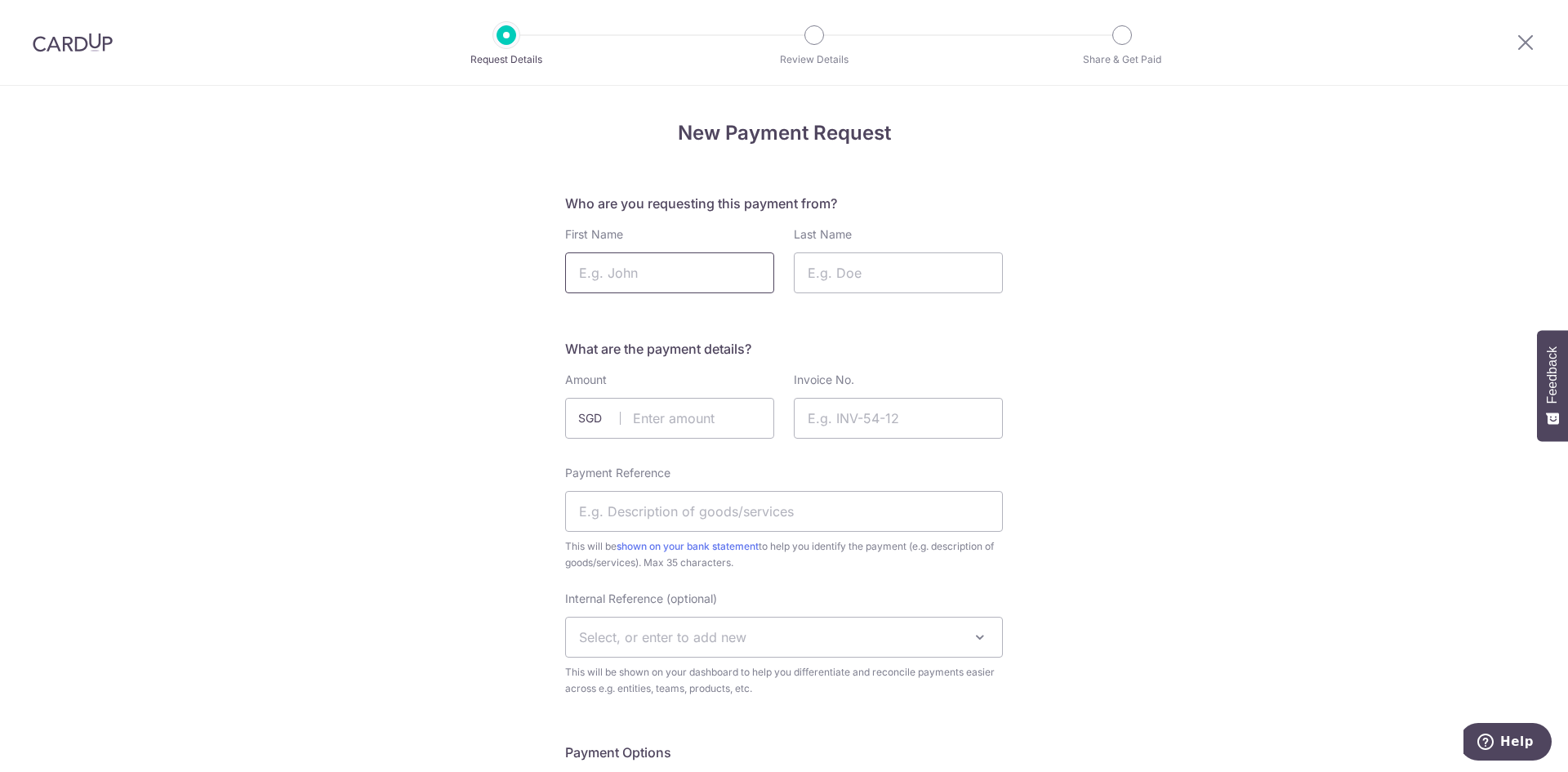
click at [688, 275] on input "First Name" at bounding box center [669, 273] width 209 height 41
type input "[PERSON_NAME]"
click at [857, 262] on input "Last Name" at bounding box center [899, 273] width 209 height 41
type input "Toh"
click at [726, 425] on input "text" at bounding box center [669, 418] width 209 height 41
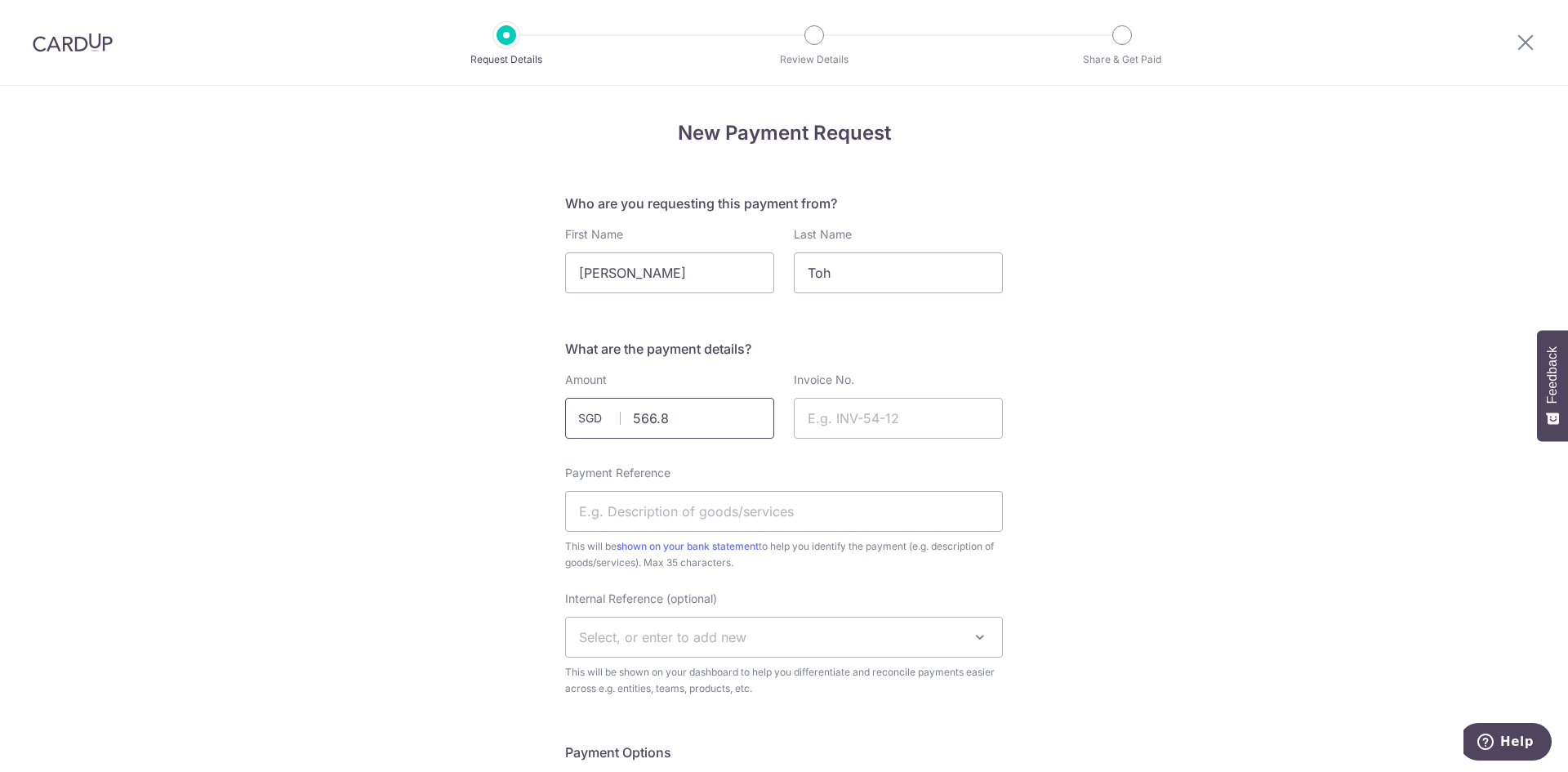
type input "566.80"
click at [849, 415] on input "Invoice No." at bounding box center [899, 418] width 209 height 41
type input "4719"
click at [770, 517] on input "Payment Reference" at bounding box center [783, 511] width 437 height 41
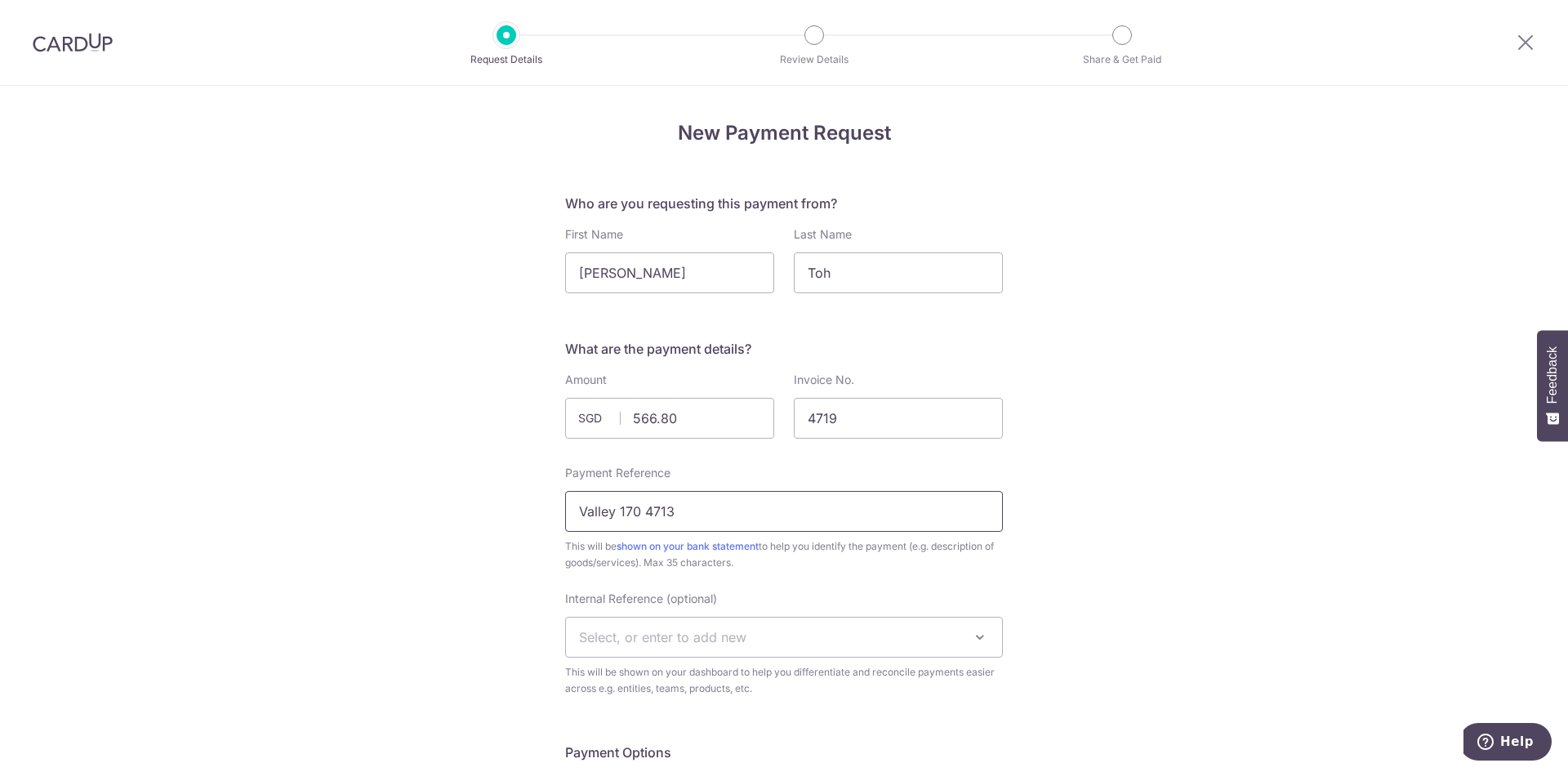
drag, startPoint x: 671, startPoint y: 508, endPoint x: 663, endPoint y: 517, distance: 12.0
click at [663, 517] on input "Valley 170 4713" at bounding box center [783, 511] width 437 height 41
type input "Valley 170 4719"
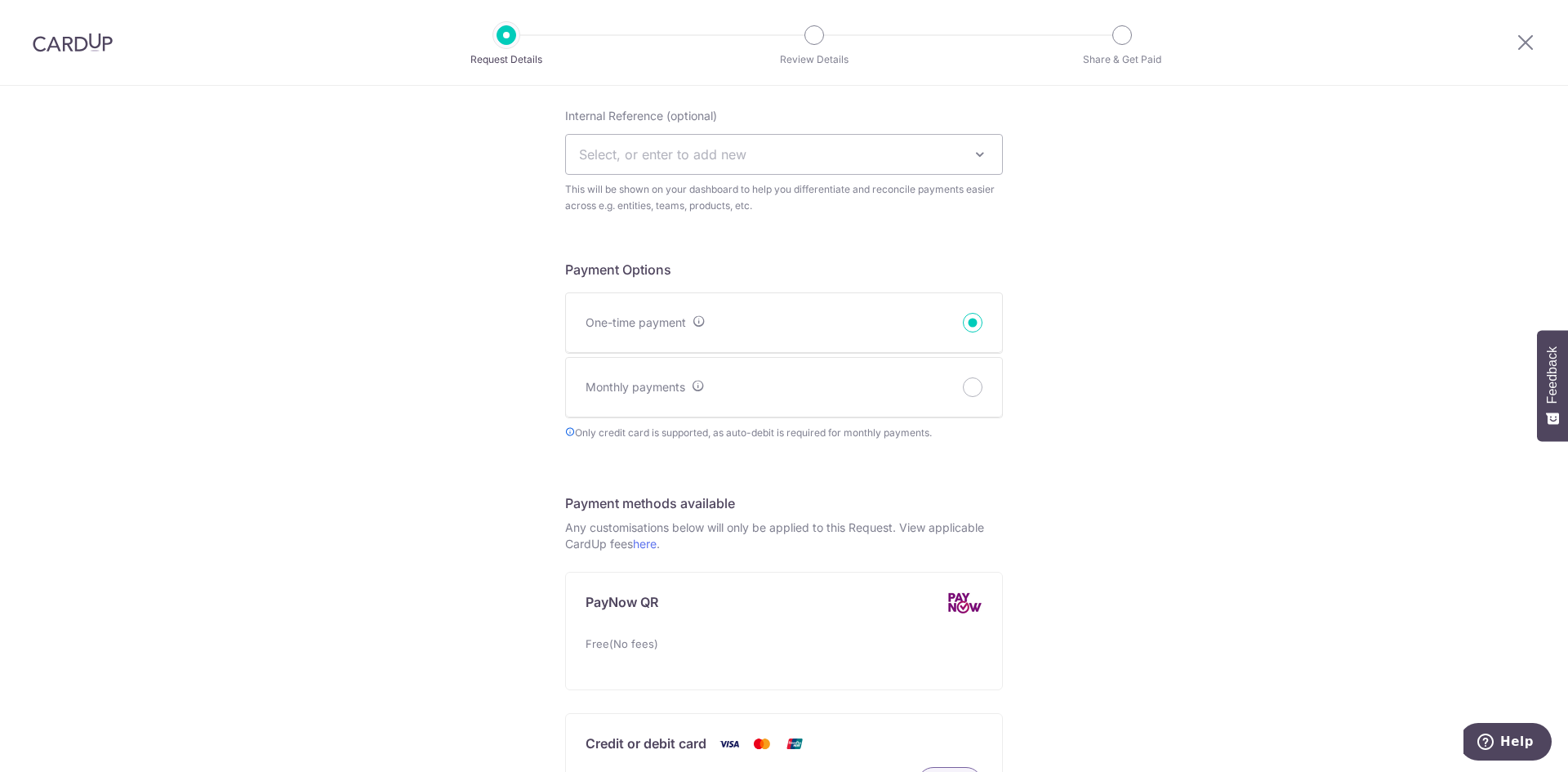
scroll to position [572, 0]
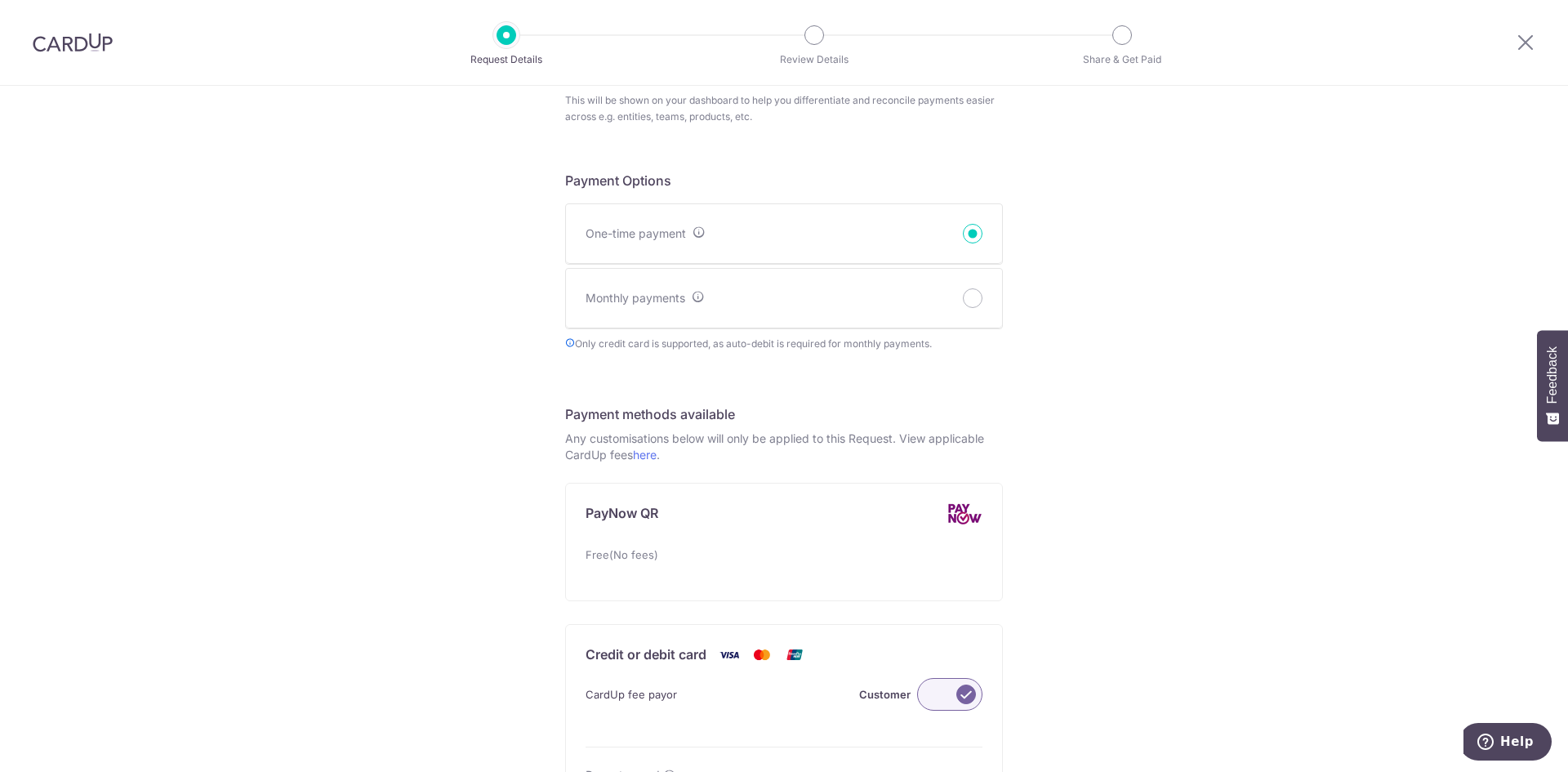
click at [958, 688] on label at bounding box center [950, 694] width 65 height 32
click at [0, 0] on input "Customer" at bounding box center [0, 0] width 0 height 0
click at [959, 688] on label at bounding box center [950, 694] width 65 height 32
click at [0, 0] on input "Me" at bounding box center [0, 0] width 0 height 0
click at [958, 693] on label at bounding box center [950, 694] width 65 height 32
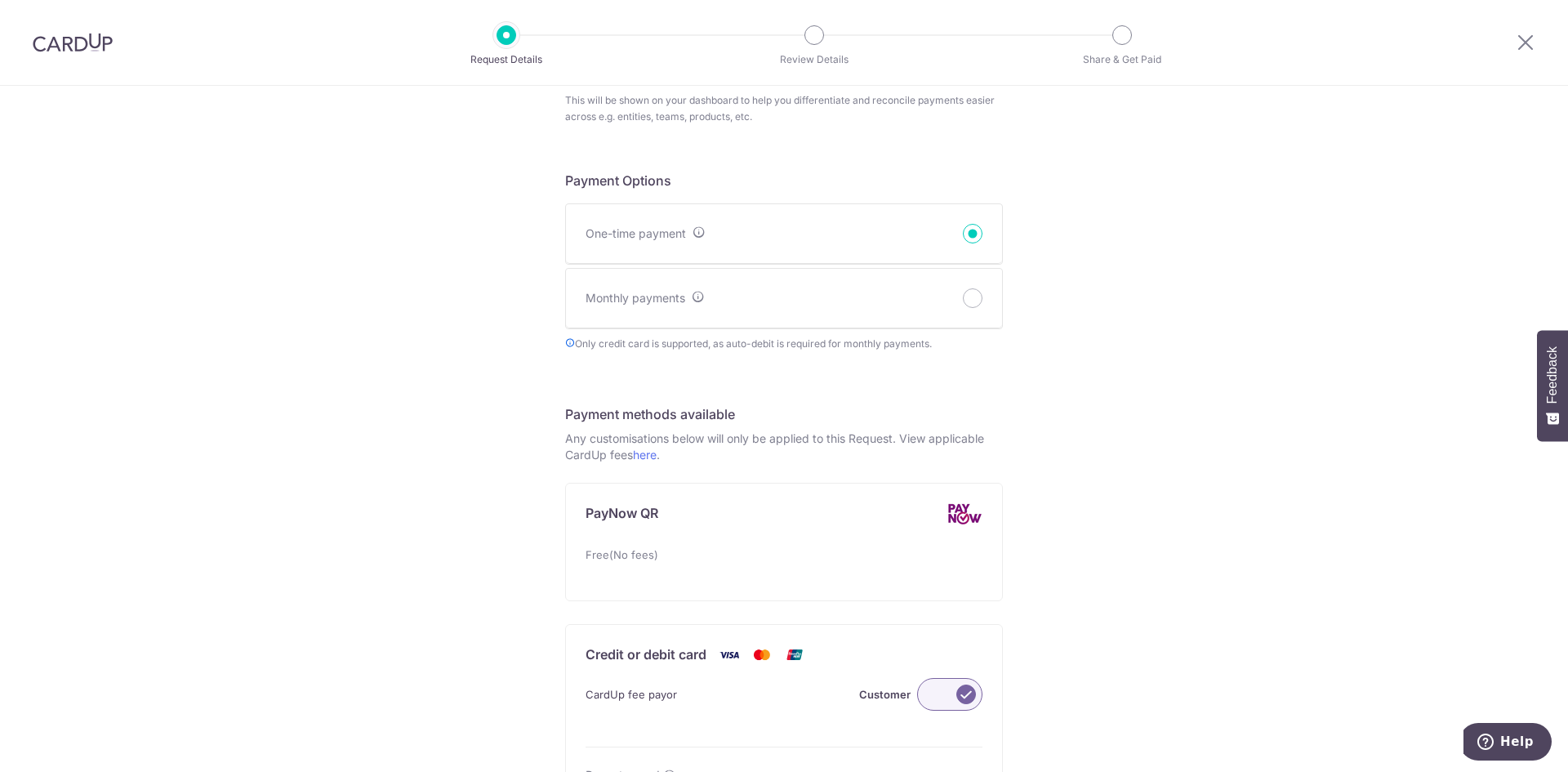
click at [0, 0] on input "Customer" at bounding box center [0, 0] width 0 height 0
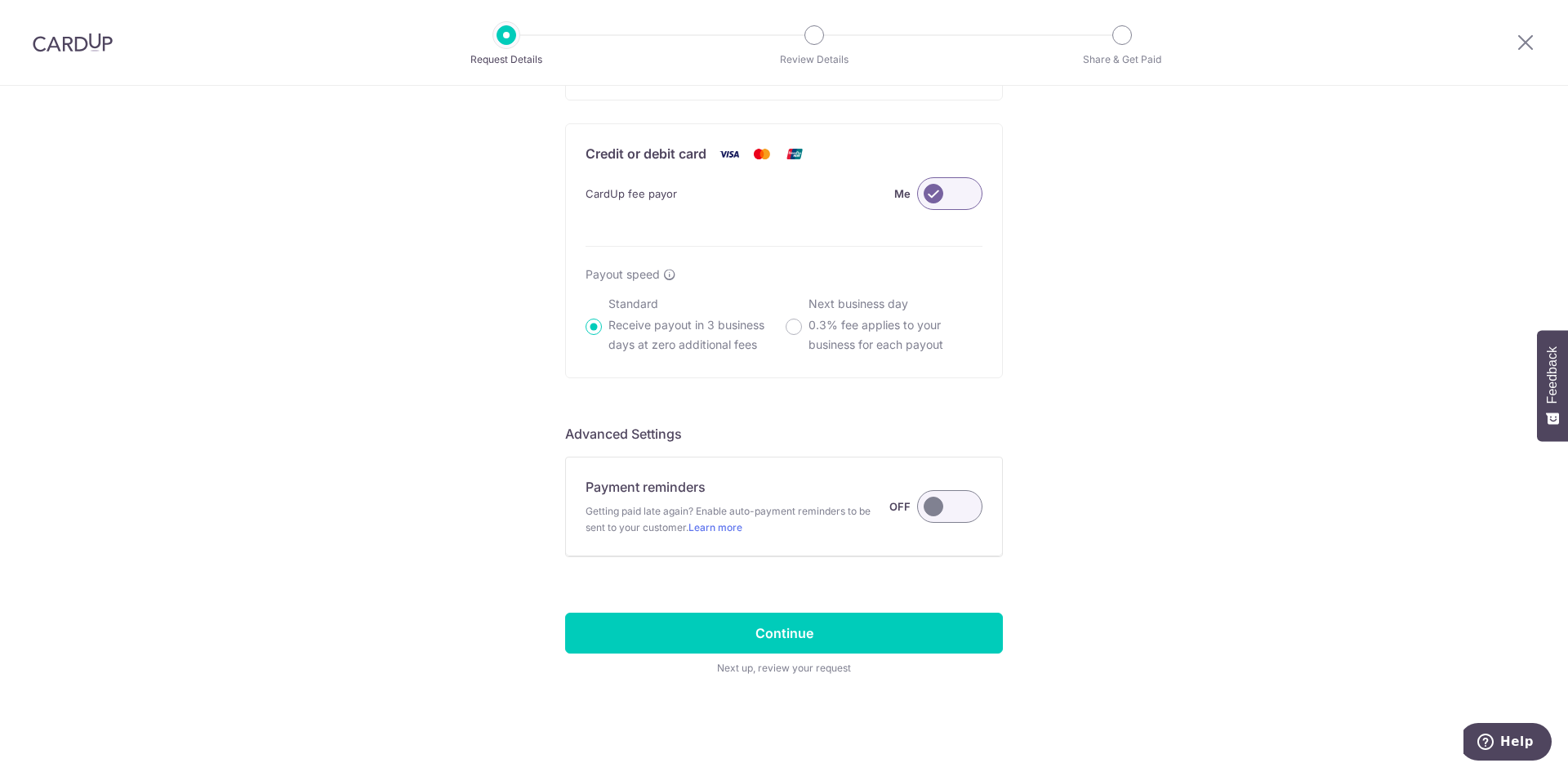
scroll to position [1073, 0]
click at [910, 622] on input "Continue" at bounding box center [783, 632] width 437 height 41
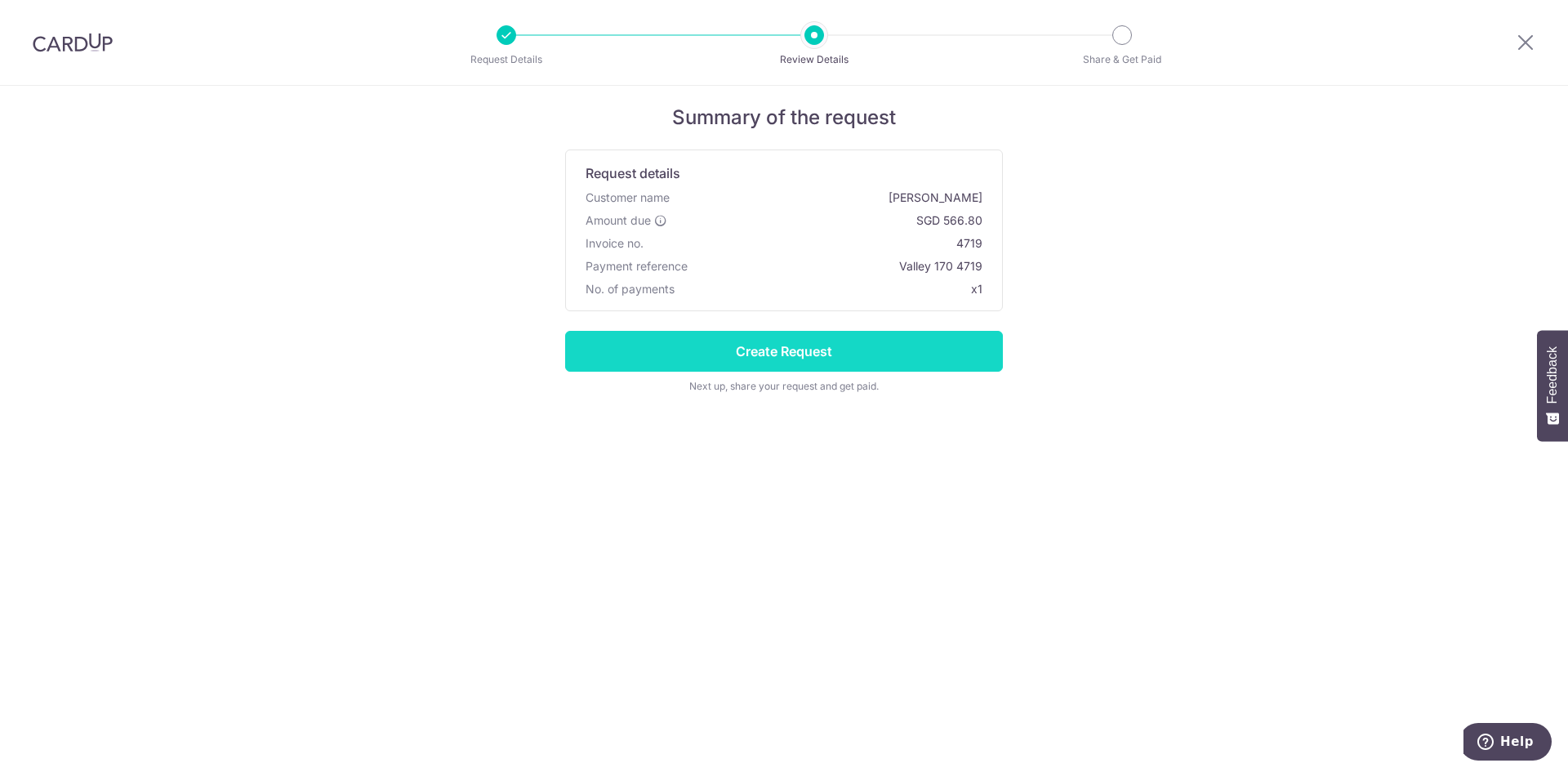
click at [836, 353] on input "Create Request" at bounding box center [783, 351] width 437 height 41
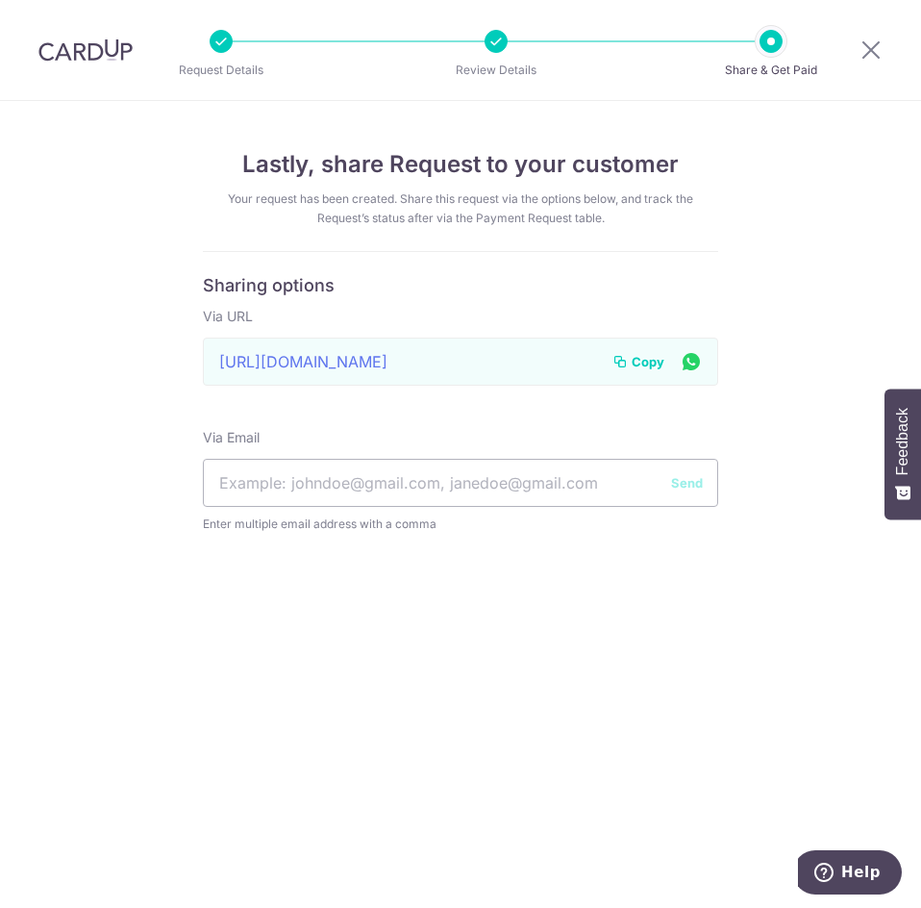
drag, startPoint x: 638, startPoint y: 361, endPoint x: 546, endPoint y: 403, distance: 100.7
click at [638, 361] on span "Copy" at bounding box center [648, 361] width 33 height 19
click at [873, 51] on icon at bounding box center [871, 50] width 23 height 24
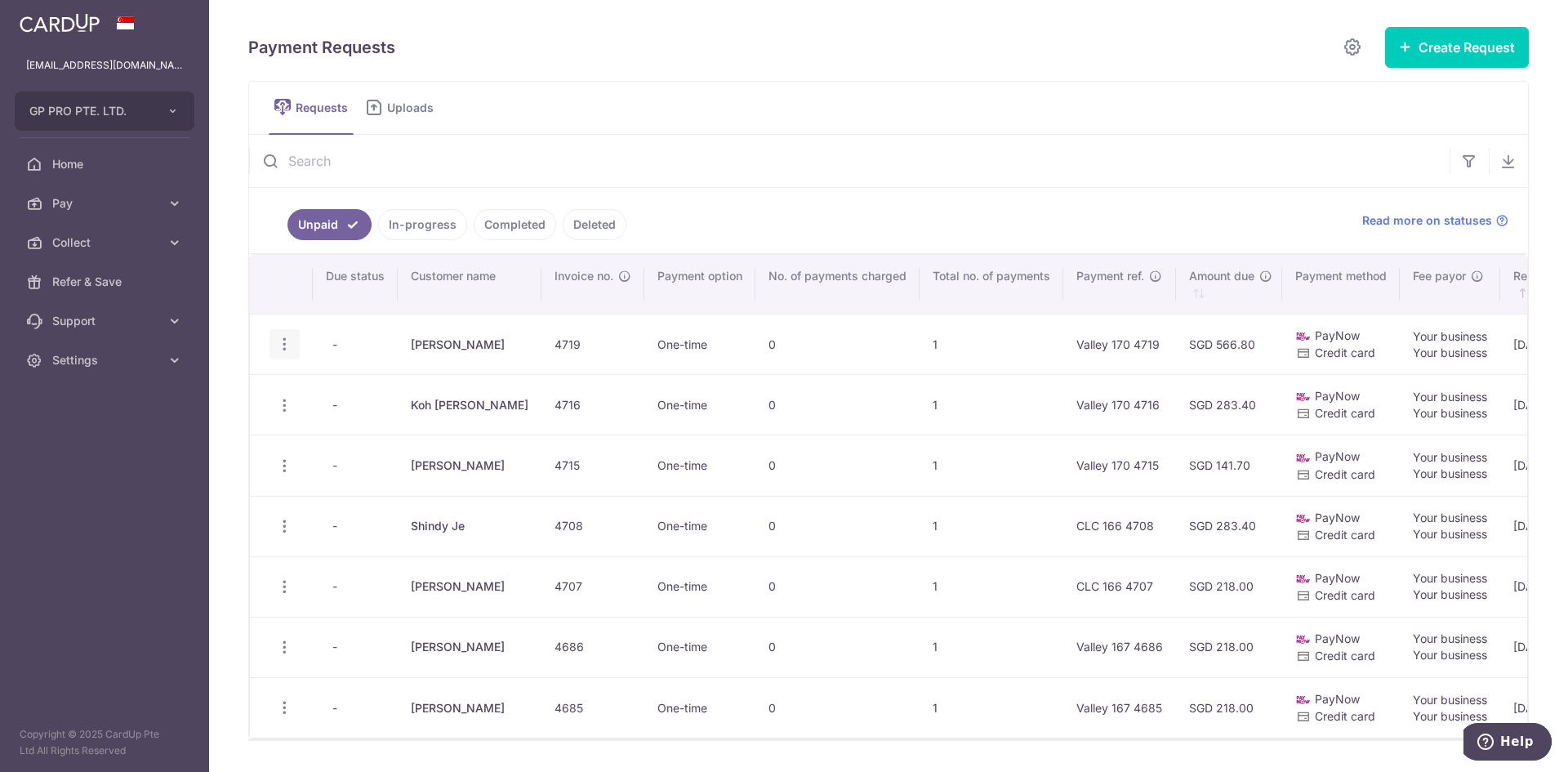
click at [279, 344] on icon "button" at bounding box center [285, 344] width 17 height 17
click at [322, 399] on link "Update Request" at bounding box center [351, 390] width 161 height 39
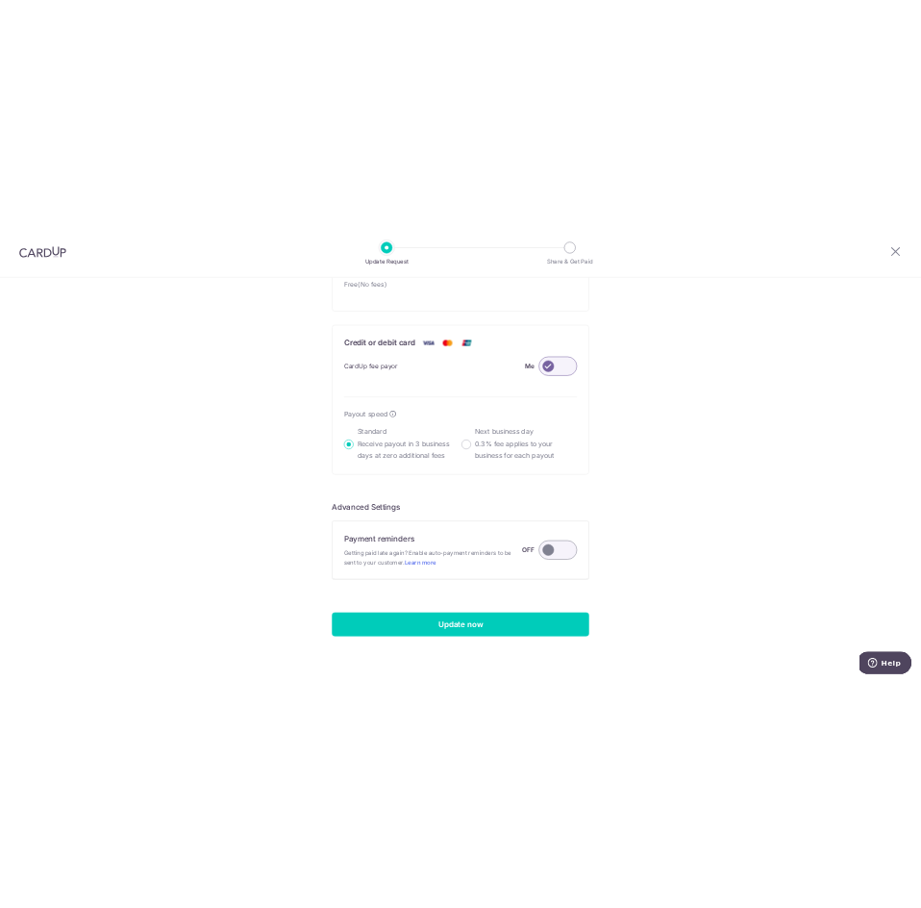
scroll to position [1237, 0]
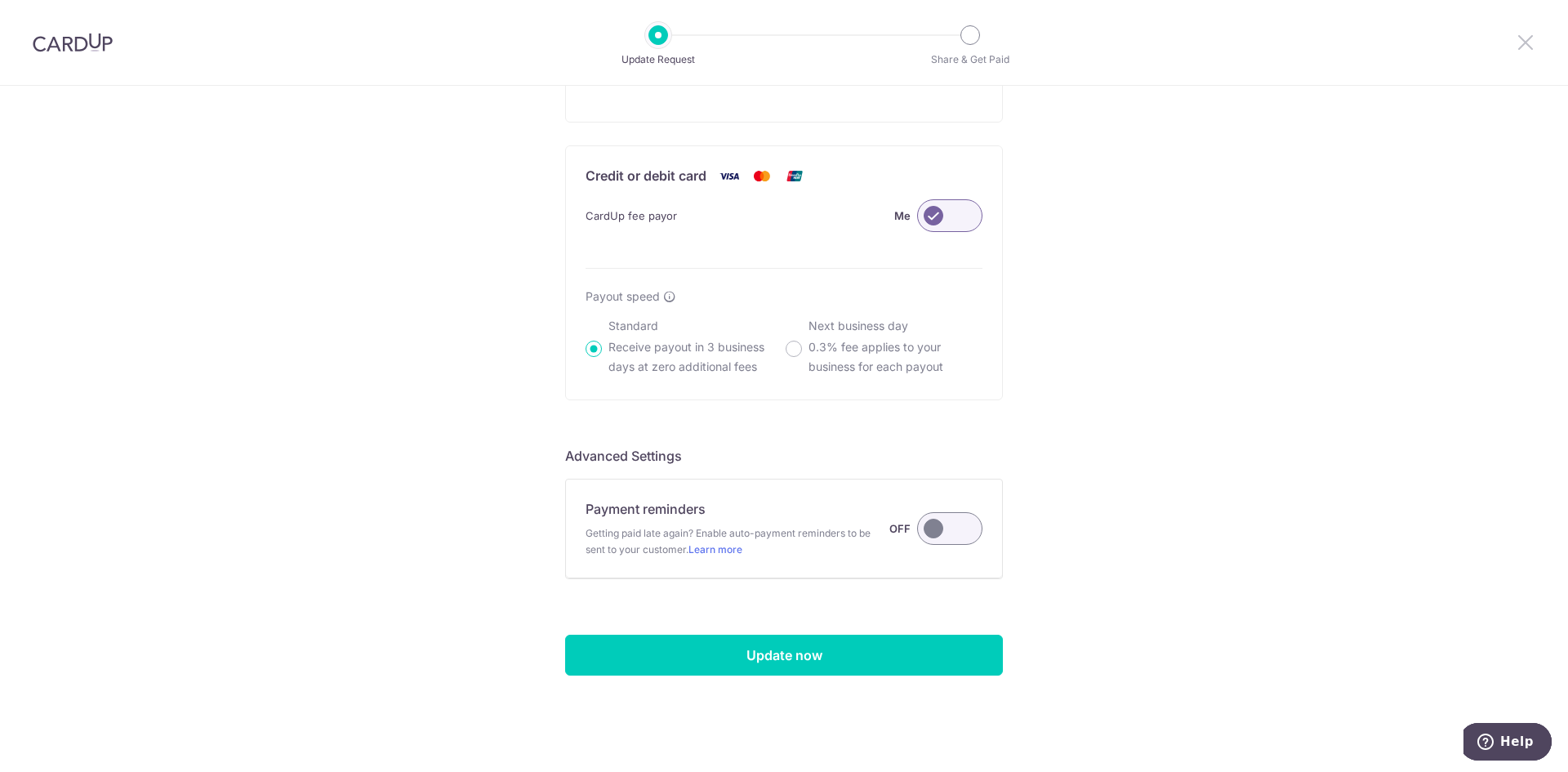
click at [1523, 42] on icon at bounding box center [1526, 42] width 20 height 20
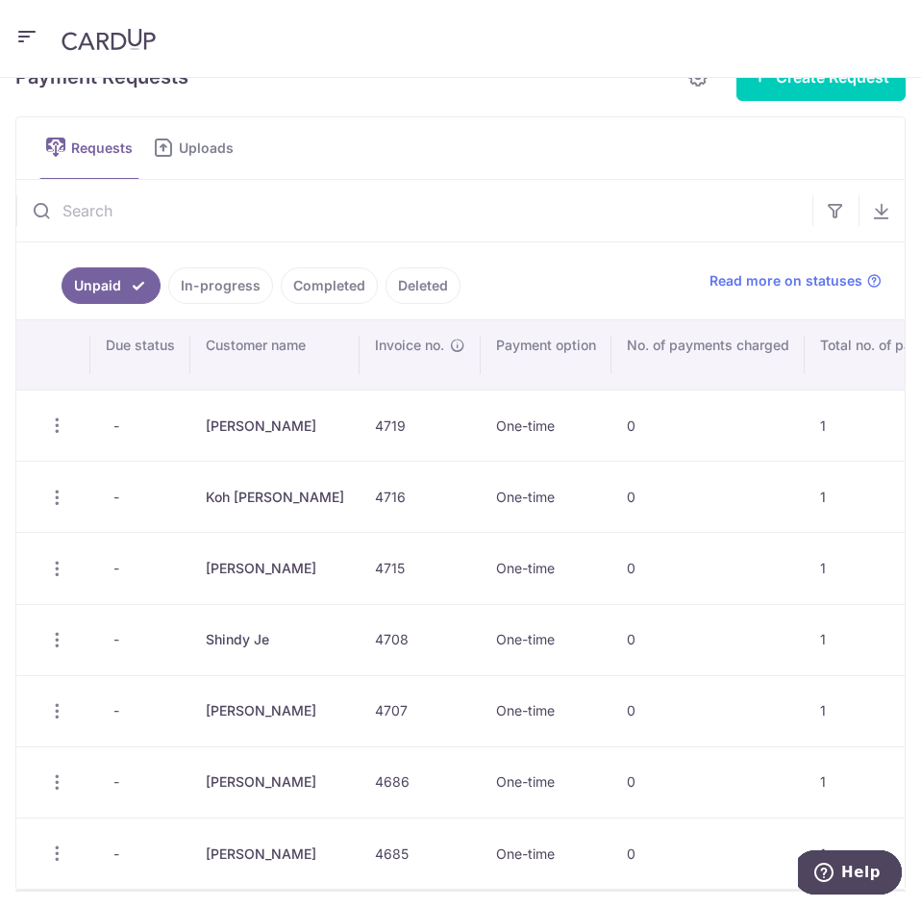
scroll to position [96, 0]
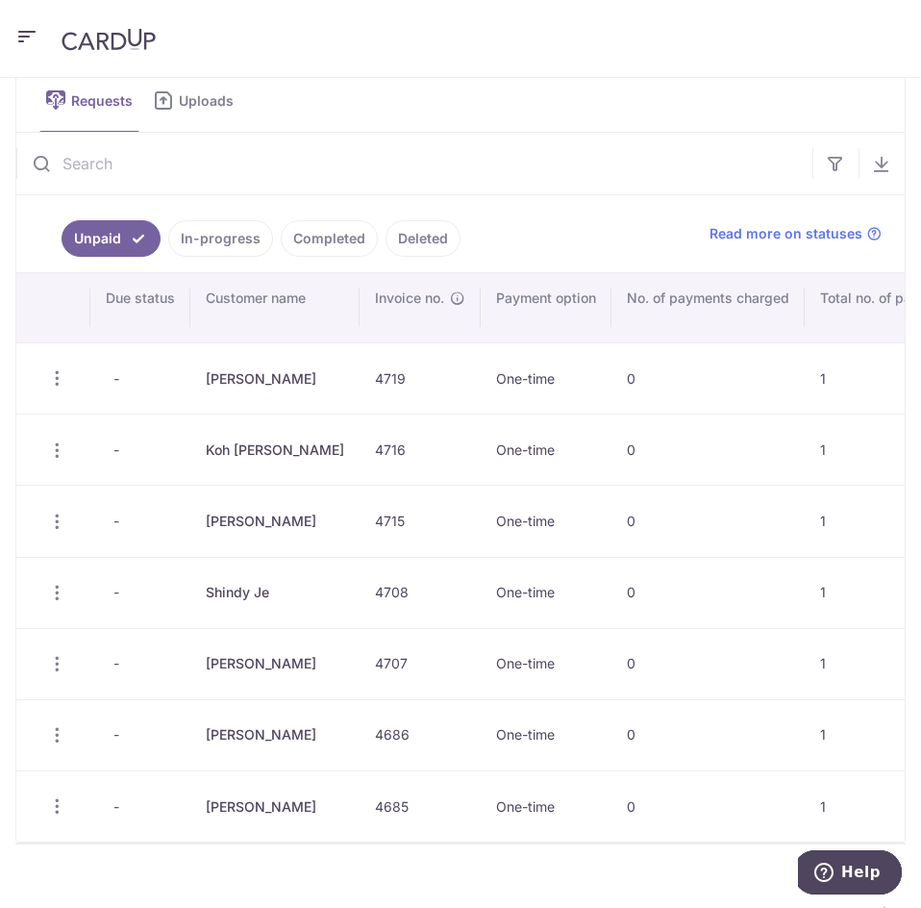
click at [310, 240] on link "Completed" at bounding box center [329, 238] width 97 height 37
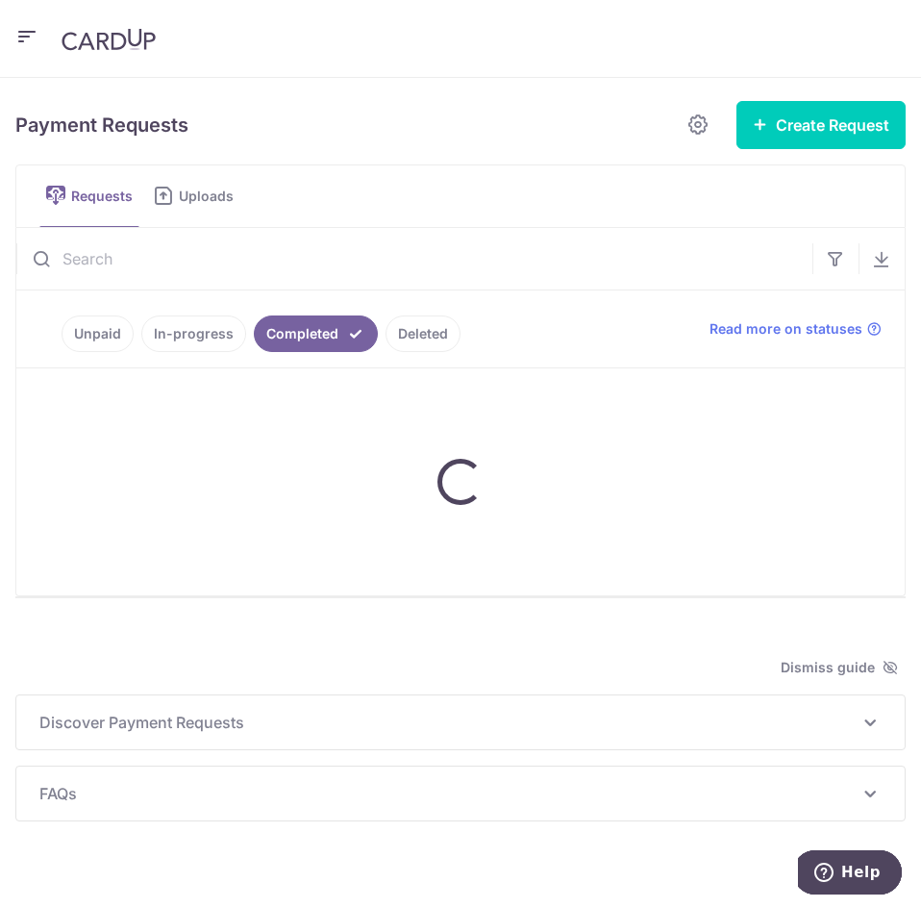
scroll to position [0, 0]
click at [92, 331] on link "Unpaid" at bounding box center [98, 334] width 72 height 37
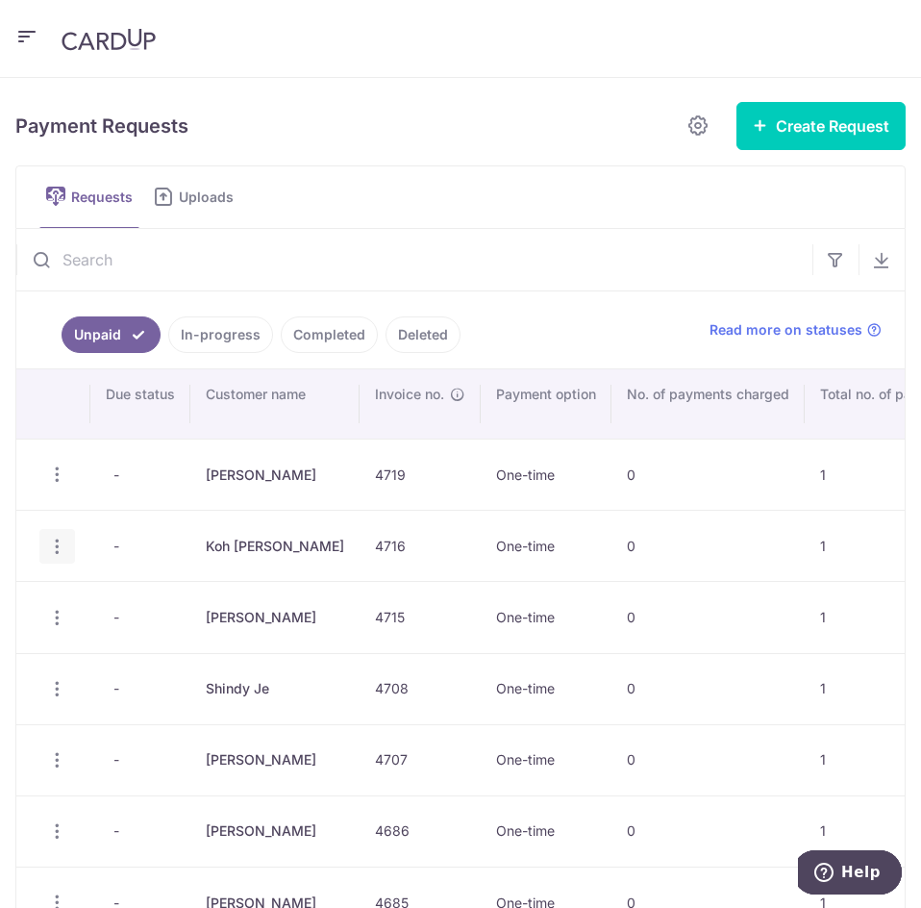
click at [60, 551] on icon "button" at bounding box center [57, 547] width 20 height 20
click at [89, 596] on link "Update Request" at bounding box center [135, 599] width 190 height 46
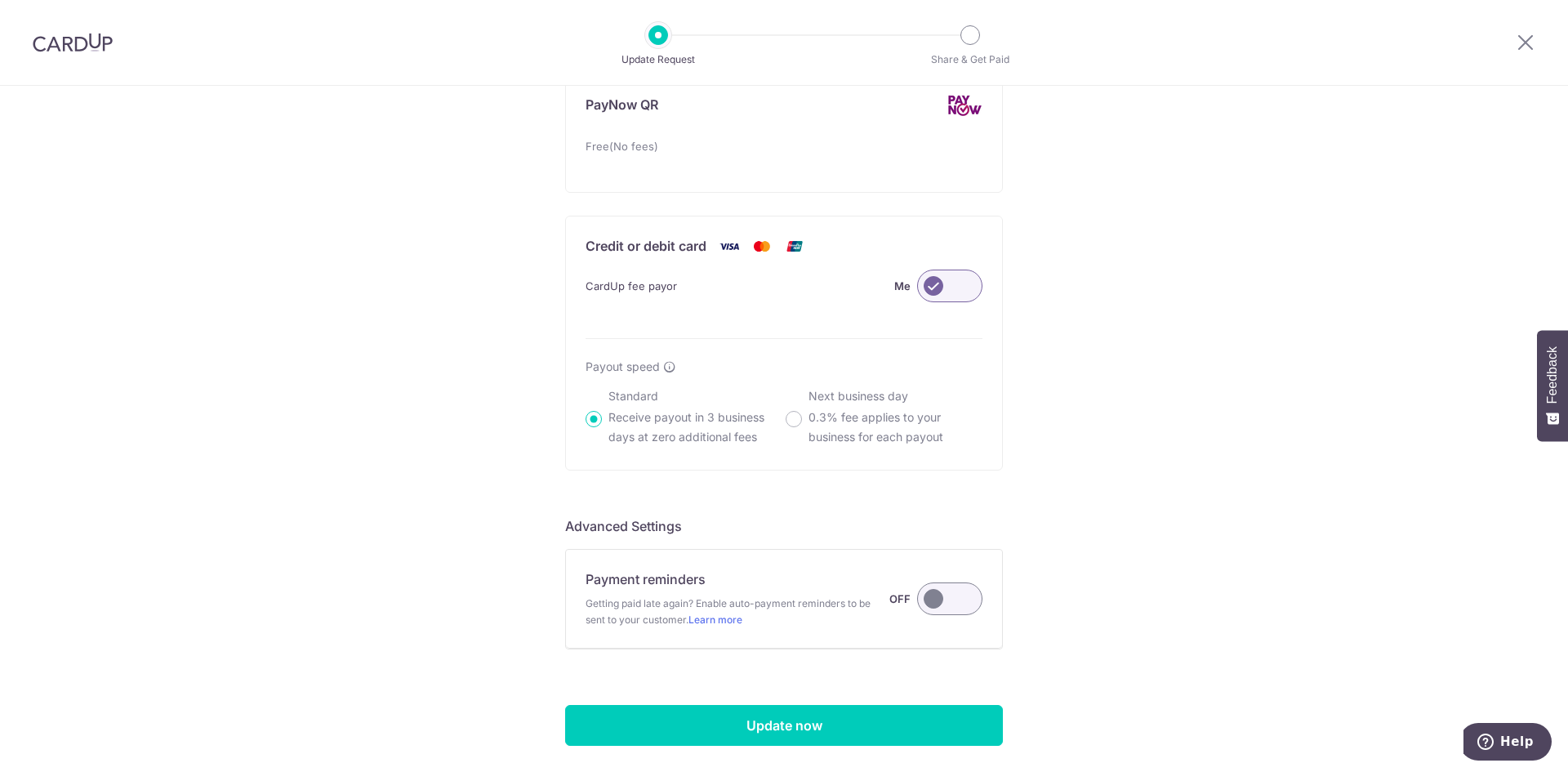
scroll to position [1051, 0]
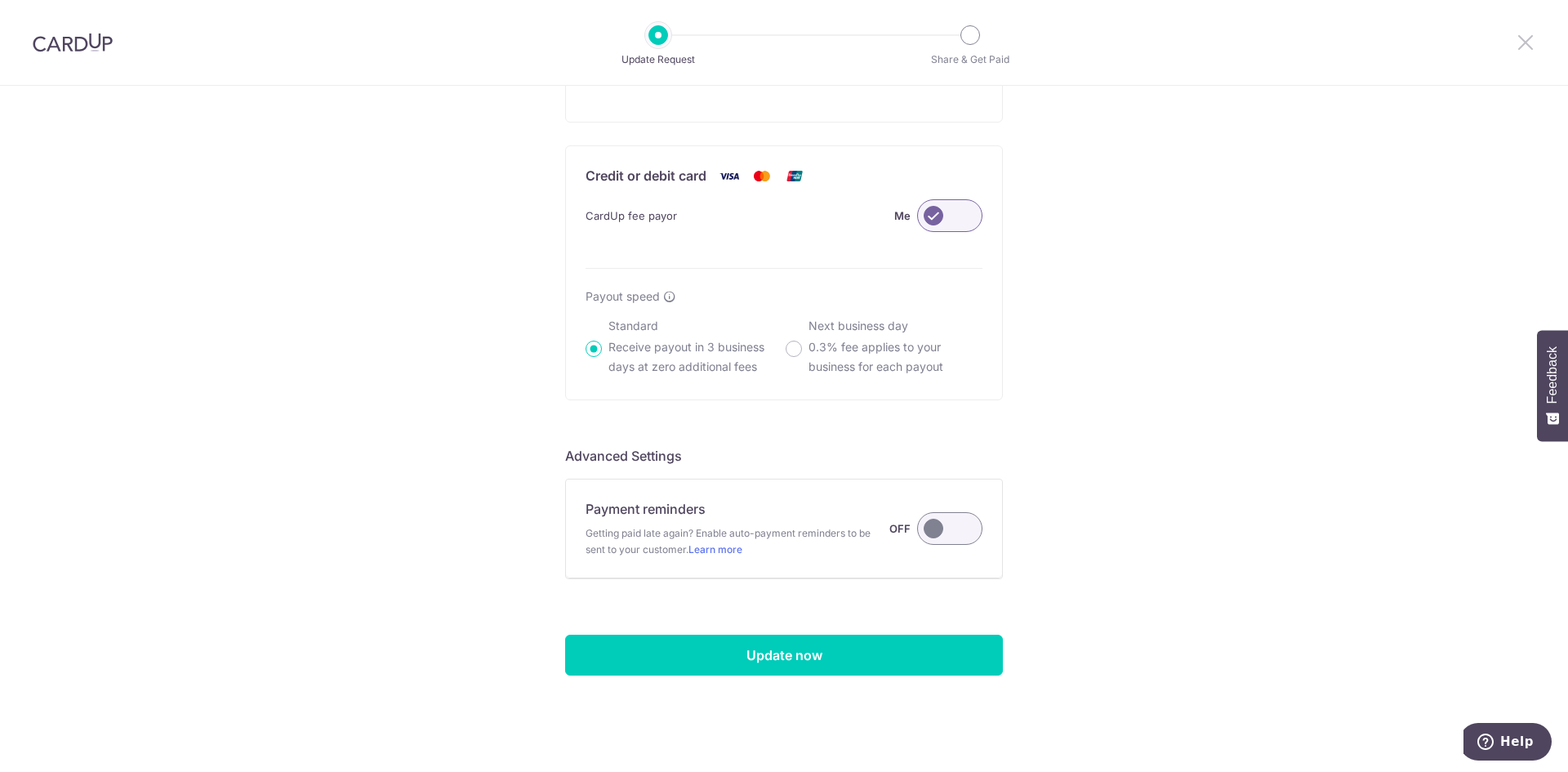
click at [1526, 45] on icon at bounding box center [1526, 42] width 20 height 20
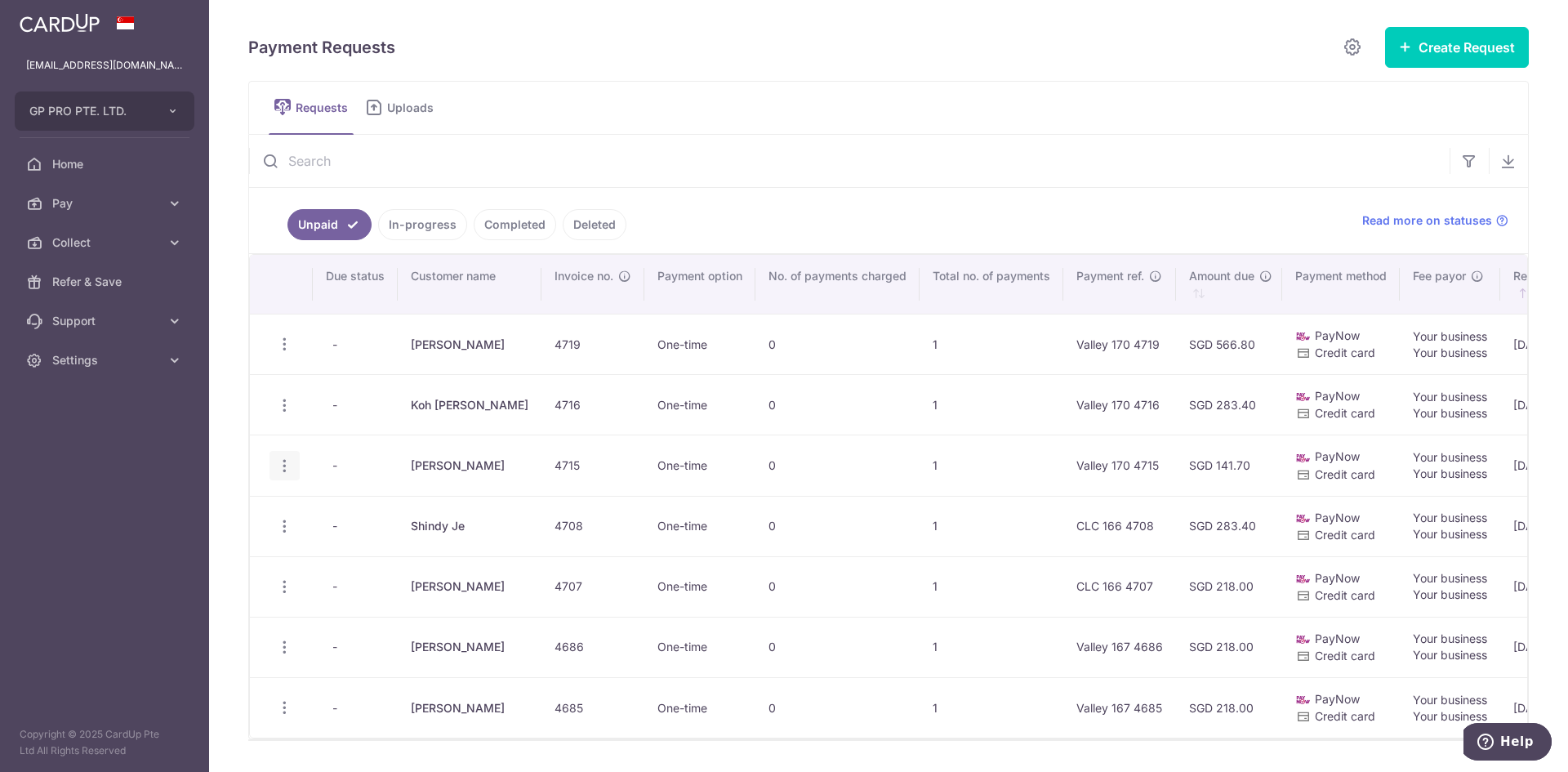
click at [282, 352] on icon "button" at bounding box center [285, 344] width 17 height 17
click at [311, 505] on link "Update Request" at bounding box center [351, 510] width 161 height 39
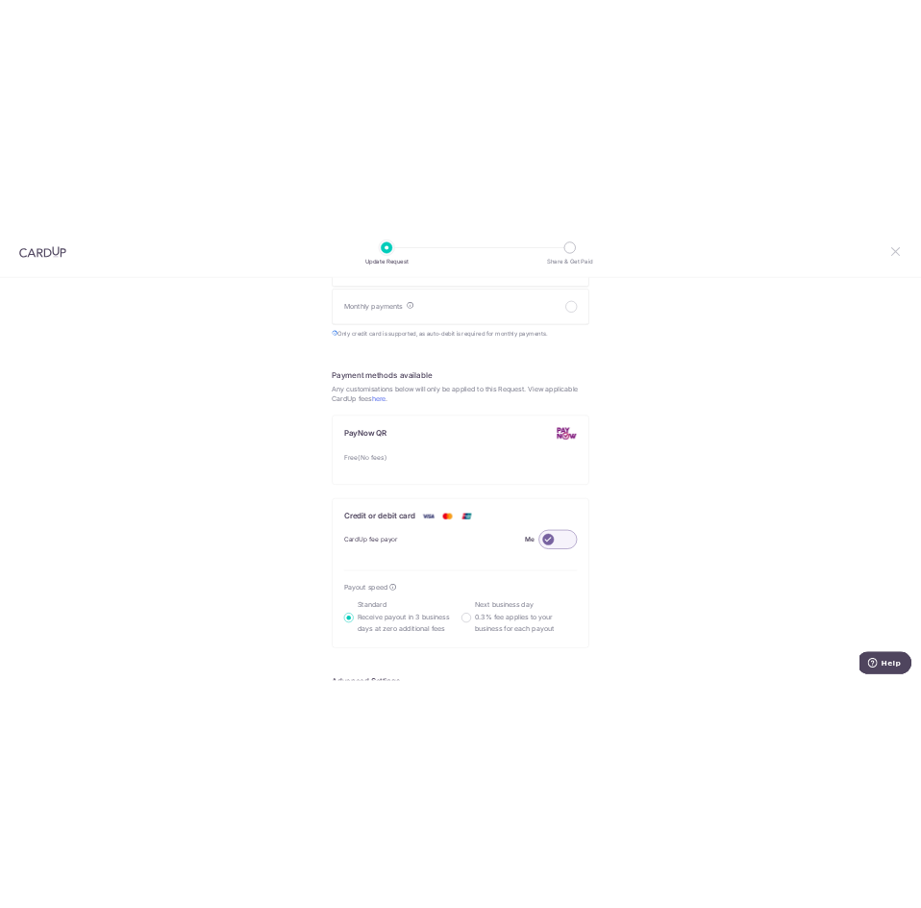
scroll to position [660, 0]
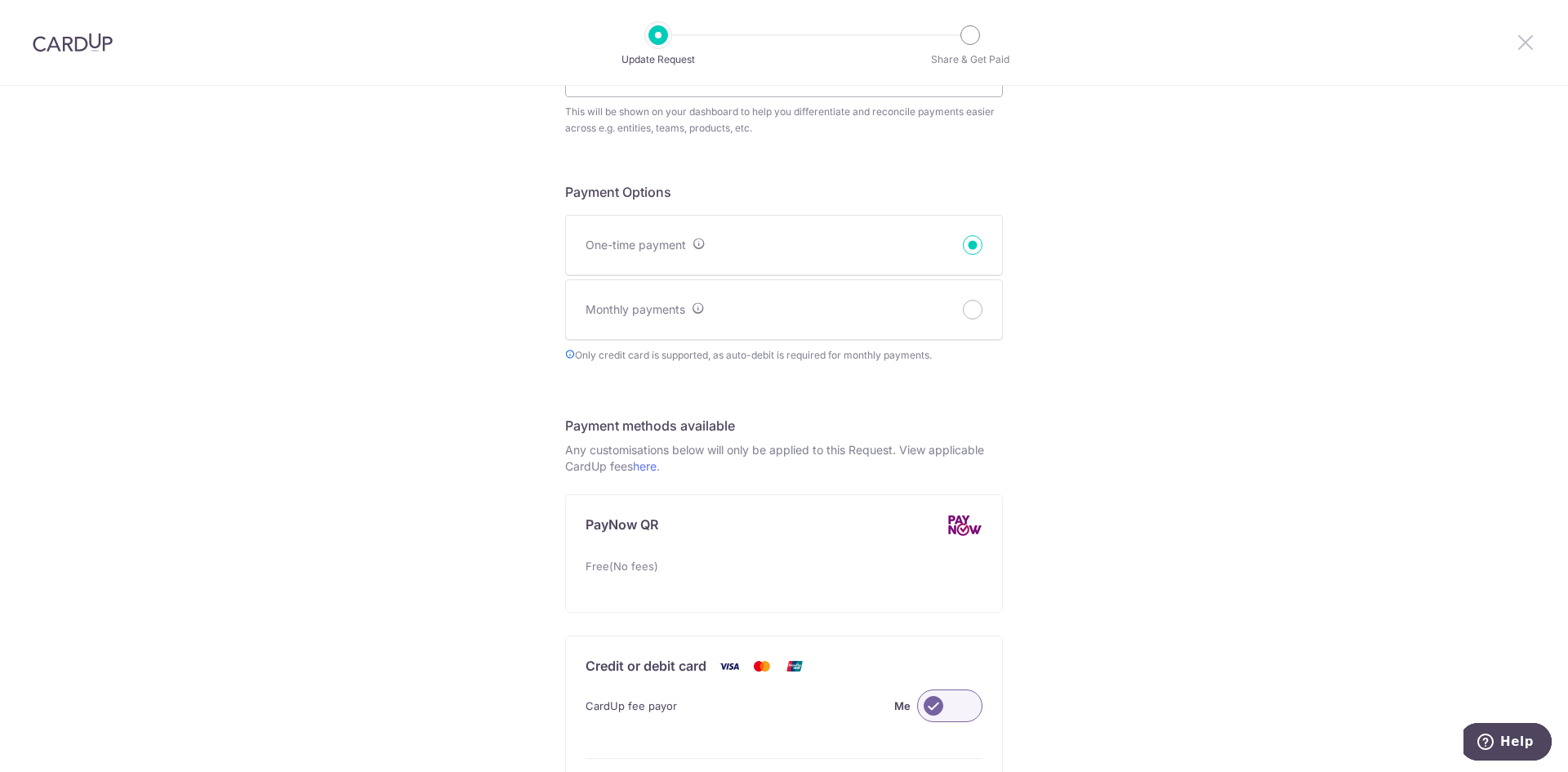
click at [1520, 38] on icon at bounding box center [1526, 42] width 20 height 20
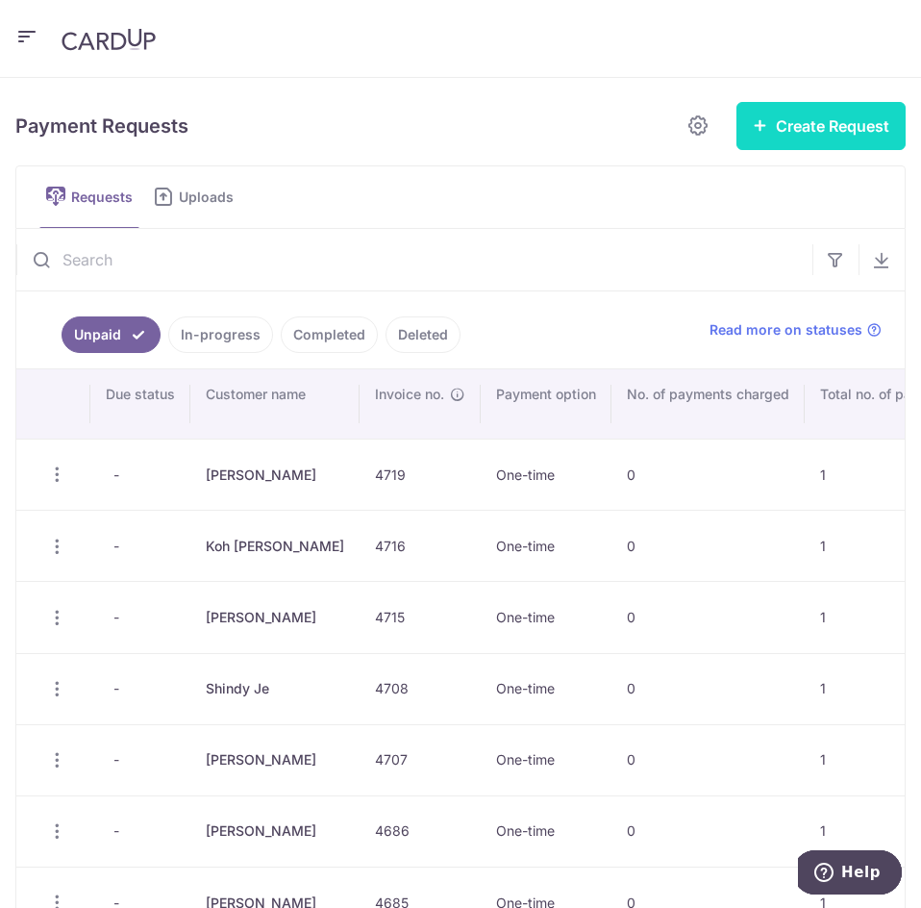
click at [753, 122] on icon "button" at bounding box center [760, 124] width 15 height 15
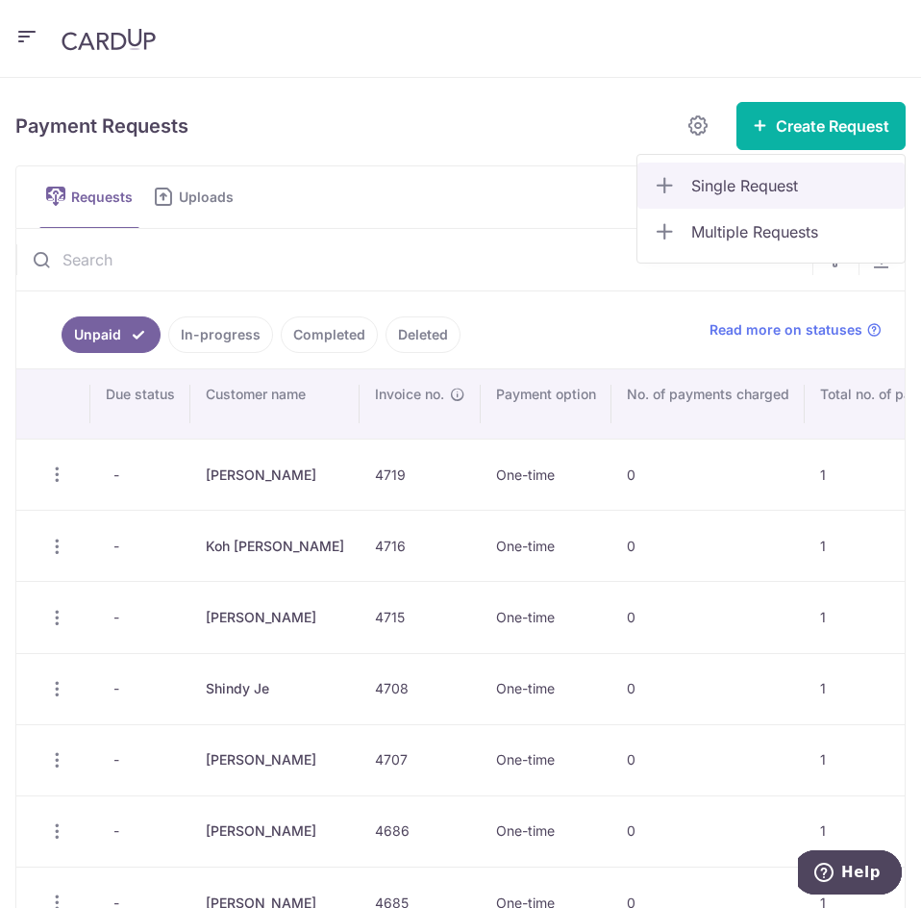
click at [714, 190] on span "Single Request" at bounding box center [790, 185] width 198 height 23
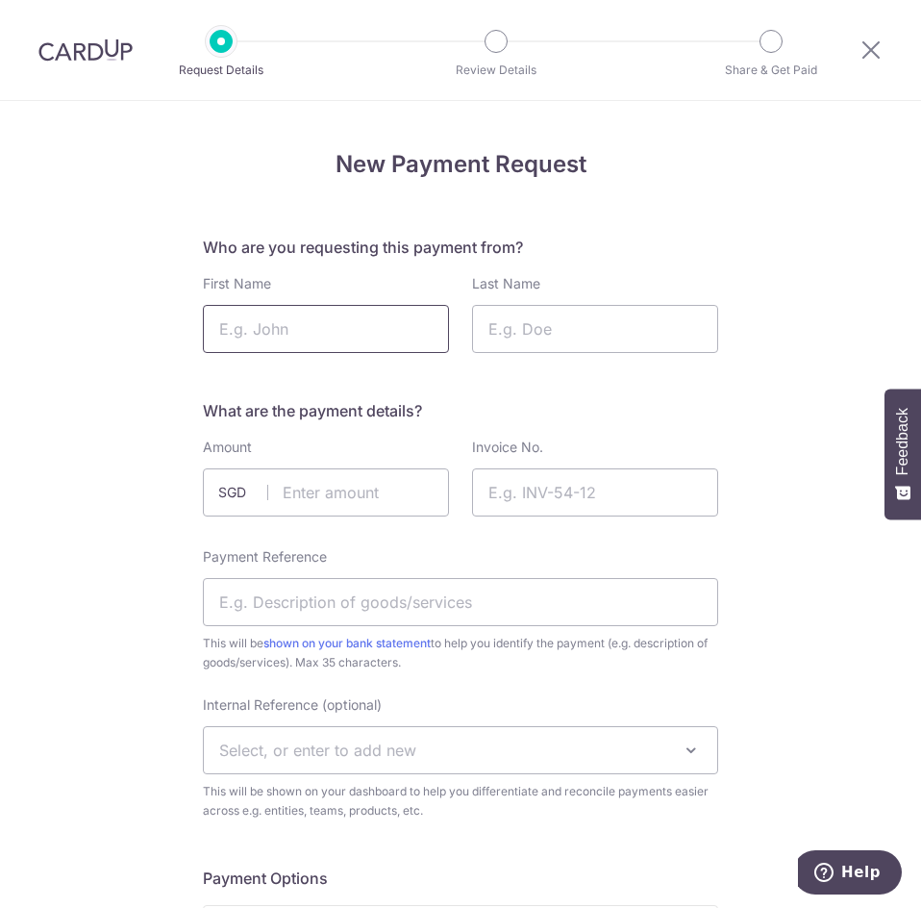
click at [276, 339] on input "First Name" at bounding box center [326, 329] width 246 height 48
type input "Shindy"
click at [547, 333] on input "Last Name" at bounding box center [595, 329] width 246 height 48
type input "Je"
click at [334, 482] on input "text" at bounding box center [326, 492] width 246 height 48
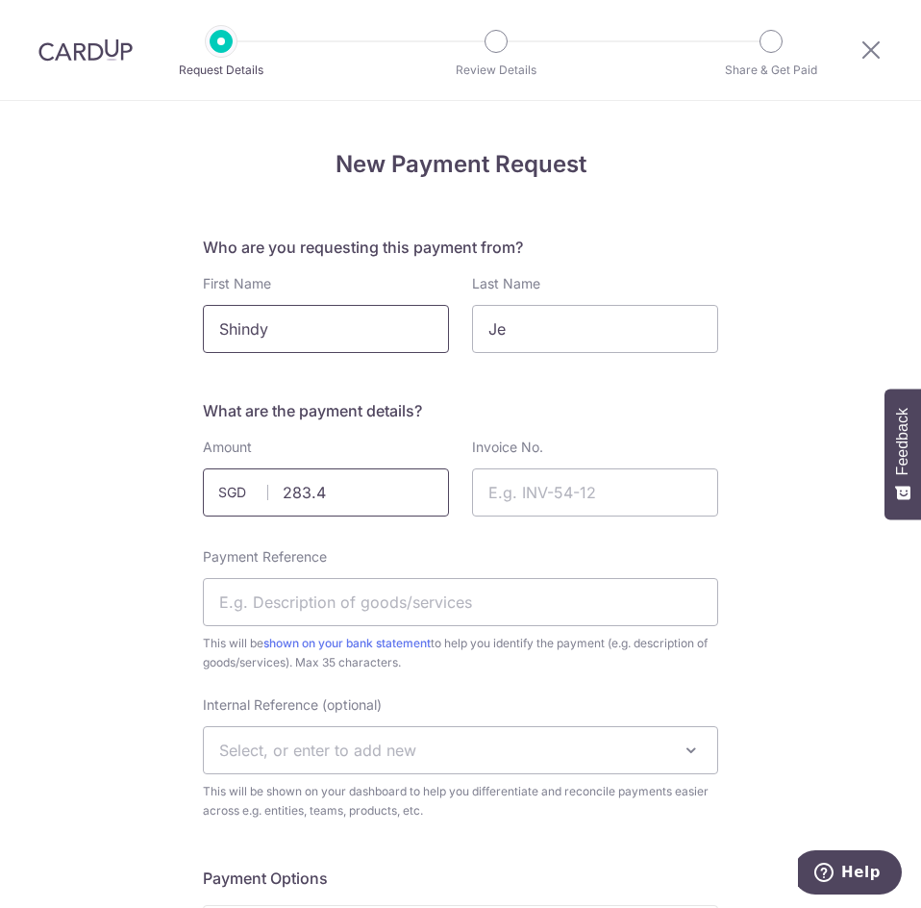
type input "283.40"
click at [574, 493] on input "Invoice No." at bounding box center [595, 492] width 246 height 48
click at [588, 505] on input "Invoice No." at bounding box center [595, 492] width 246 height 48
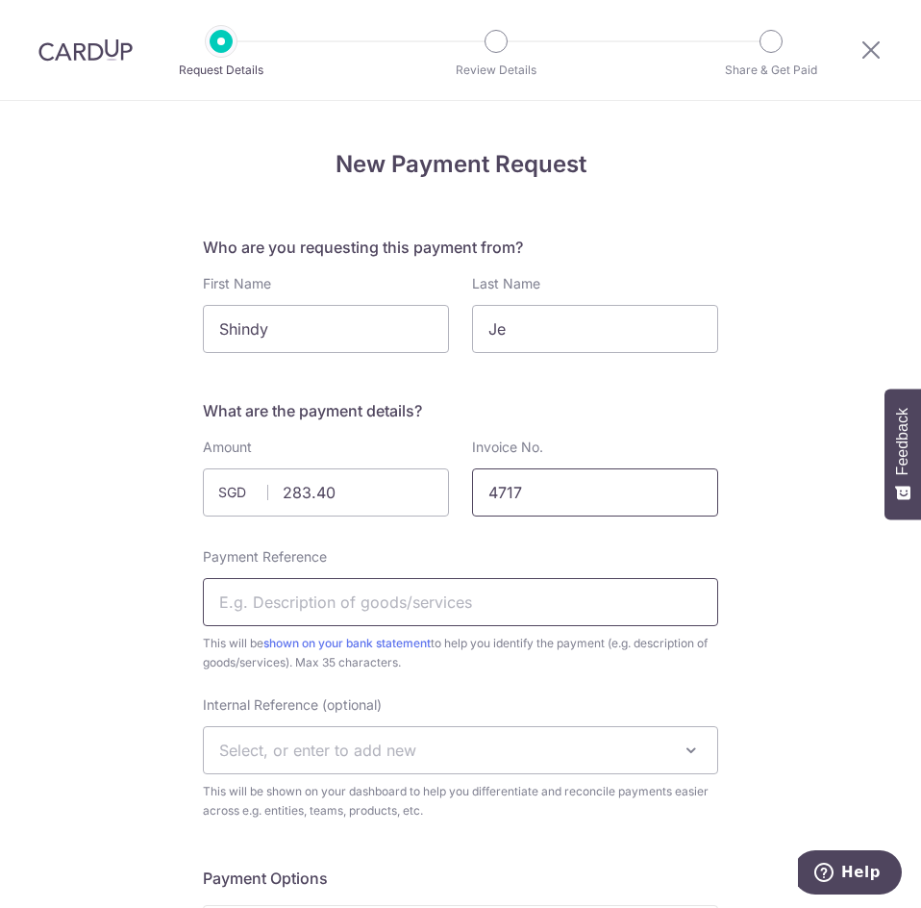
type input "4717"
click at [469, 589] on input "Payment Reference" at bounding box center [460, 602] width 515 height 48
click at [379, 599] on input "Payment Reference" at bounding box center [460, 602] width 515 height 48
type input "Valley 170 4717"
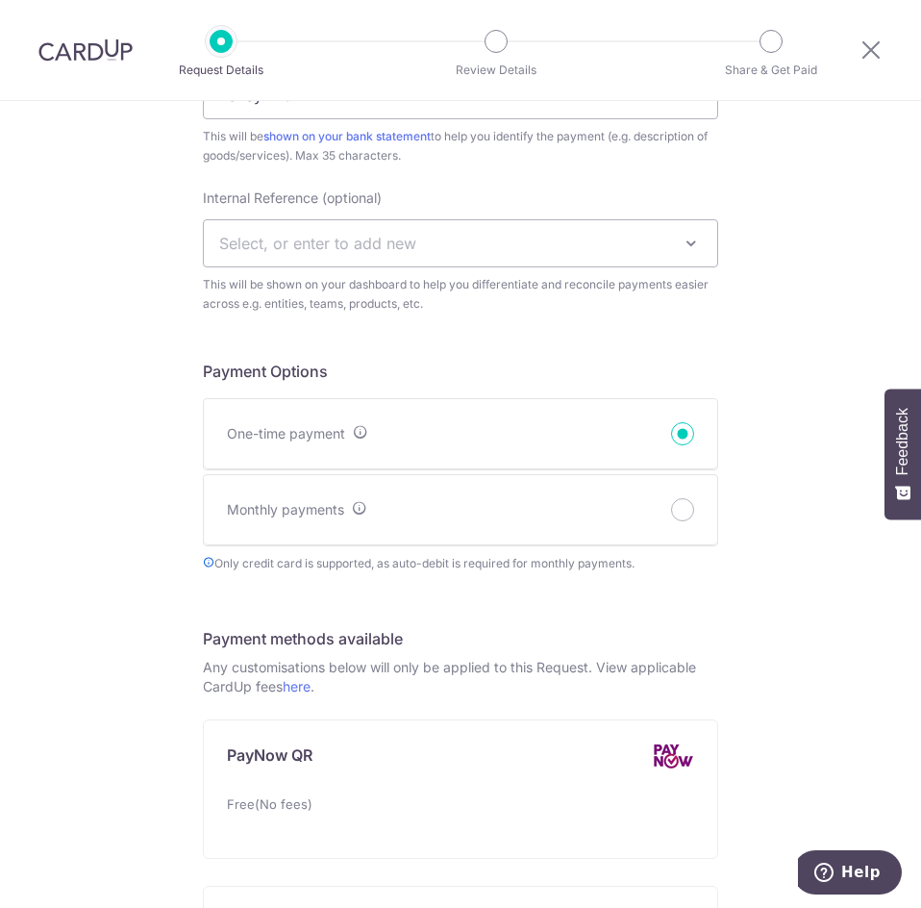
scroll to position [673, 0]
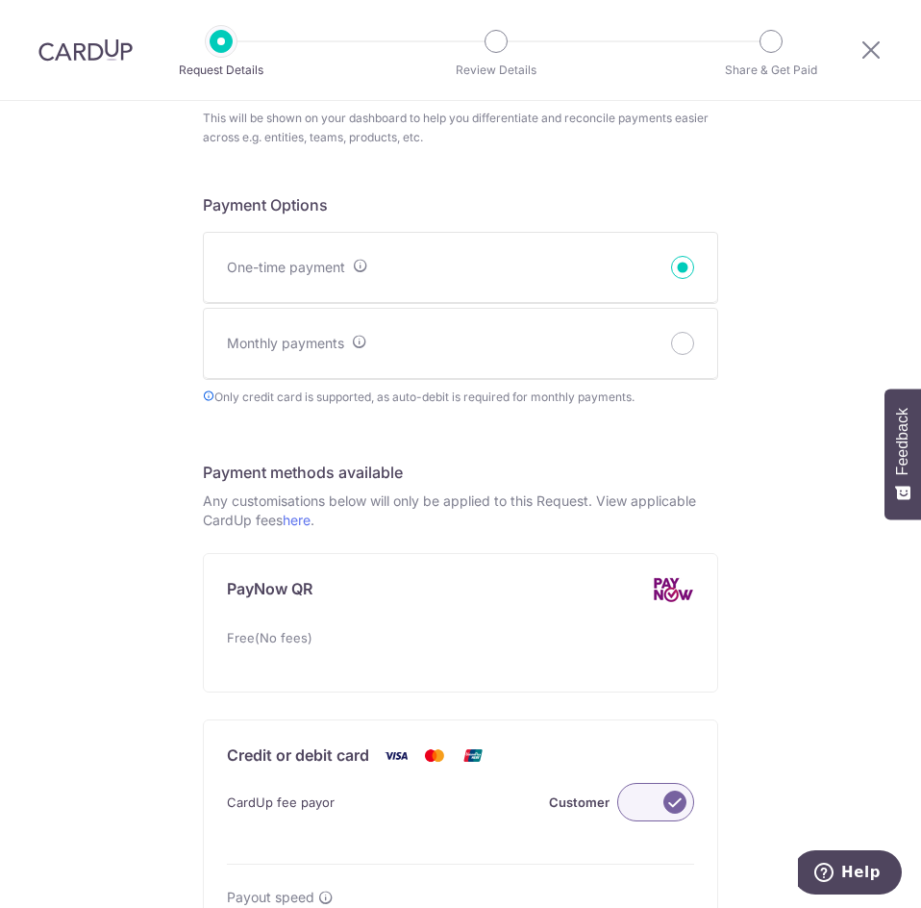
click at [659, 799] on label at bounding box center [655, 802] width 77 height 38
click at [0, 0] on input "Customer" at bounding box center [0, 0] width 0 height 0
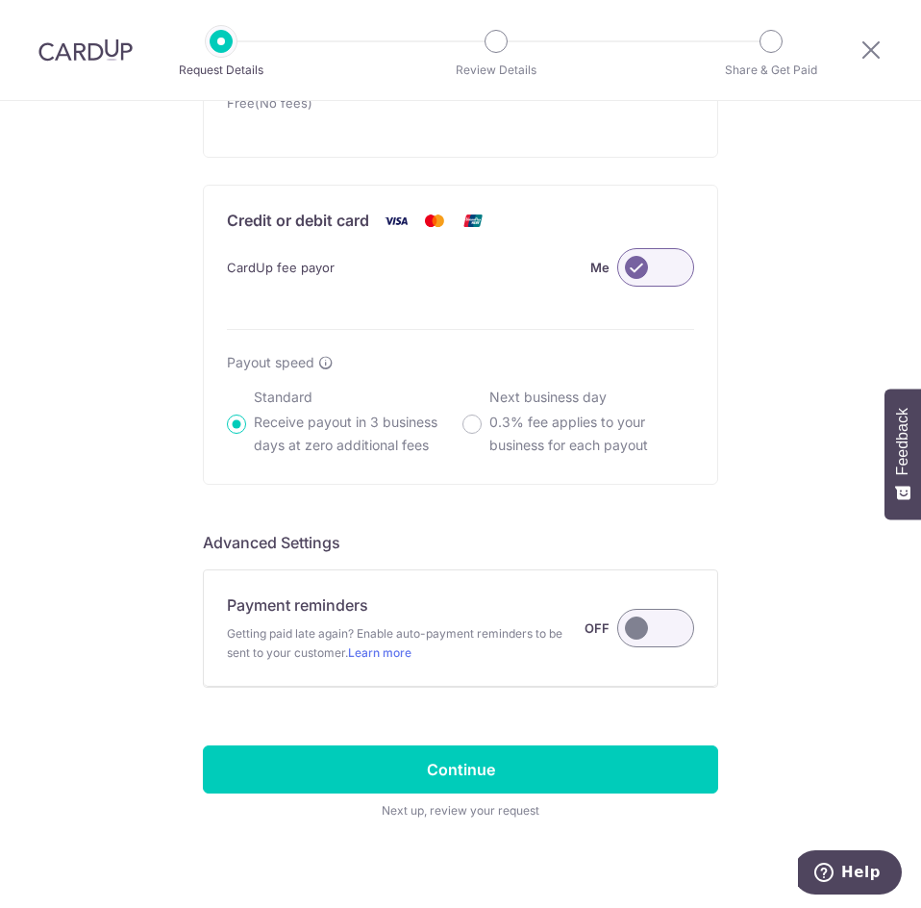
scroll to position [1234, 0]
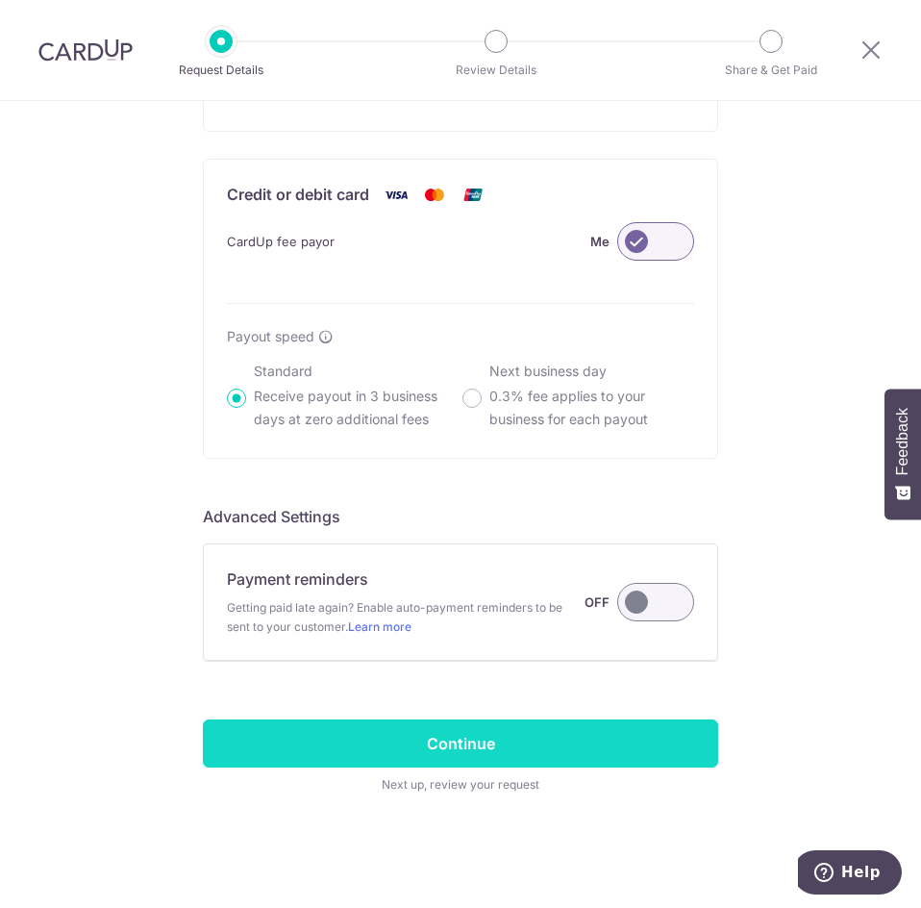
click at [623, 734] on input "Continue" at bounding box center [460, 743] width 515 height 48
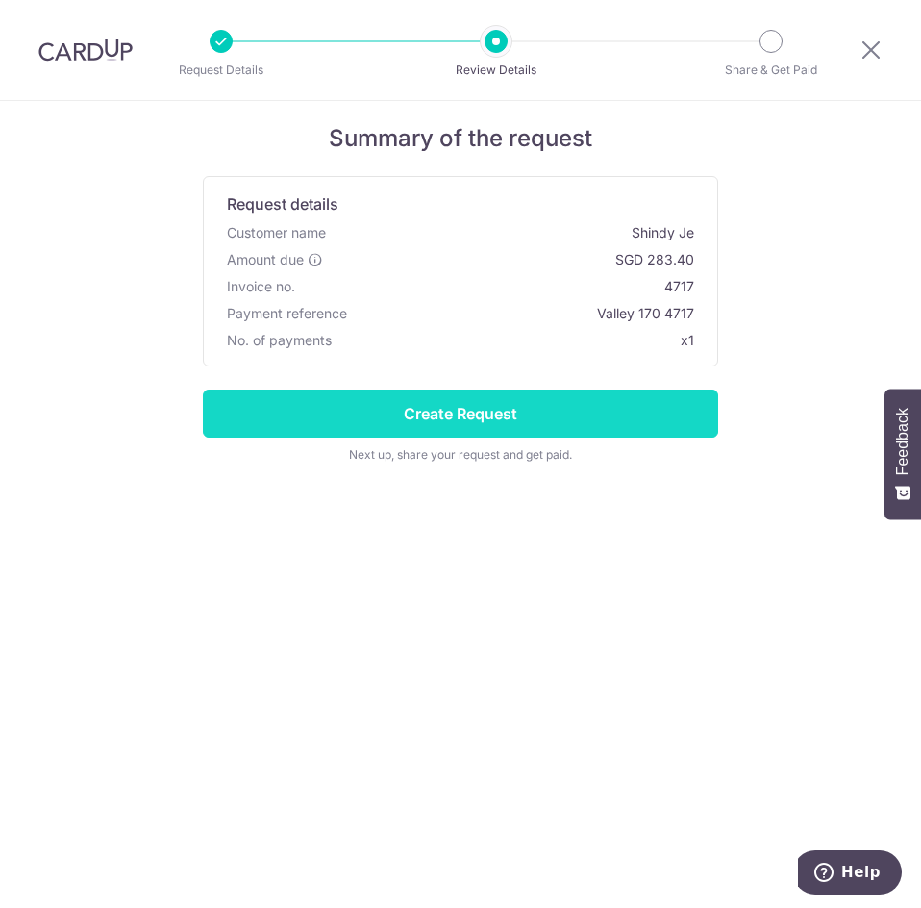
click at [482, 401] on input "Create Request" at bounding box center [460, 413] width 515 height 48
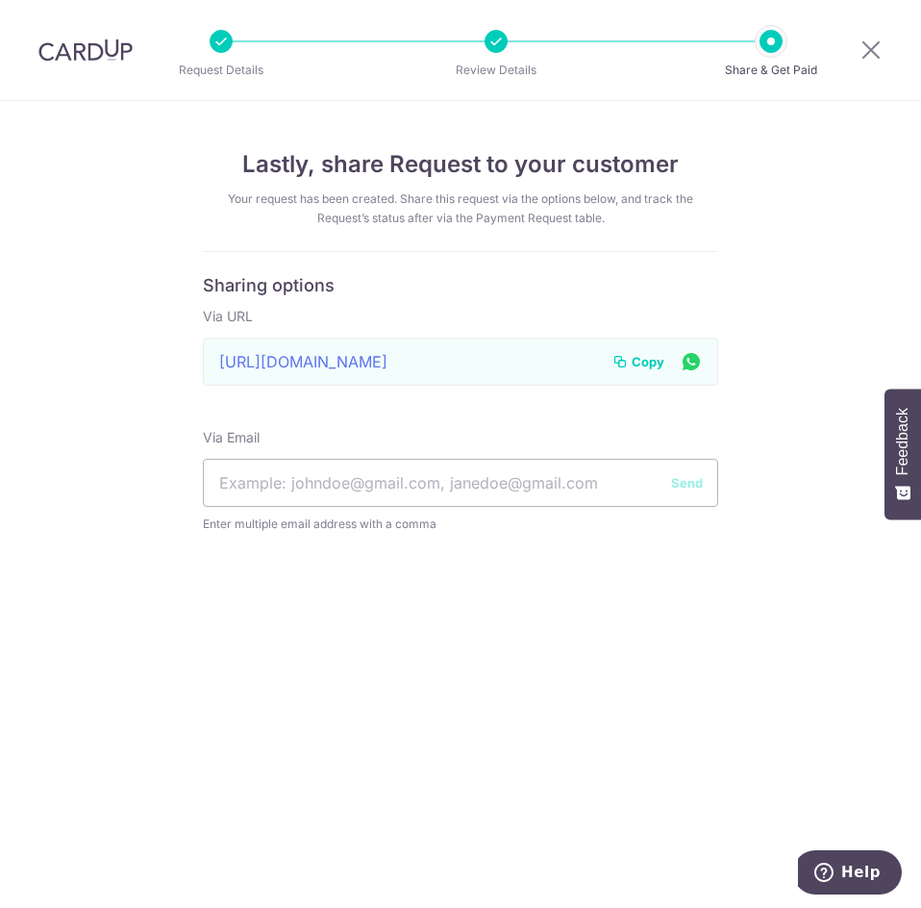
click at [649, 360] on span "Copy" at bounding box center [648, 361] width 33 height 19
click at [875, 48] on icon at bounding box center [871, 50] width 23 height 24
click at [863, 51] on icon at bounding box center [871, 50] width 23 height 24
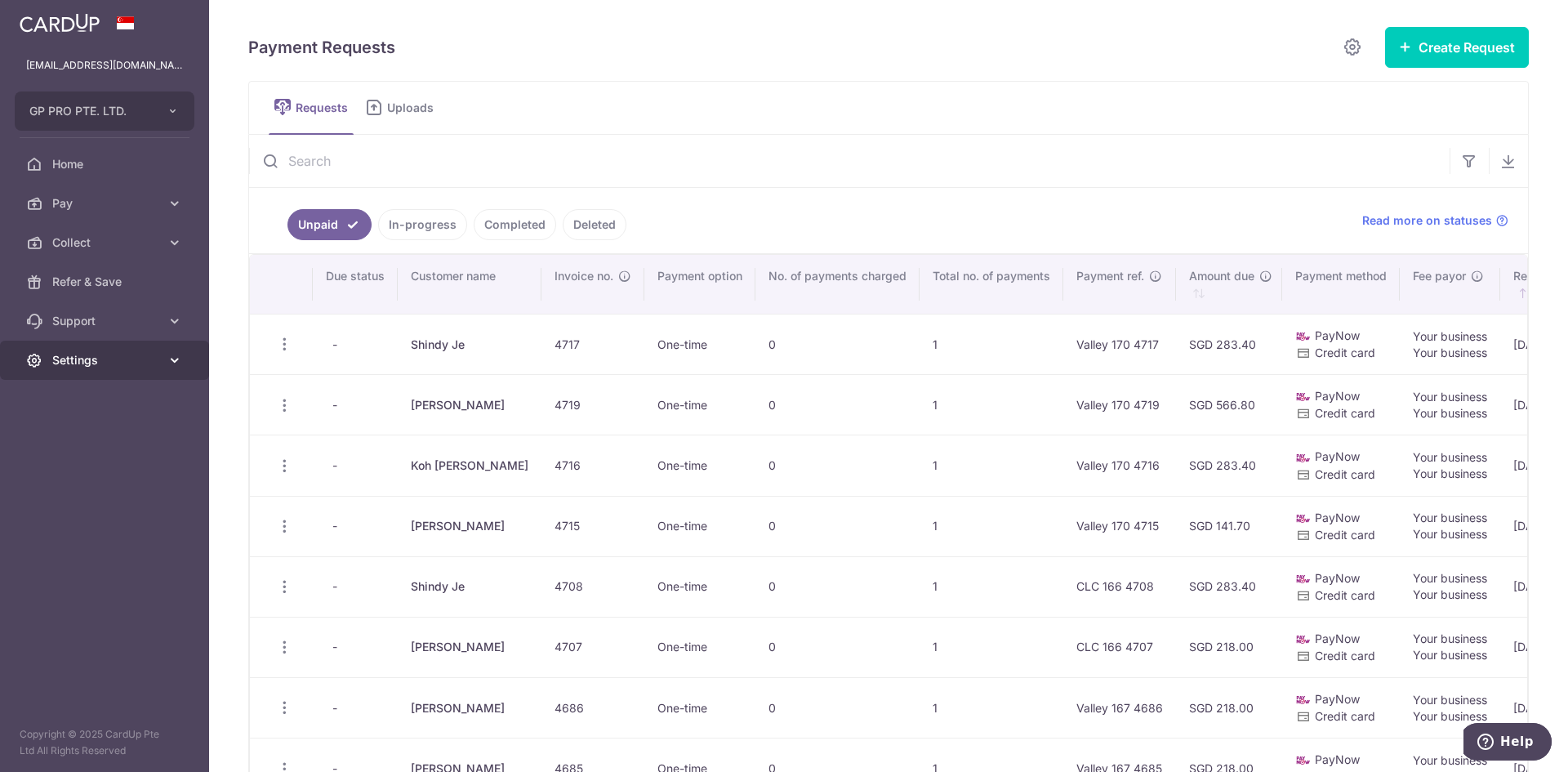
click at [140, 368] on link "Settings" at bounding box center [104, 360] width 209 height 39
click at [113, 428] on link "Logout" at bounding box center [104, 438] width 209 height 39
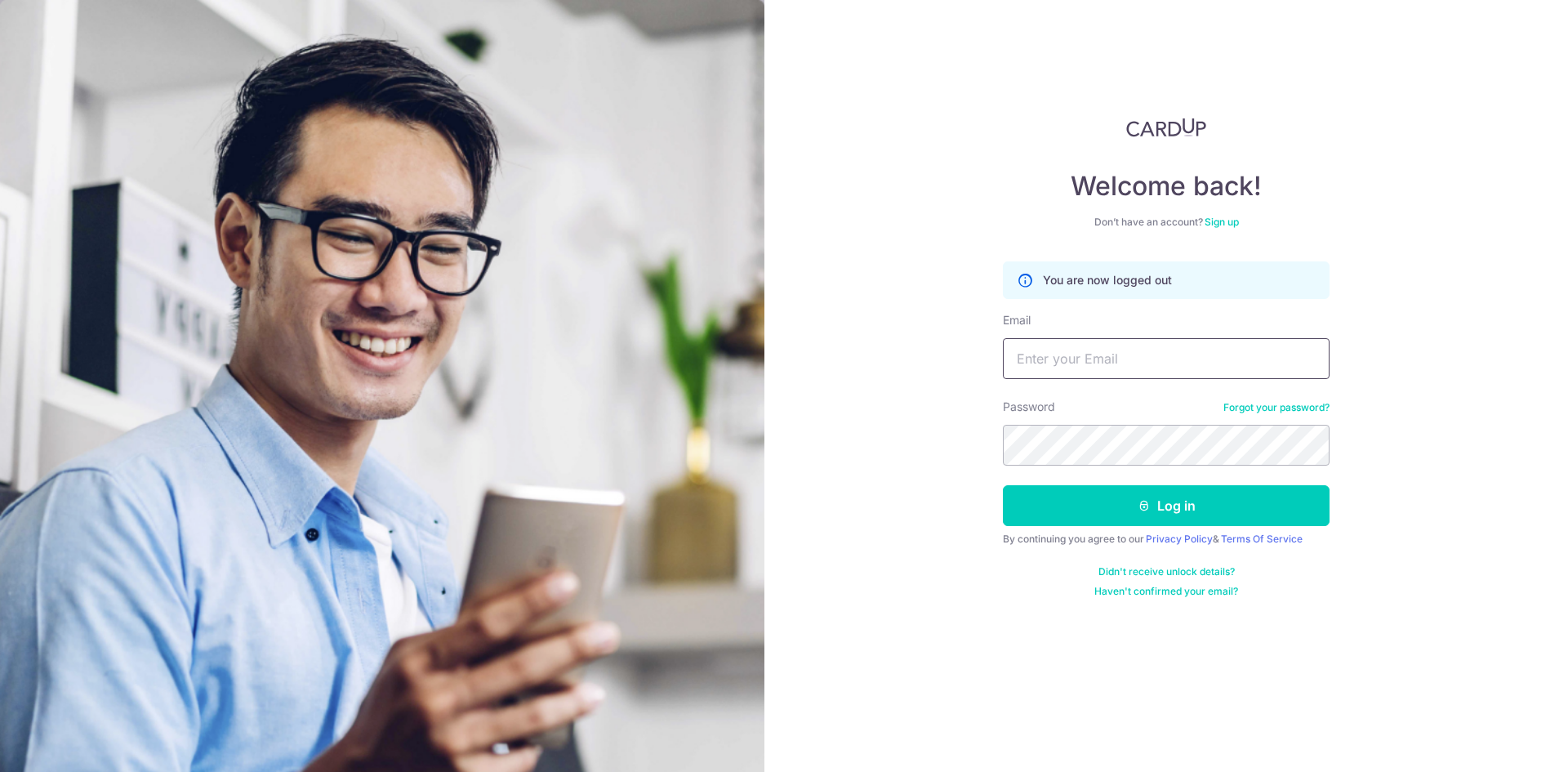
click at [1079, 366] on input "Email" at bounding box center [1166, 358] width 327 height 41
type input "[EMAIL_ADDRESS][DOMAIN_NAME]"
click at [1003, 485] on button "Log in" at bounding box center [1166, 505] width 327 height 41
